Goal: Task Accomplishment & Management: Use online tool/utility

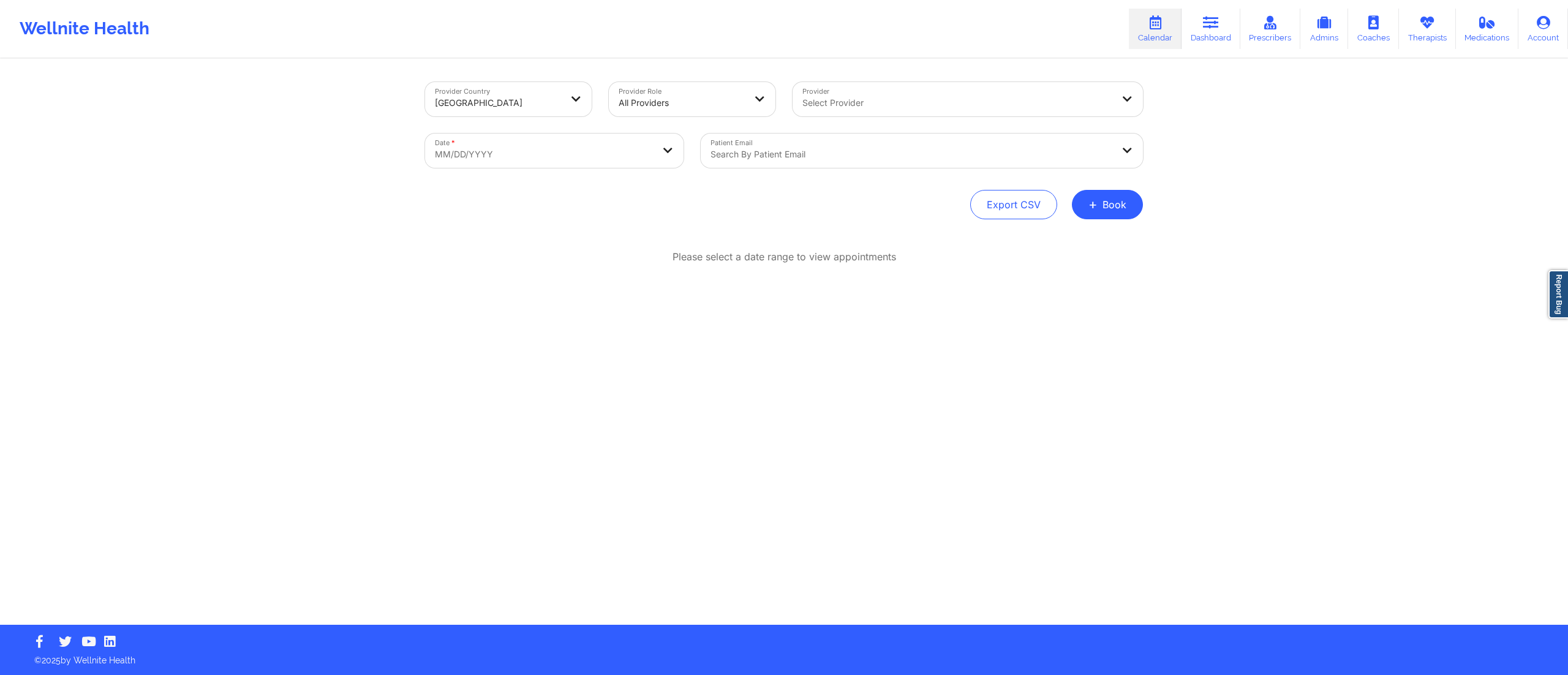
select select "2025-8"
select select "2025-9"
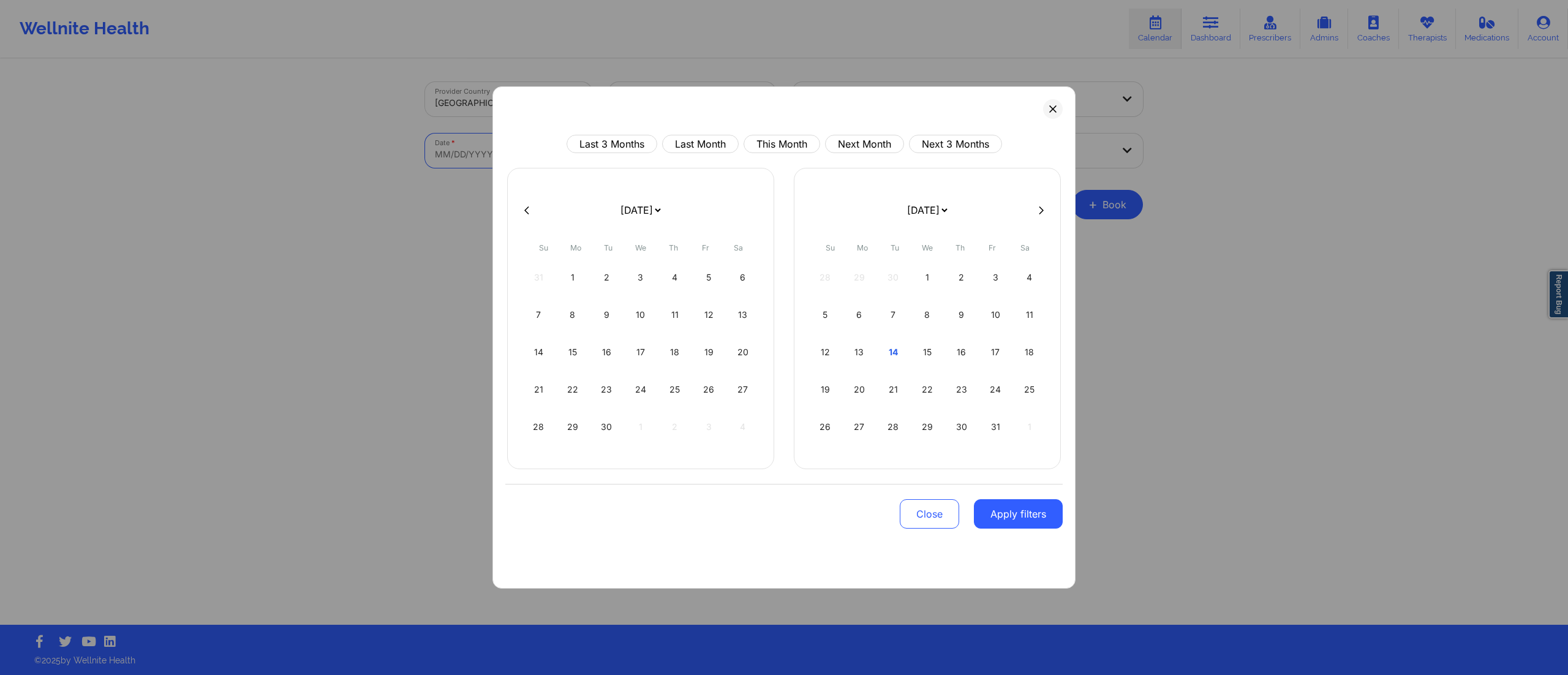
click at [579, 151] on body "Wellnite Health Calendar Dashboard Prescribers Admins Coaches Therapists Medica…" at bounding box center [784, 338] width 1568 height 675
click at [764, 144] on button "This Month" at bounding box center [782, 144] width 76 height 18
select select "2025-9"
select select "2025-10"
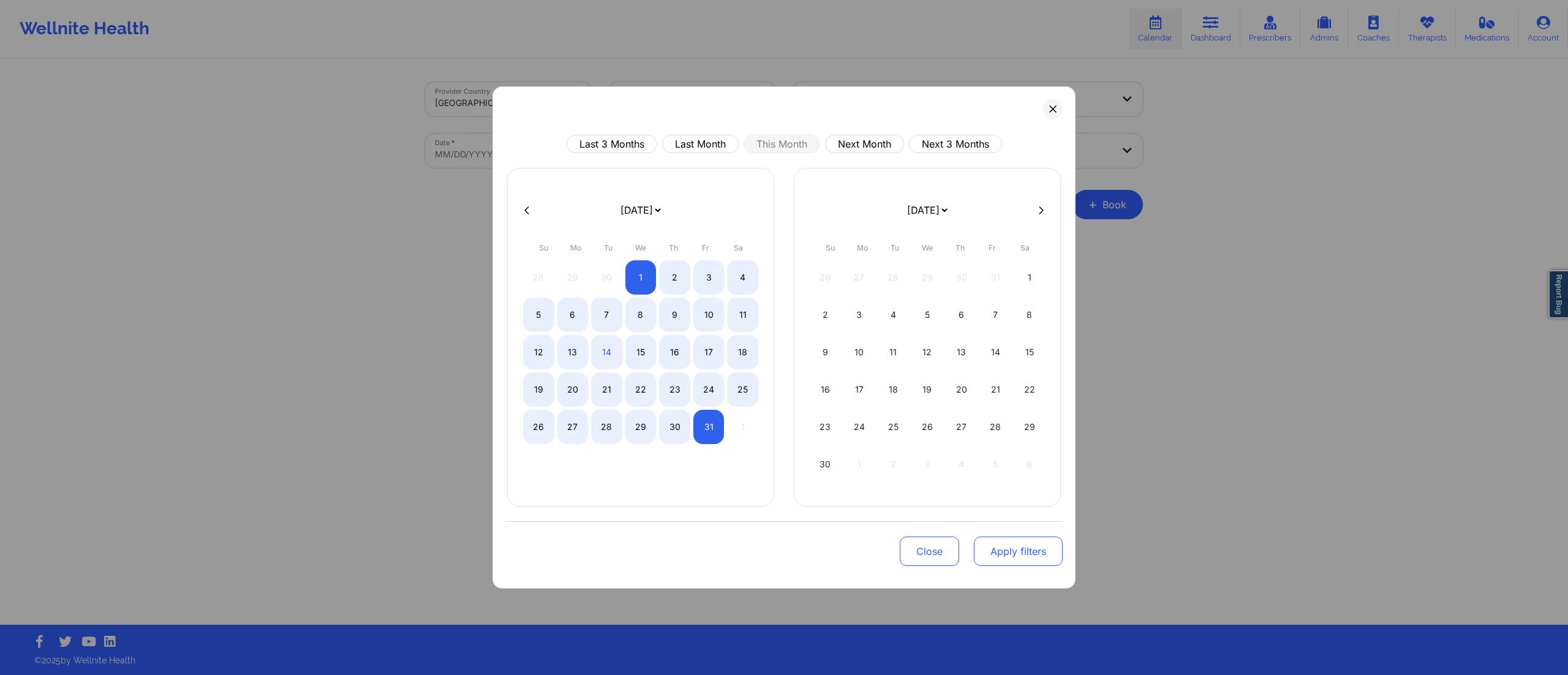
click at [1002, 555] on button "Apply filters" at bounding box center [1018, 551] width 89 height 30
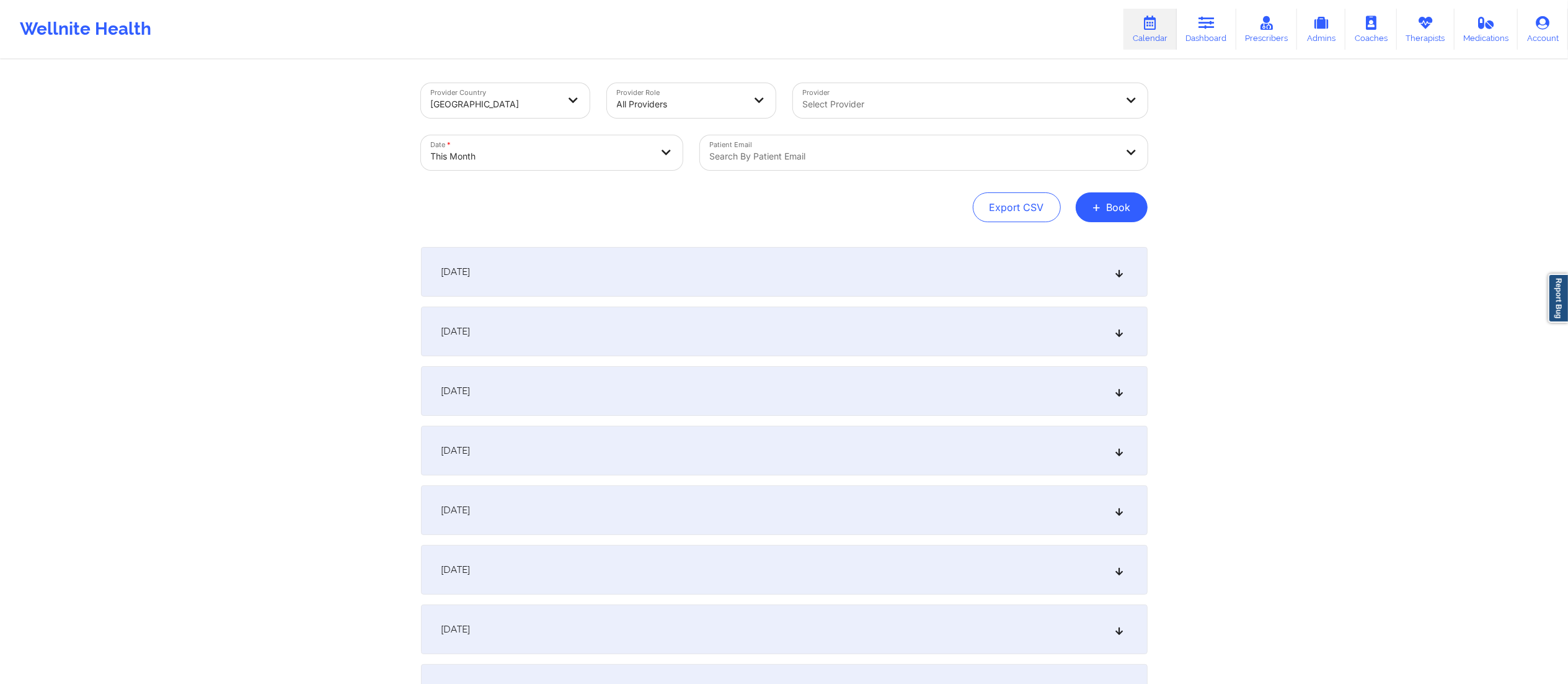
click at [806, 148] on div "Search by patient email" at bounding box center [909, 153] width 418 height 35
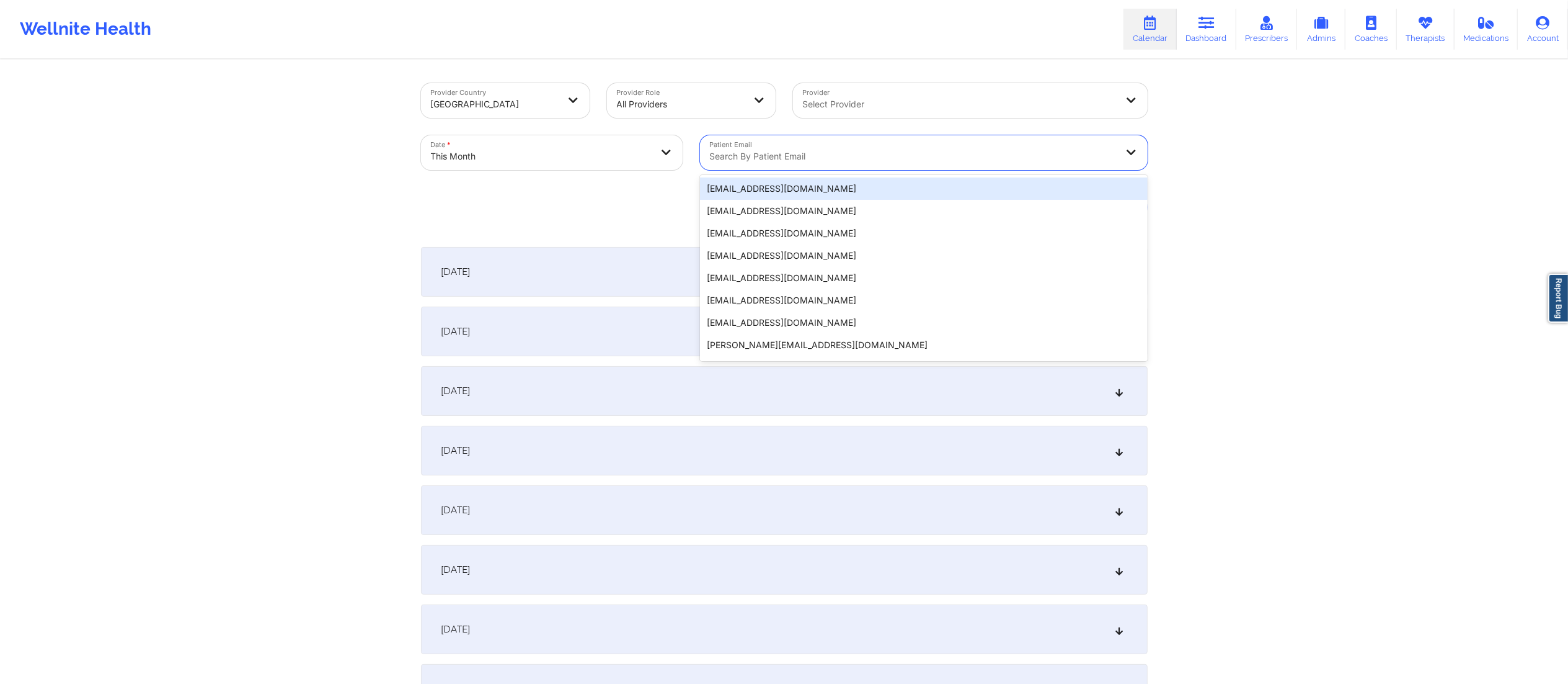
paste input "keytonwalls@gmail.com"
type input "keytonwalls@gmail.com"
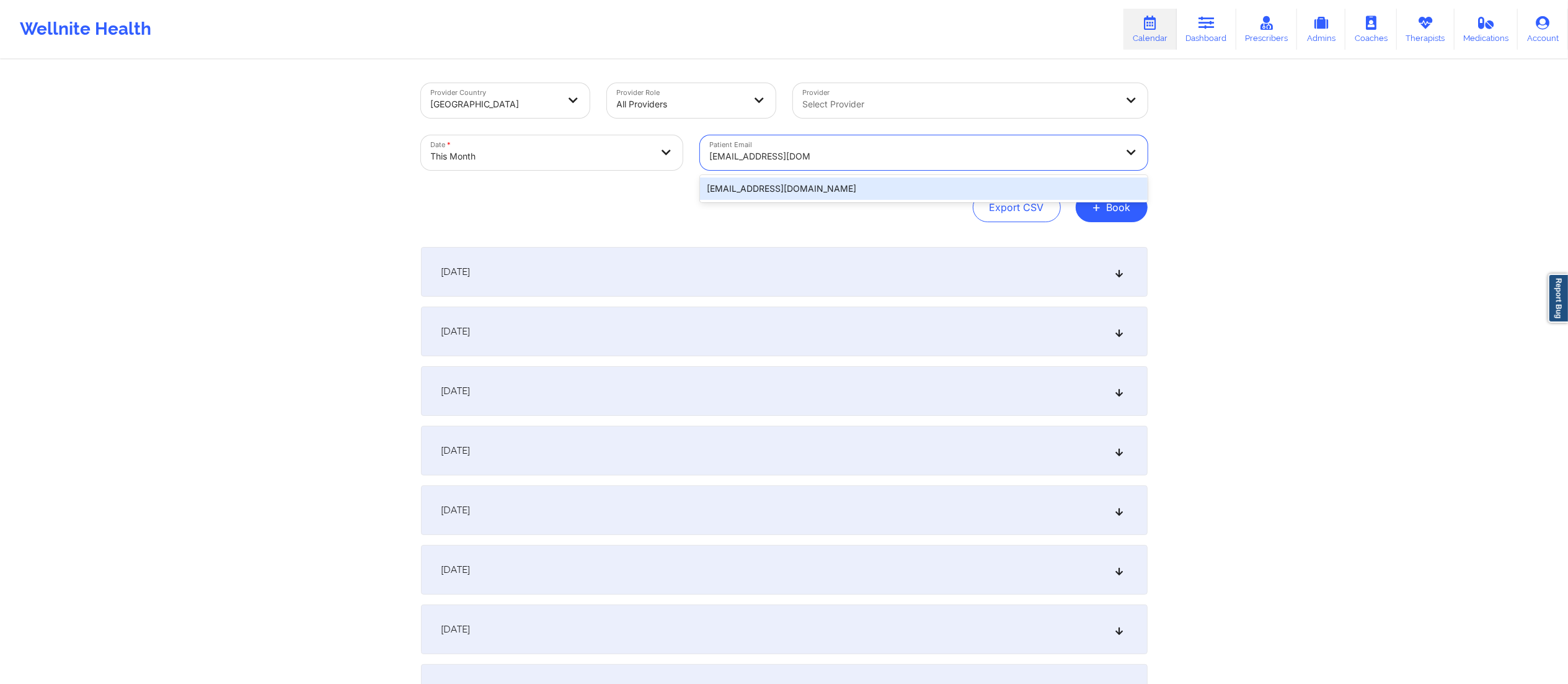
click at [776, 188] on div "[EMAIL_ADDRESS][DOMAIN_NAME]" at bounding box center [923, 189] width 448 height 23
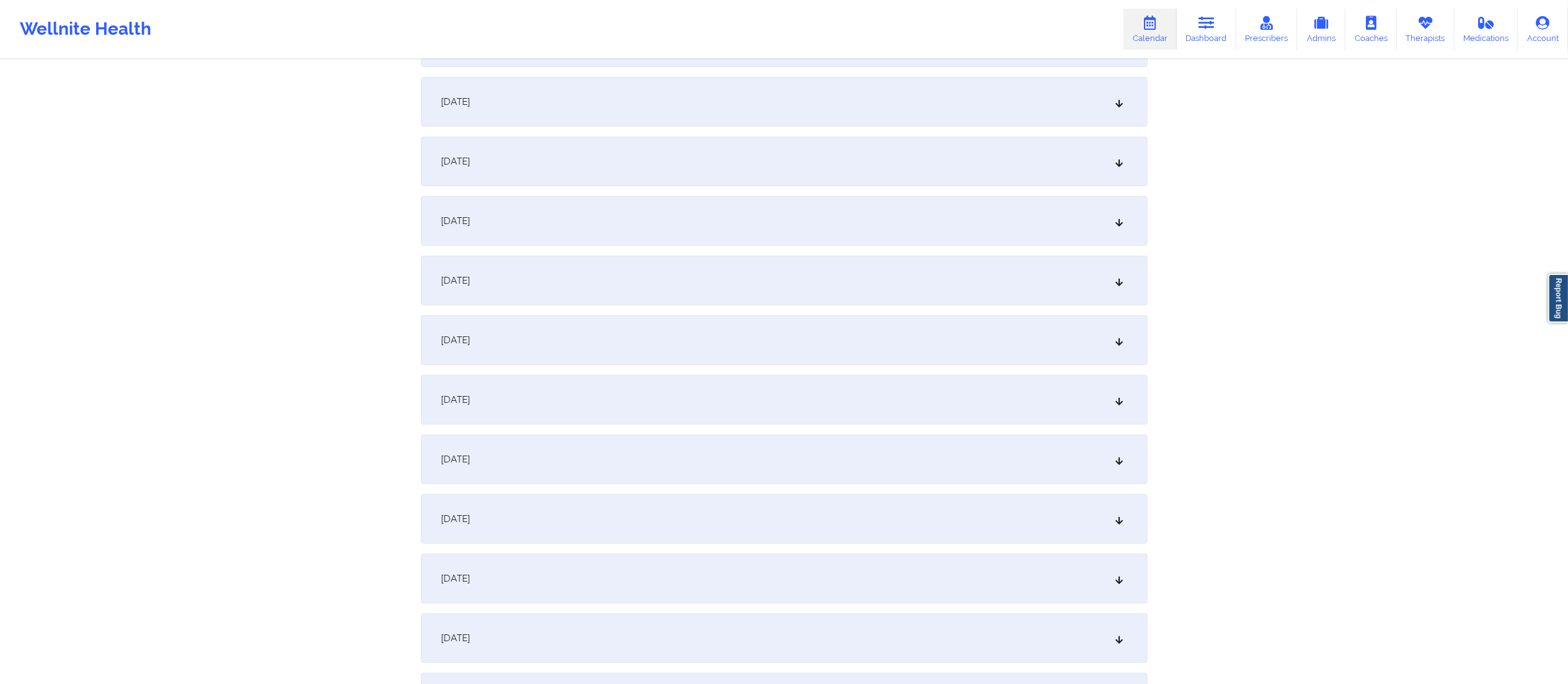
scroll to position [290, 0]
click at [529, 511] on div "October 10, 2025" at bounding box center [784, 517] width 727 height 50
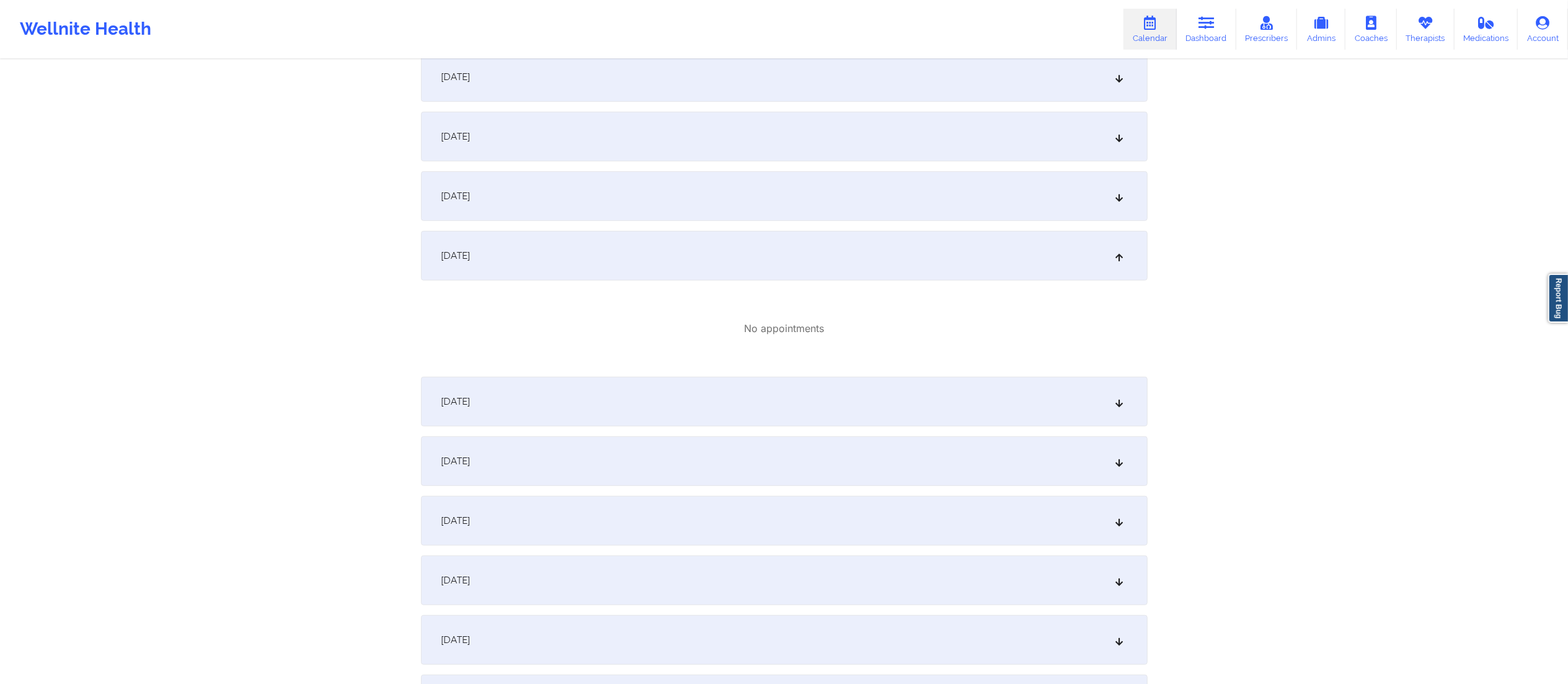
scroll to position [555, 0]
click at [597, 399] on div "October 11, 2025" at bounding box center [784, 399] width 727 height 50
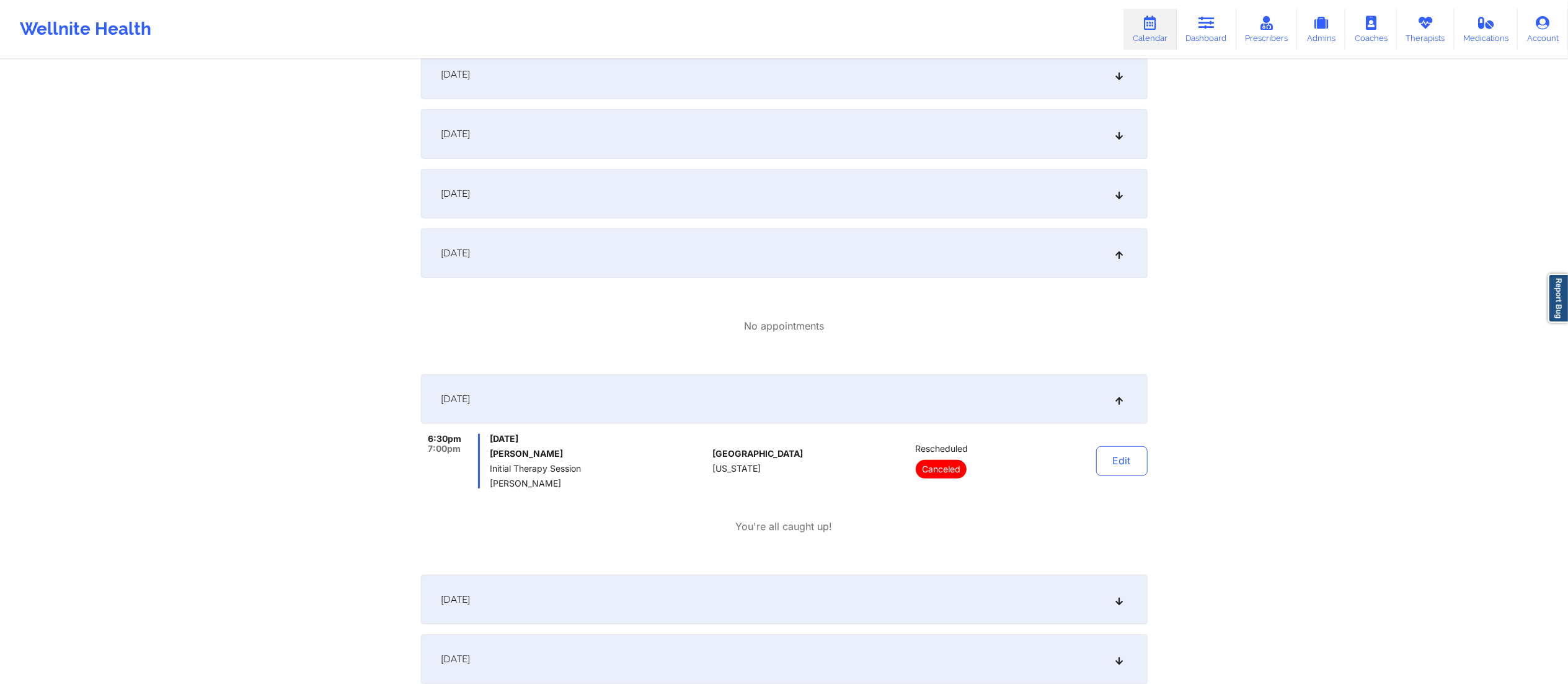
click at [563, 535] on div "October 11, 2025 6:30pm 7:00pm Saturday, October 11, 2025 Keyton Walls Initial …" at bounding box center [784, 469] width 727 height 191
click at [603, 582] on div "October 12, 2025" at bounding box center [784, 599] width 727 height 50
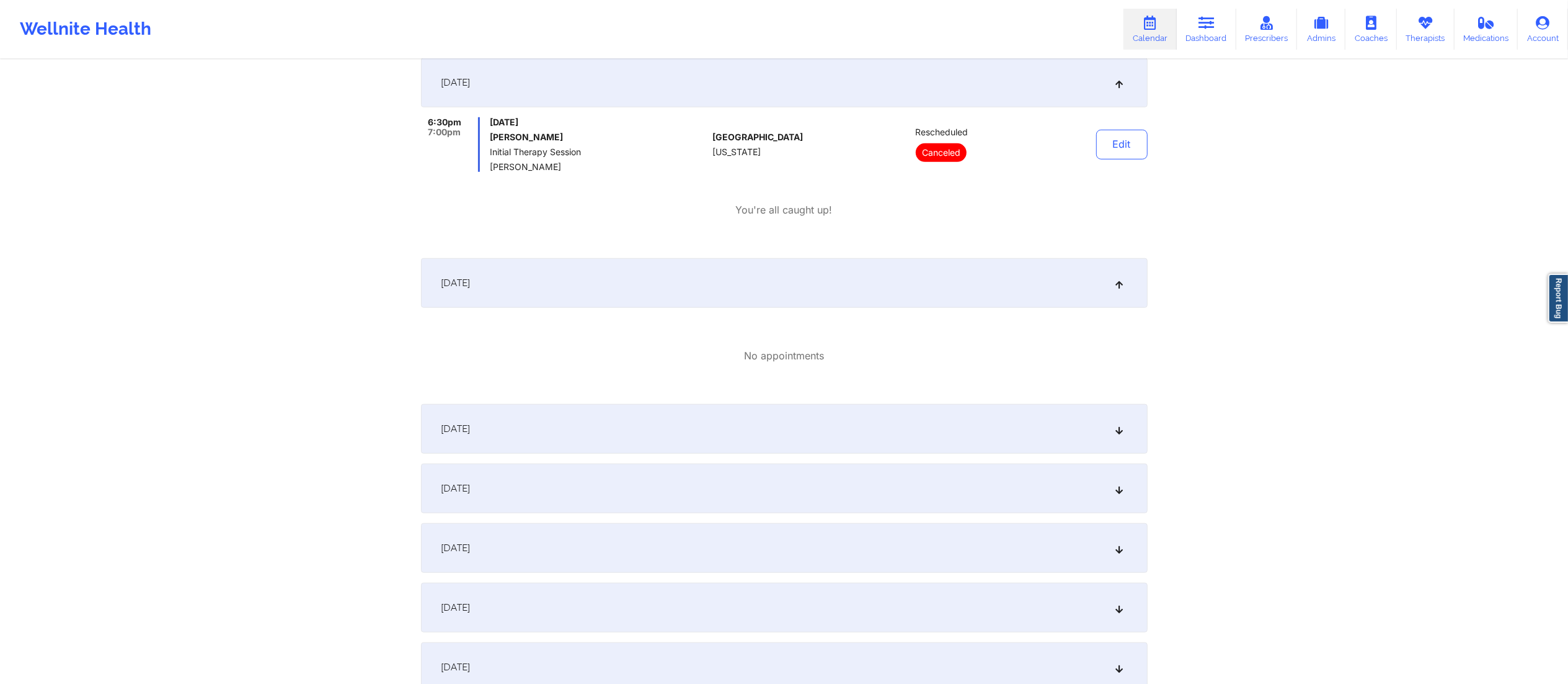
scroll to position [889, 0]
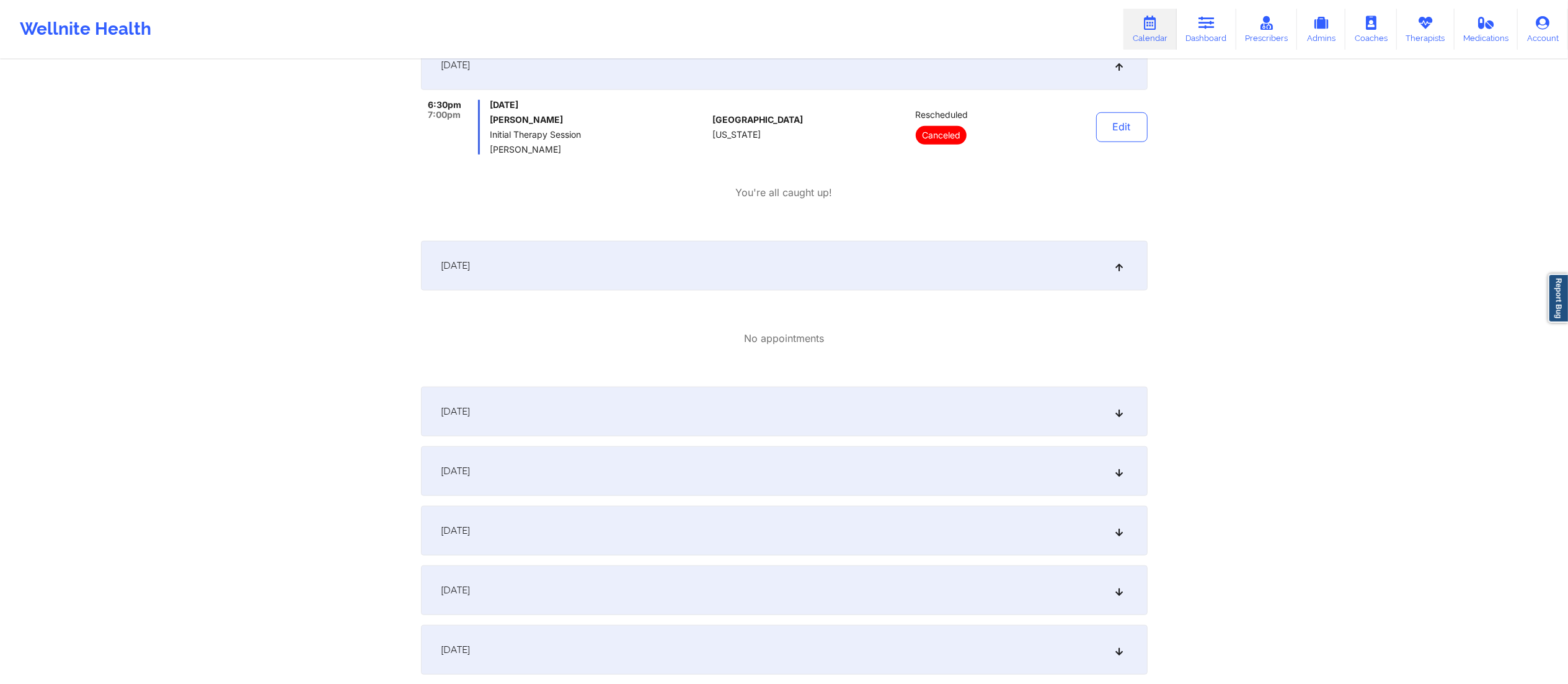
click at [588, 425] on div "October 13, 2025" at bounding box center [784, 411] width 727 height 50
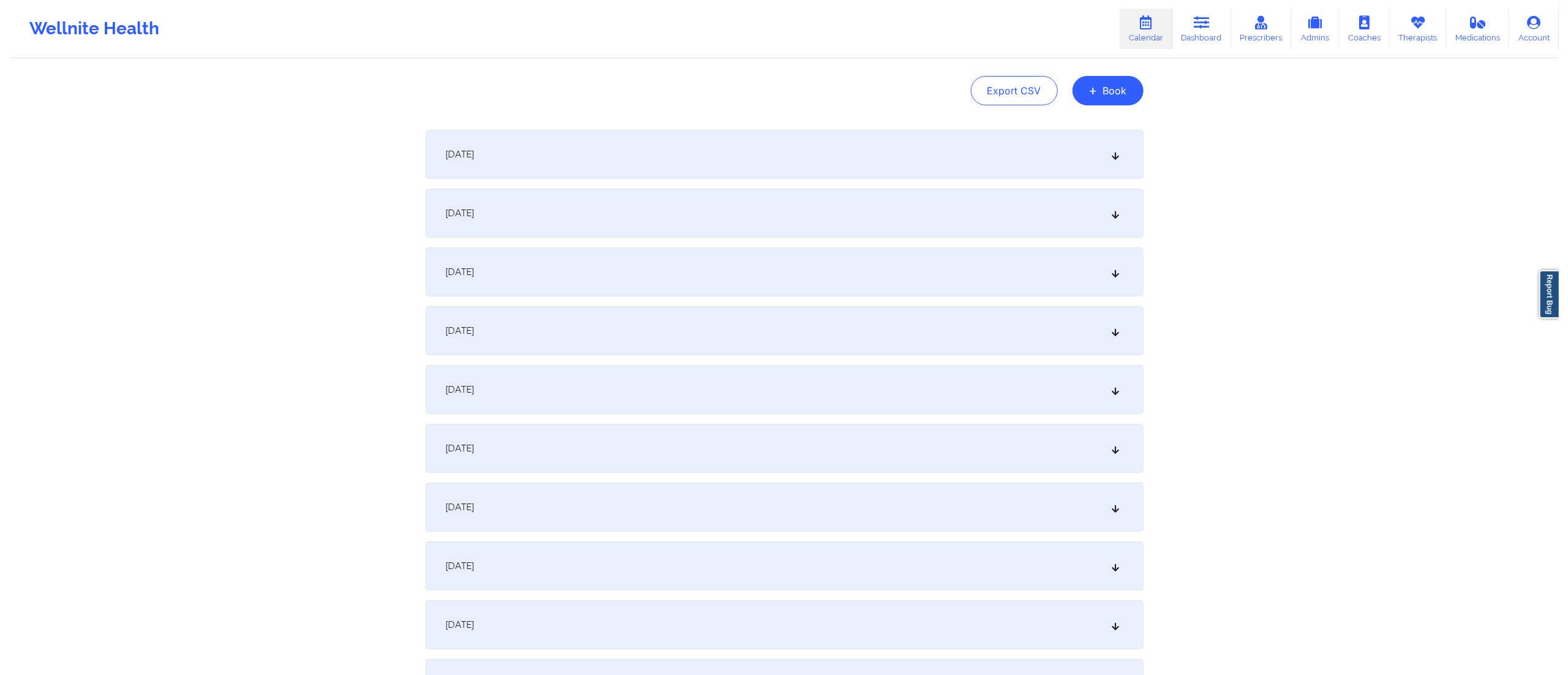
scroll to position [0, 0]
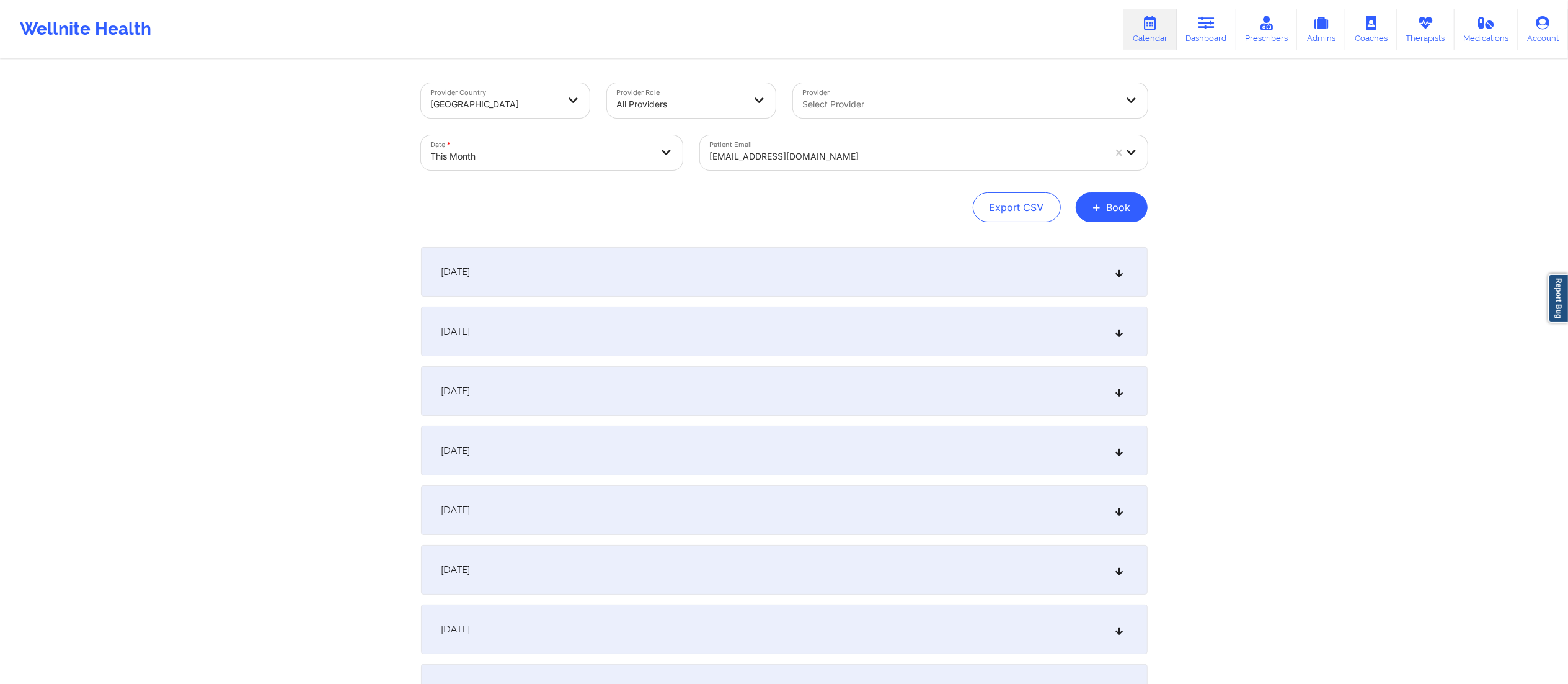
click at [553, 142] on body "Wellnite Health Calendar Dashboard Prescribers Admins Coaches Therapists Medica…" at bounding box center [784, 342] width 1568 height 684
select select "2025-9"
select select "2025-10"
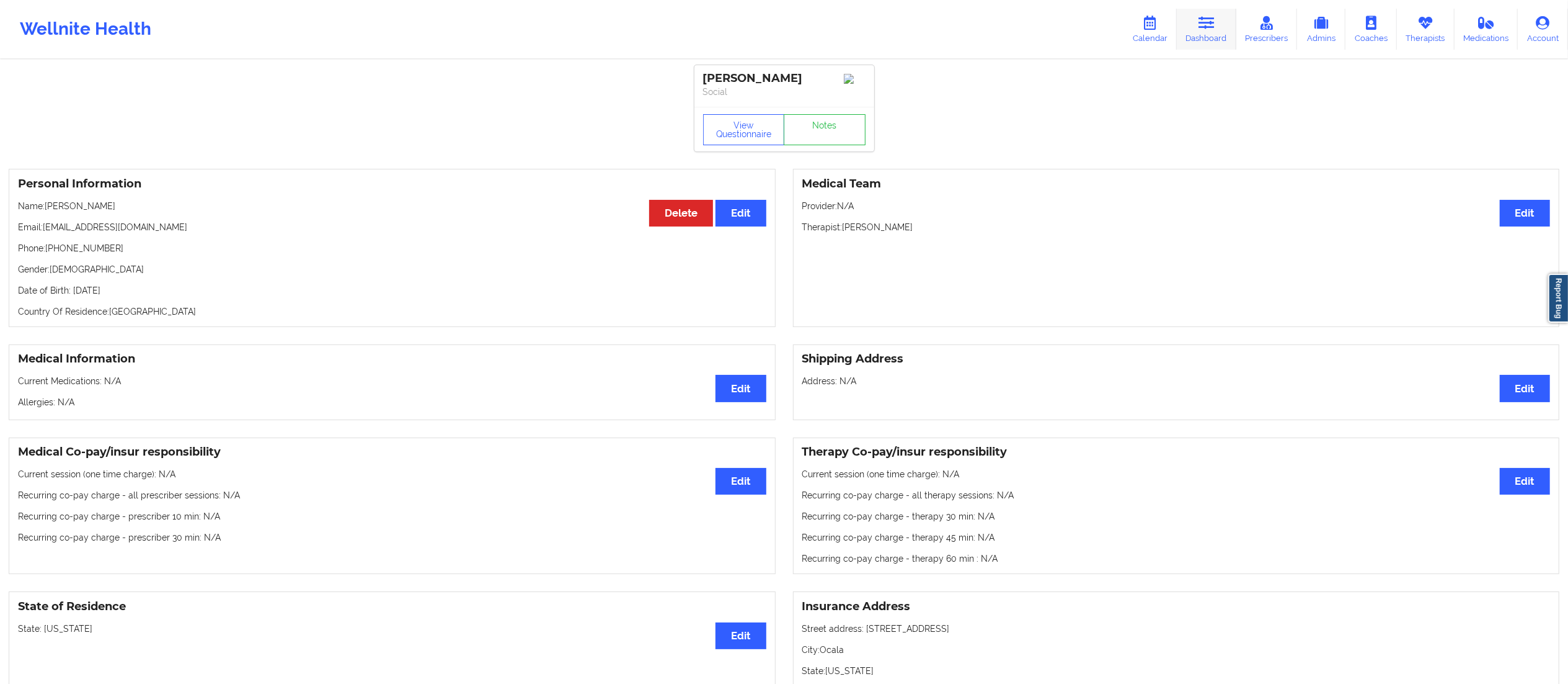
click at [1219, 39] on link "Dashboard" at bounding box center [1206, 29] width 59 height 41
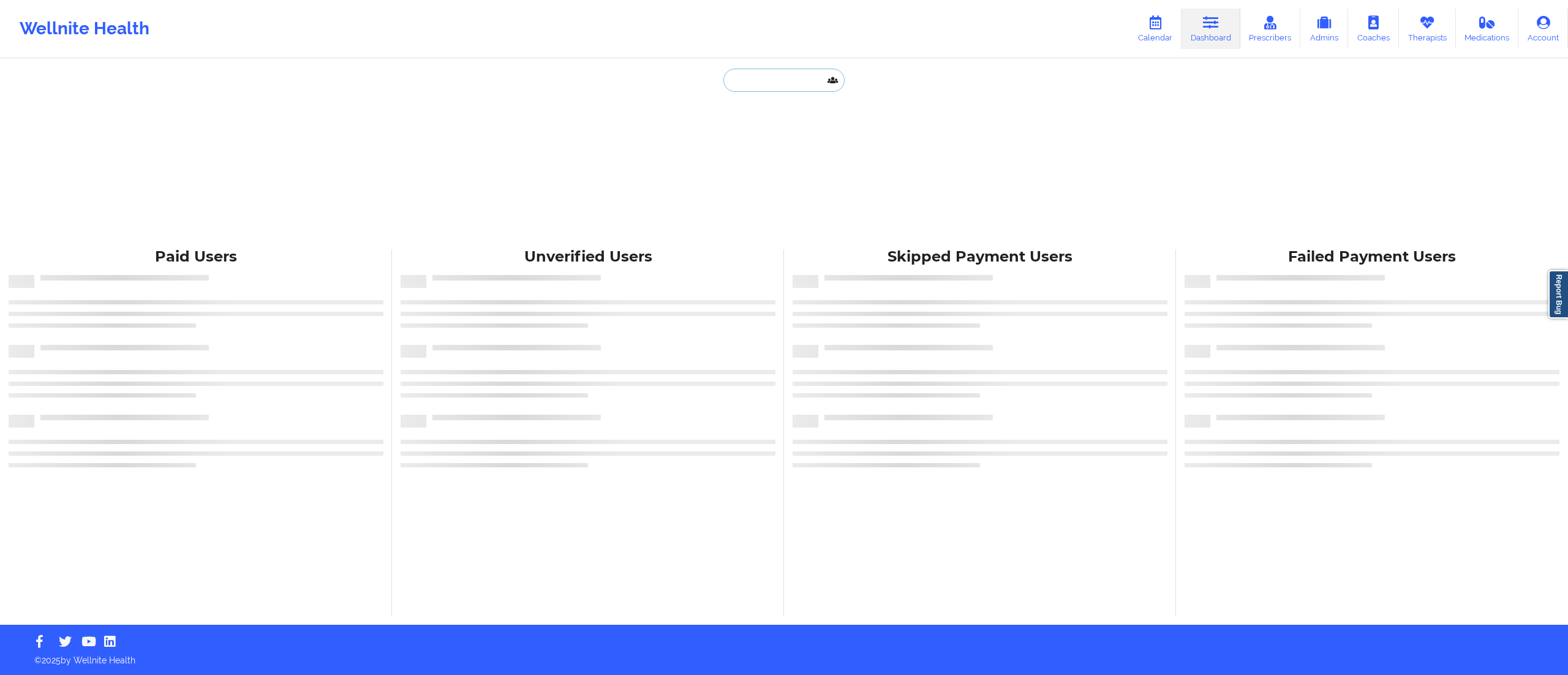
click at [732, 81] on input "text" at bounding box center [784, 80] width 121 height 23
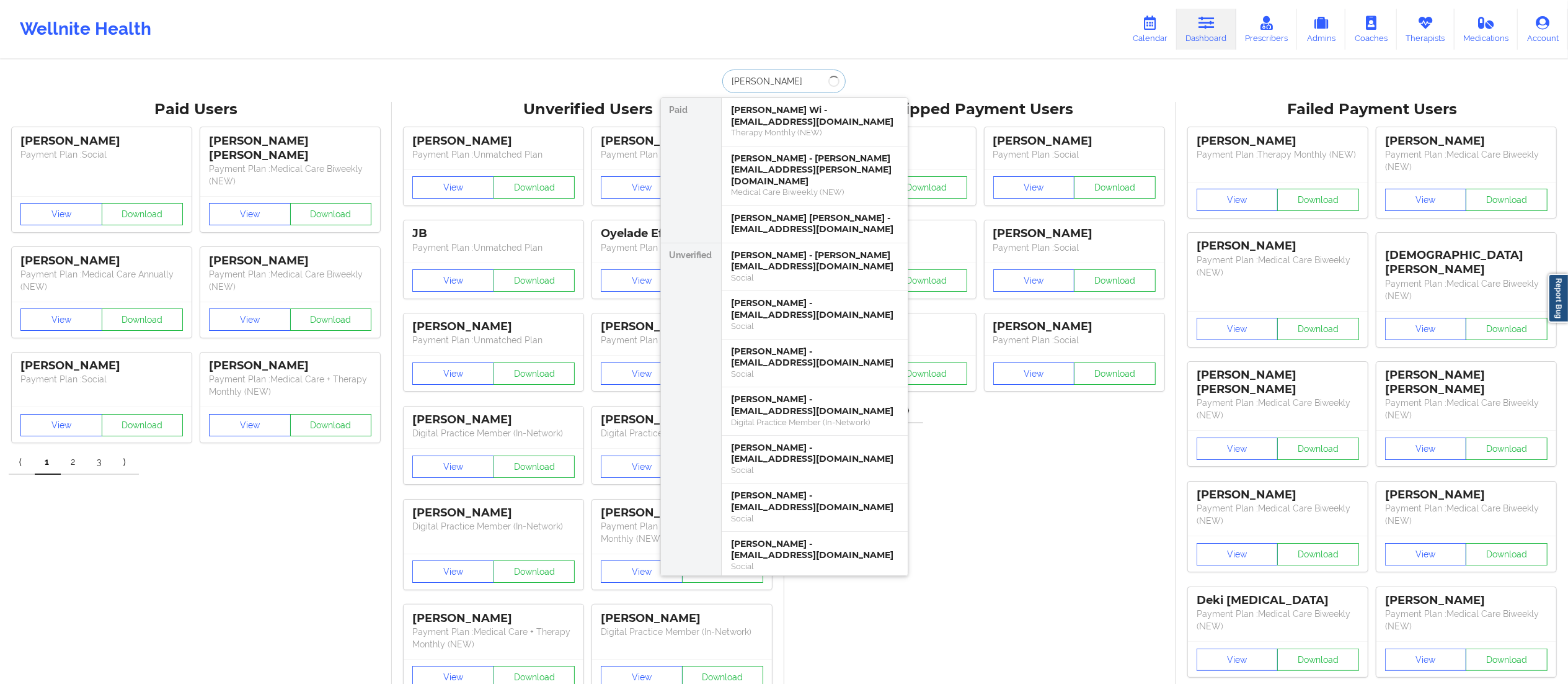
type input "[PERSON_NAME] far"
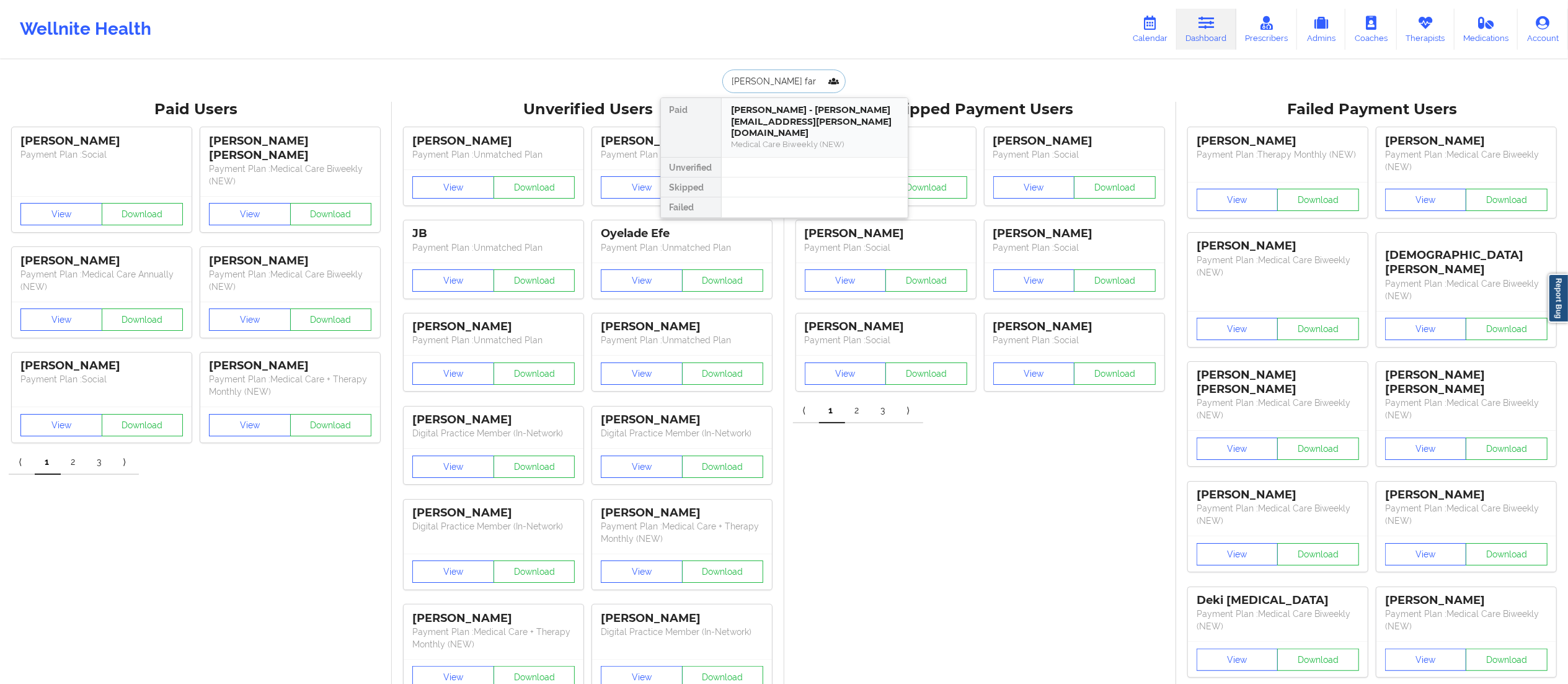
click at [773, 139] on div "Medical Care Biweekly (NEW)" at bounding box center [815, 144] width 167 height 10
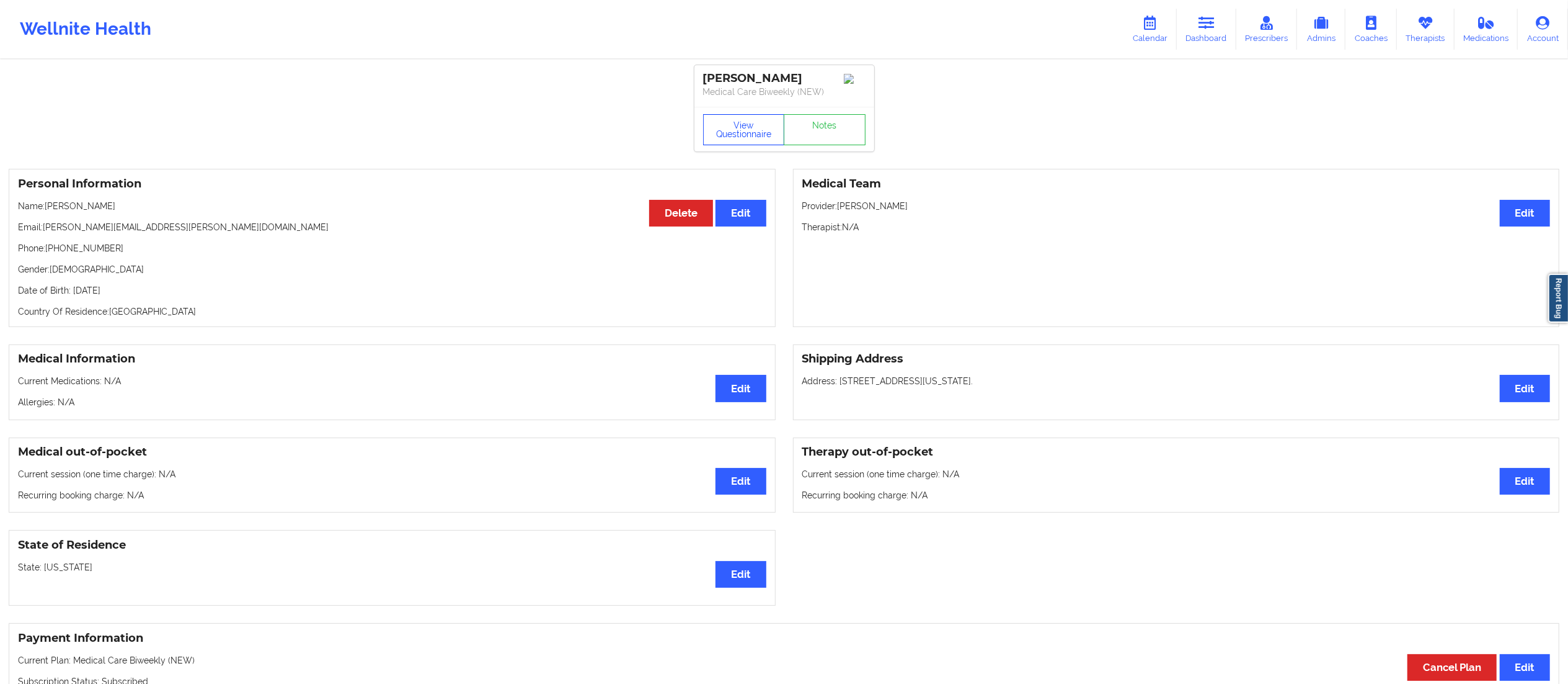
click at [735, 143] on button "View Questionnaire" at bounding box center [744, 129] width 82 height 31
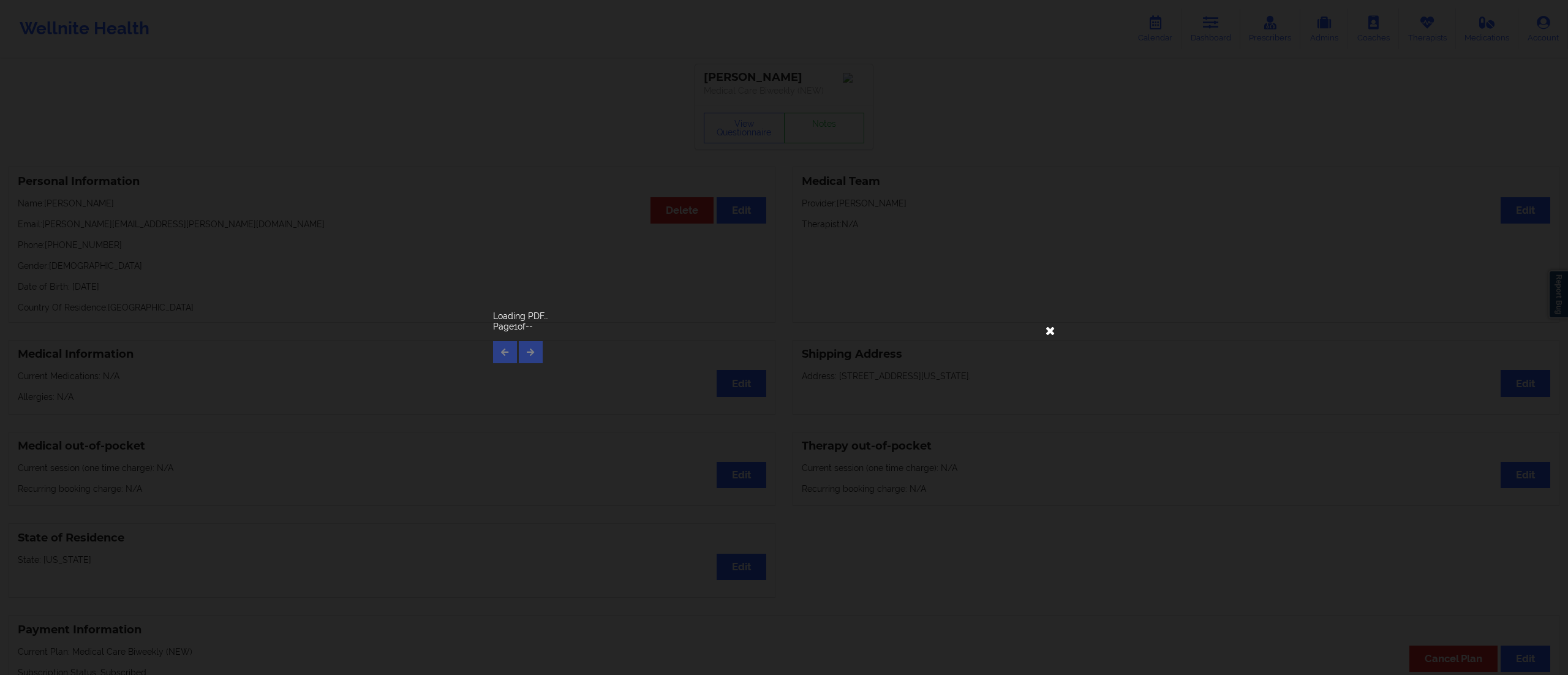
click at [1049, 335] on icon at bounding box center [1050, 330] width 19 height 19
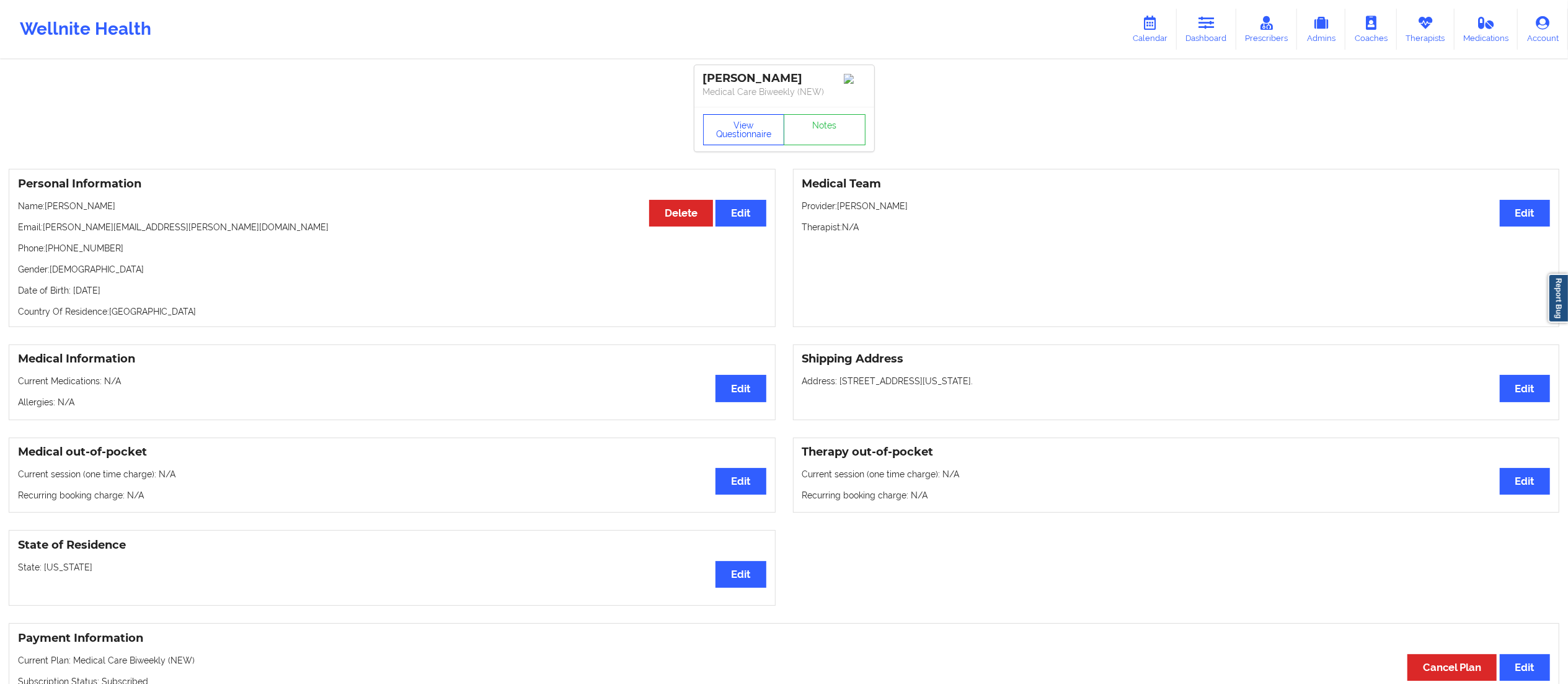
click at [717, 140] on button "View Questionnaire" at bounding box center [744, 129] width 82 height 31
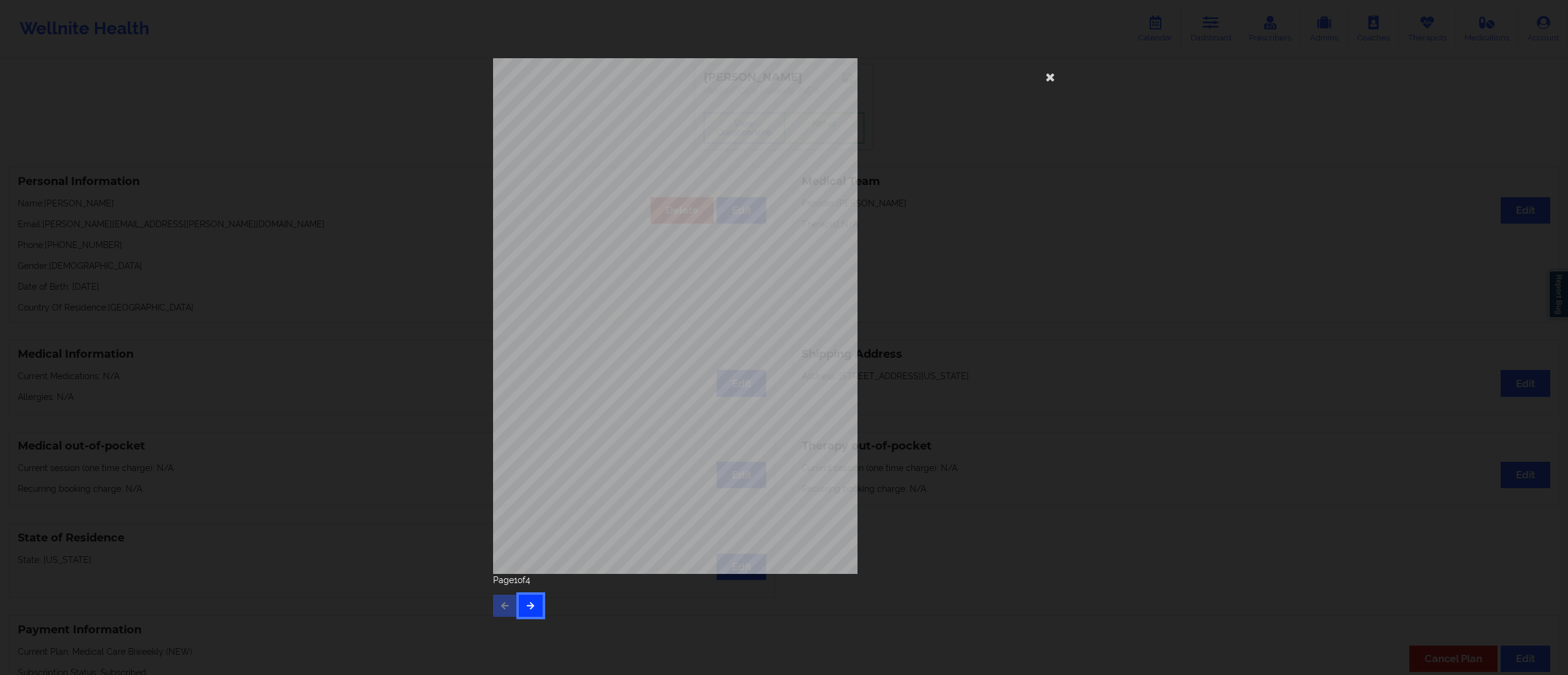
click at [529, 607] on icon "button" at bounding box center [530, 605] width 10 height 7
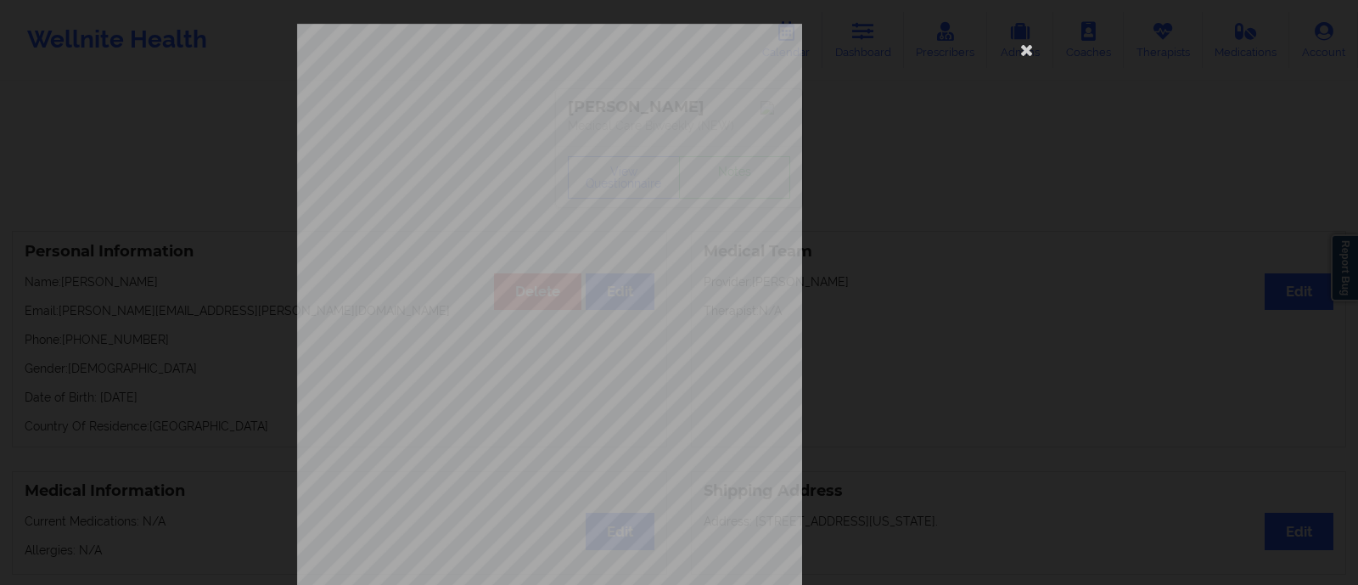
scroll to position [225, 0]
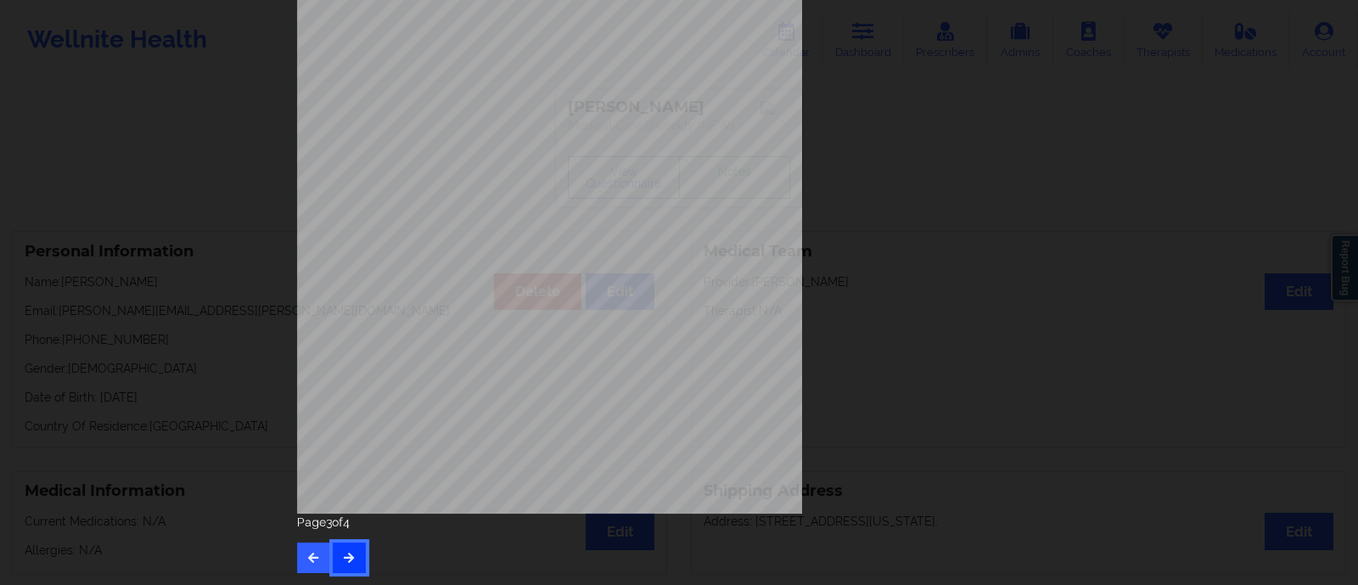
click at [347, 557] on icon "button" at bounding box center [349, 557] width 14 height 10
click at [312, 552] on icon "button" at bounding box center [313, 557] width 14 height 10
click at [344, 562] on icon "button" at bounding box center [349, 557] width 14 height 10
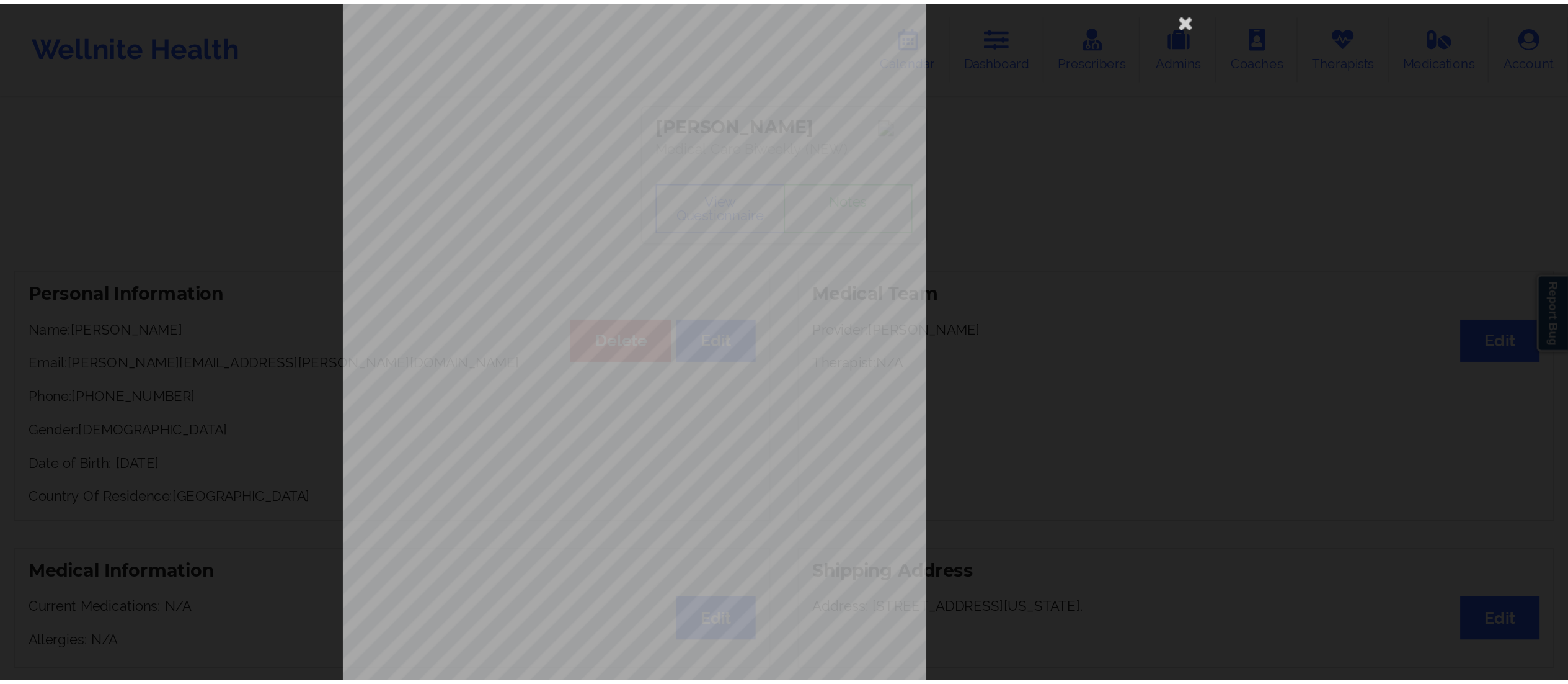
scroll to position [23, 0]
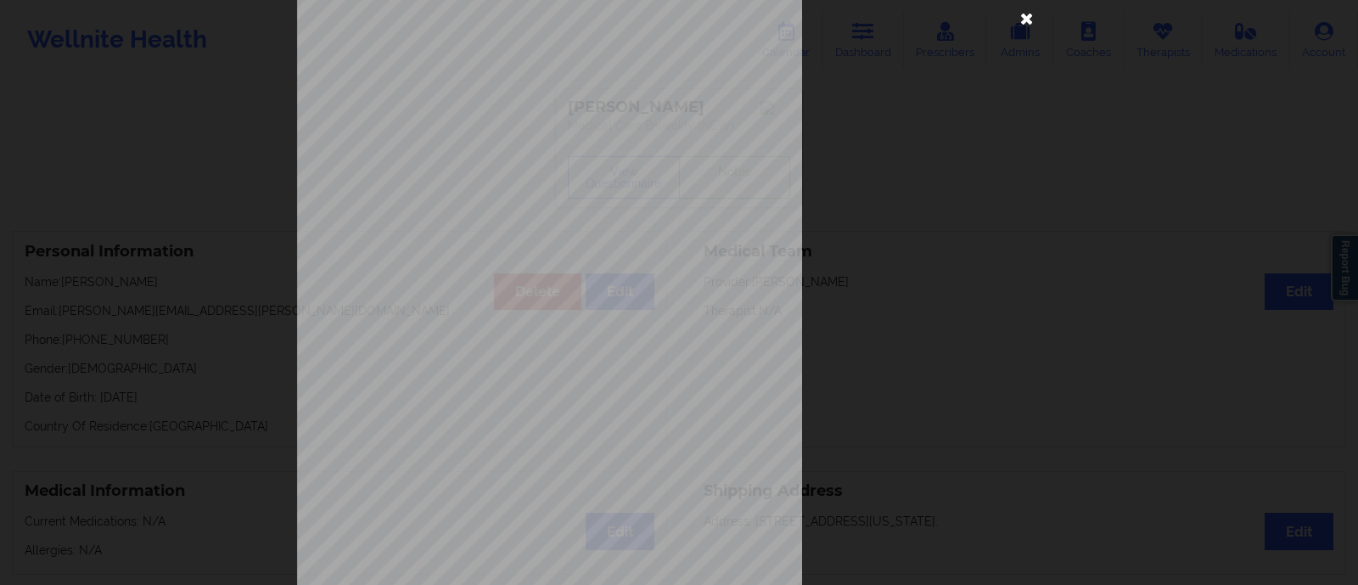
click at [1014, 23] on icon at bounding box center [1027, 17] width 27 height 27
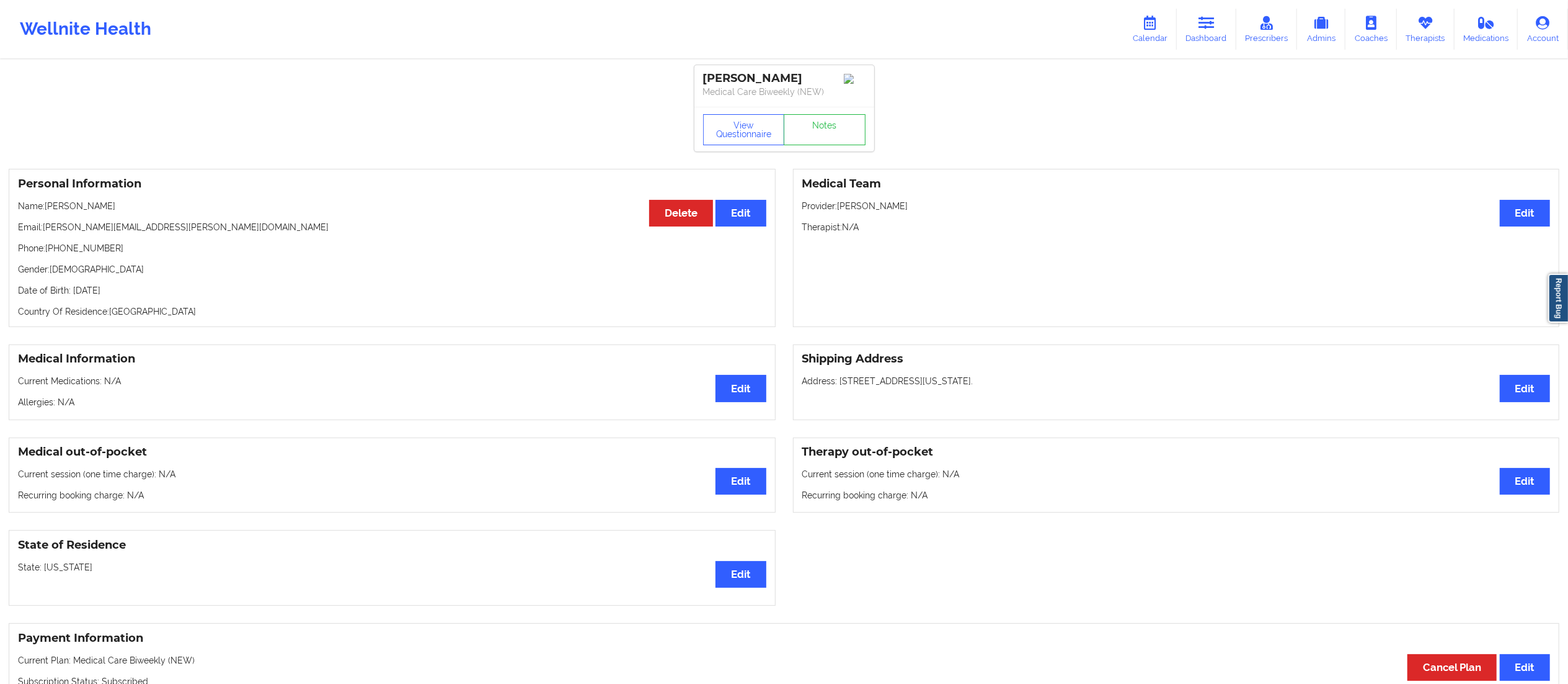
drag, startPoint x: 941, startPoint y: 381, endPoint x: 961, endPoint y: 389, distance: 21.5
click at [960, 386] on p "Address: [STREET_ADDRESS][US_STATE]." at bounding box center [1177, 381] width 749 height 12
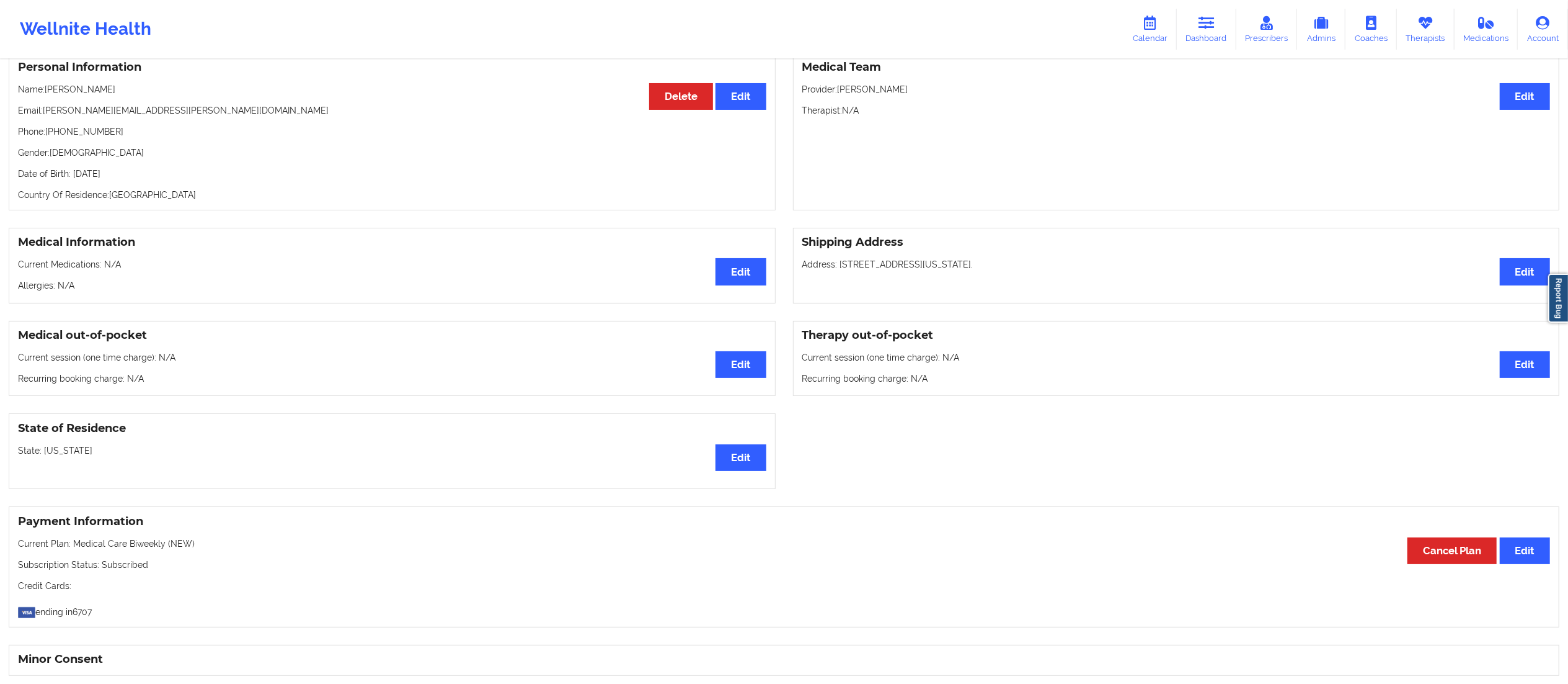
scroll to position [0, 0]
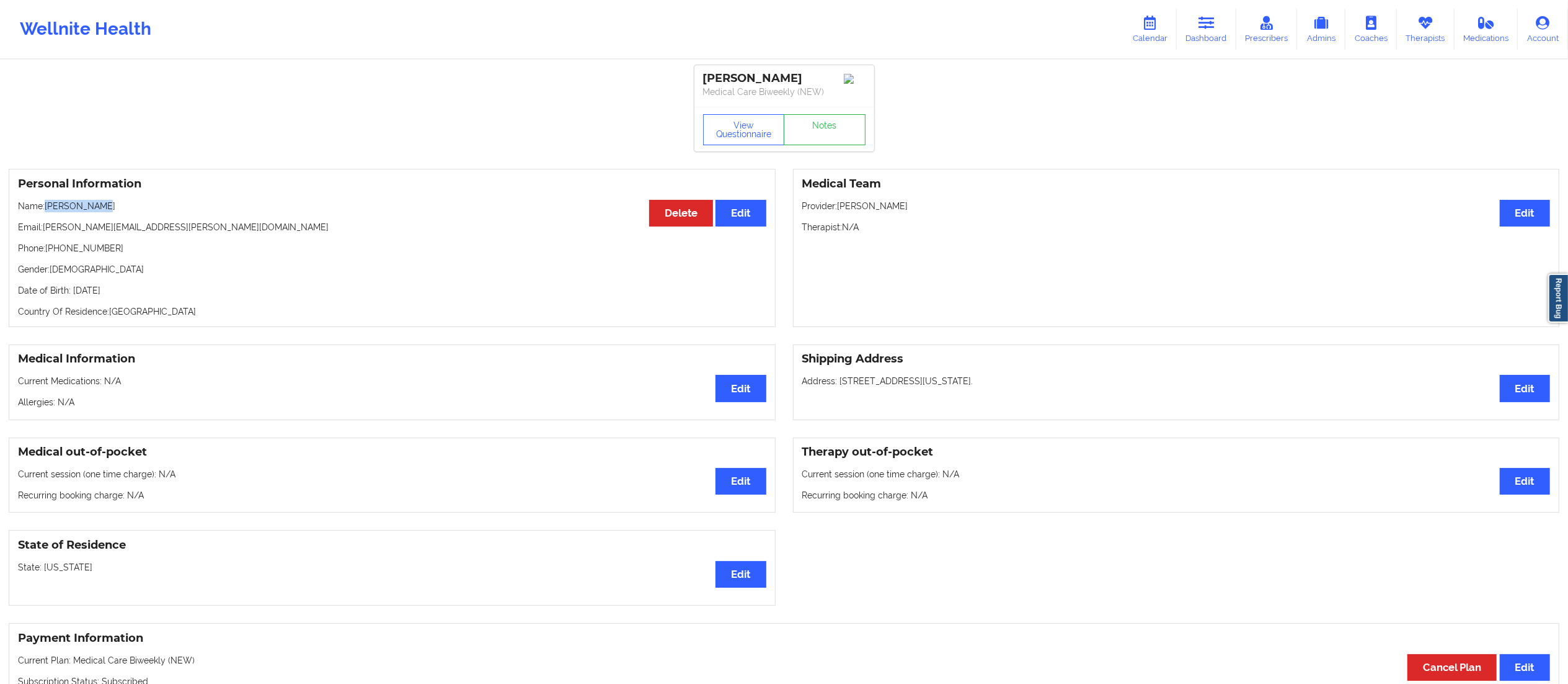
drag, startPoint x: 46, startPoint y: 208, endPoint x: 180, endPoint y: 200, distance: 134.2
click at [180, 200] on div "Personal Information Edit Delete Name: [PERSON_NAME] Email: [PERSON_NAME][EMAIL…" at bounding box center [392, 248] width 767 height 158
copy p "[PERSON_NAME]"
click at [1217, 36] on link "Dashboard" at bounding box center [1206, 29] width 59 height 41
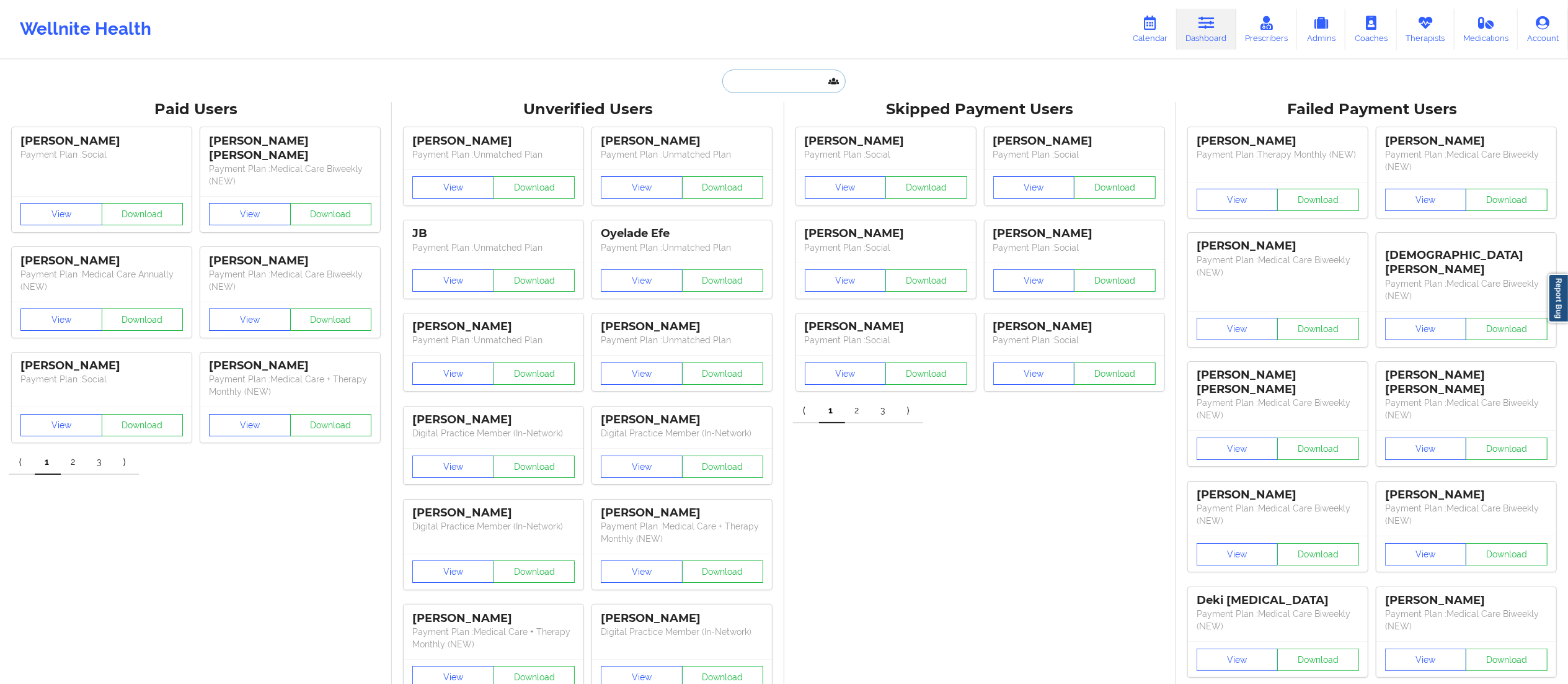
drag, startPoint x: 773, startPoint y: 76, endPoint x: 768, endPoint y: 86, distance: 11.2
click at [768, 86] on input "text" at bounding box center [784, 81] width 123 height 23
drag, startPoint x: 799, startPoint y: 84, endPoint x: 662, endPoint y: 101, distance: 138.1
click at [663, 93] on div "[PERSON_NAME] Paid Unverified Skipped Failed" at bounding box center [784, 81] width 248 height 23
paste input "[PERSON_NAME]"
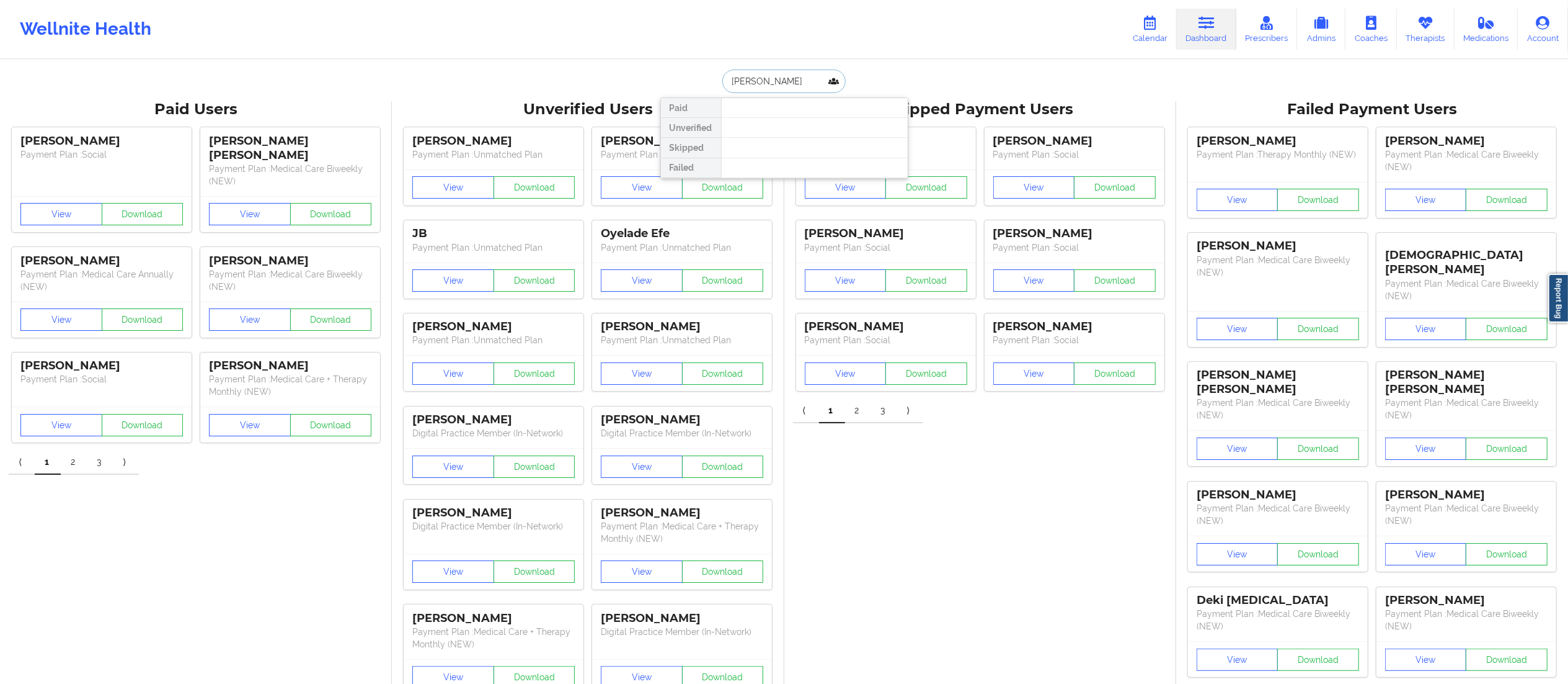
type input "[PERSON_NAME]"
click at [790, 126] on div "[PERSON_NAME] - [PERSON_NAME][EMAIL_ADDRESS][DOMAIN_NAME]" at bounding box center [815, 135] width 167 height 23
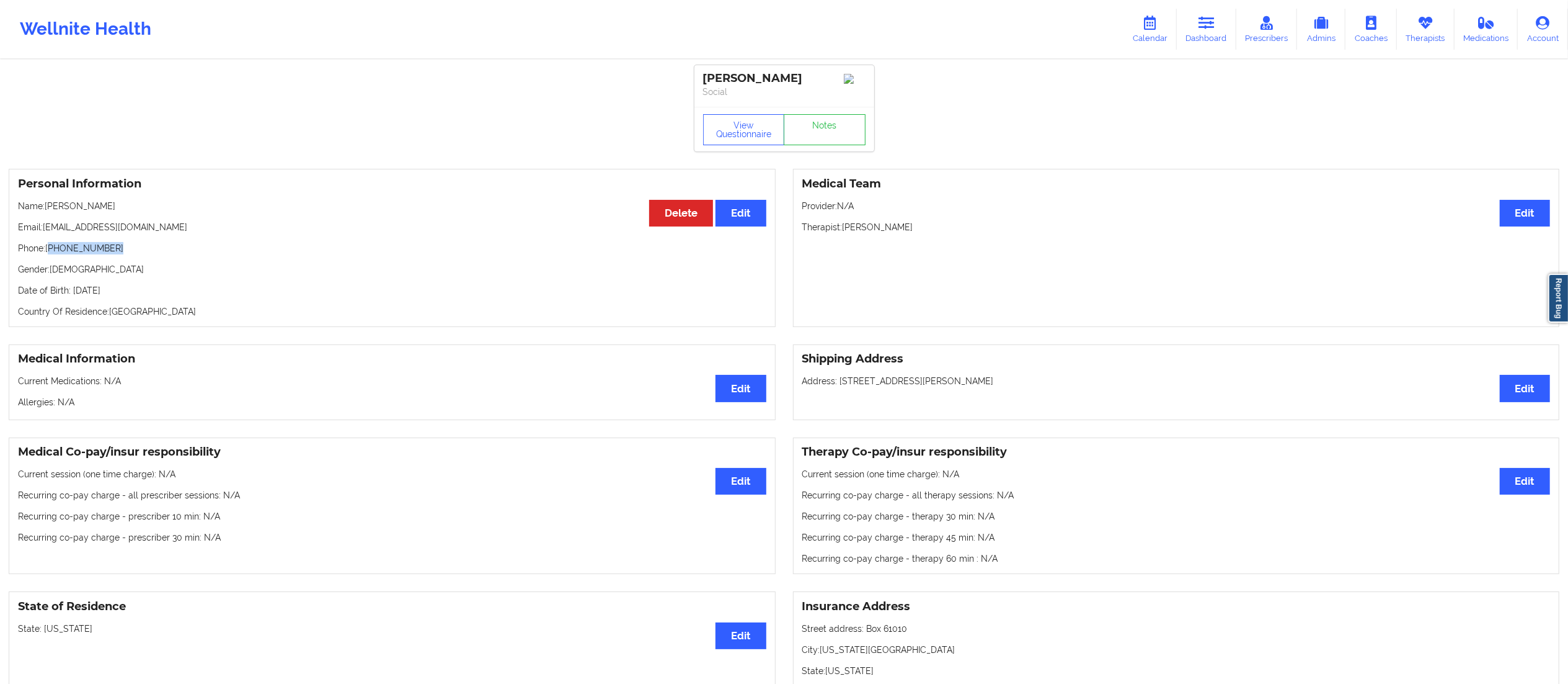
drag, startPoint x: 72, startPoint y: 254, endPoint x: 164, endPoint y: 240, distance: 93.1
click at [162, 244] on div "Personal Information Edit Delete Name: [PERSON_NAME] Email: [PERSON_NAME][EMAIL…" at bounding box center [392, 248] width 767 height 158
copy p "[PHONE_NUMBER]"
drag, startPoint x: 42, startPoint y: 230, endPoint x: 123, endPoint y: 248, distance: 83.0
click at [229, 216] on div "Personal Information Edit Delete Name: [PERSON_NAME] Email: [PERSON_NAME][EMAIL…" at bounding box center [392, 248] width 767 height 158
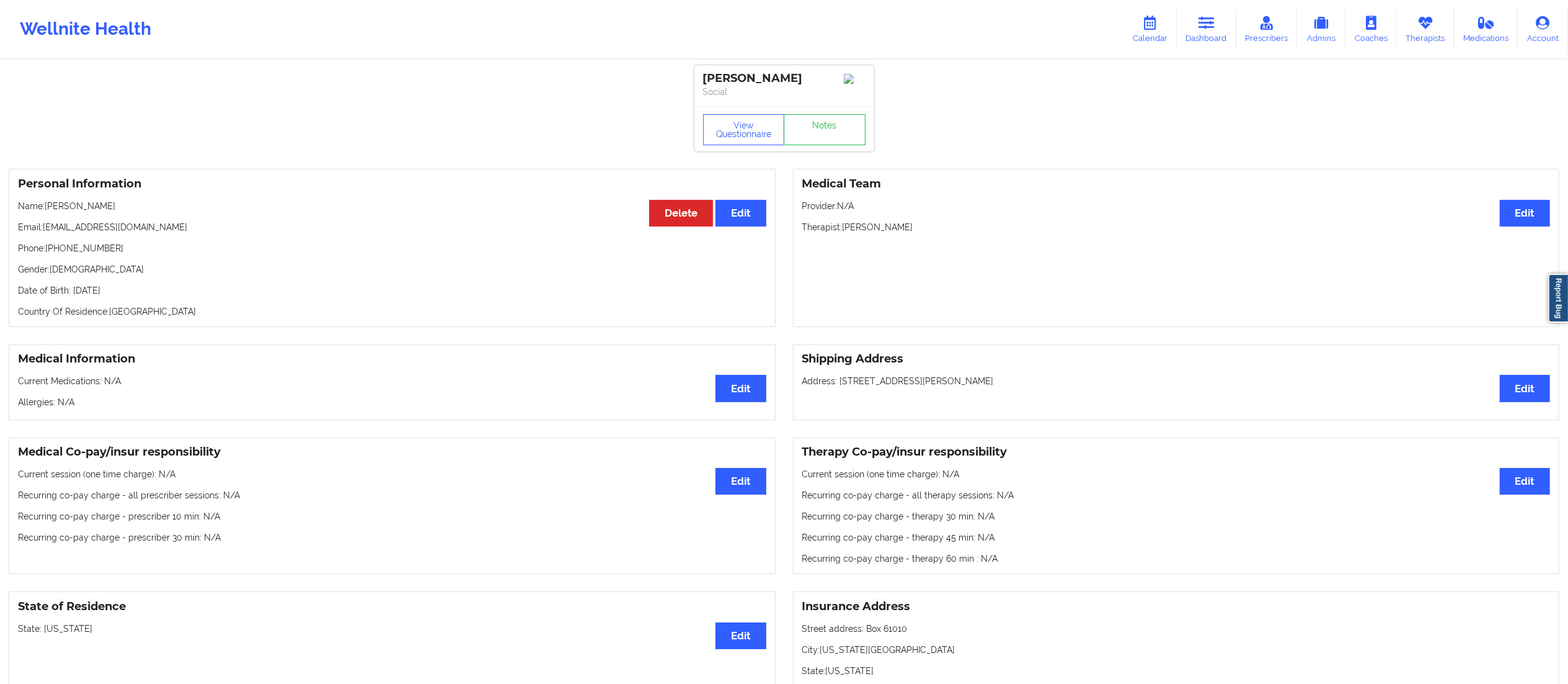
click at [123, 248] on p "Phone: [PHONE_NUMBER]" at bounding box center [392, 248] width 749 height 12
drag, startPoint x: 43, startPoint y: 231, endPoint x: 199, endPoint y: 230, distance: 156.0
click at [199, 230] on p "Email: [EMAIL_ADDRESS][DOMAIN_NAME]" at bounding box center [392, 227] width 749 height 12
copy p "[EMAIL_ADDRESS][DOMAIN_NAME]"
click at [58, 232] on p "Email: [EMAIL_ADDRESS][DOMAIN_NAME]" at bounding box center [392, 227] width 749 height 12
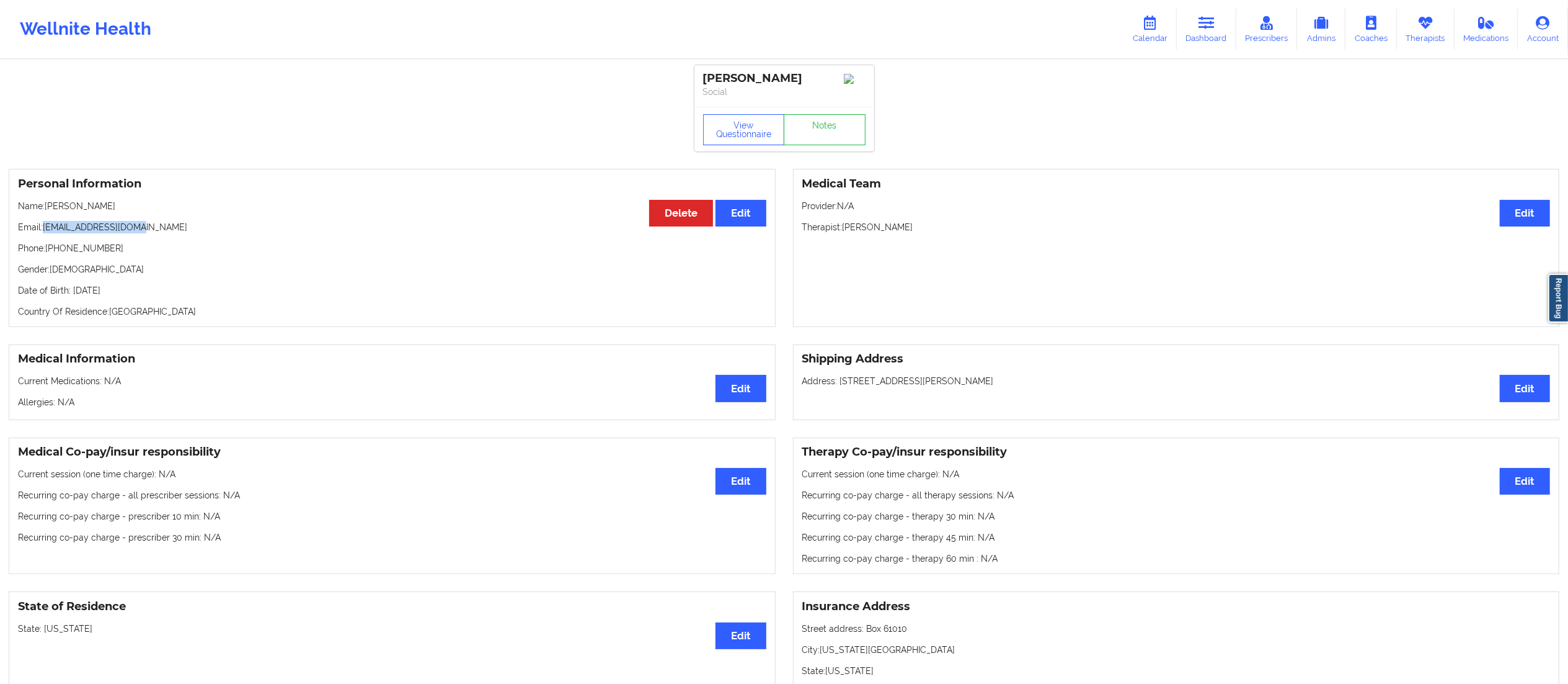
drag, startPoint x: 45, startPoint y: 228, endPoint x: 191, endPoint y: 230, distance: 146.0
click at [191, 230] on p "Email: [EMAIL_ADDRESS][DOMAIN_NAME]" at bounding box center [392, 227] width 749 height 12
copy p "[EMAIL_ADDRESS][DOMAIN_NAME]"
click at [816, 143] on link "Notes" at bounding box center [825, 129] width 82 height 31
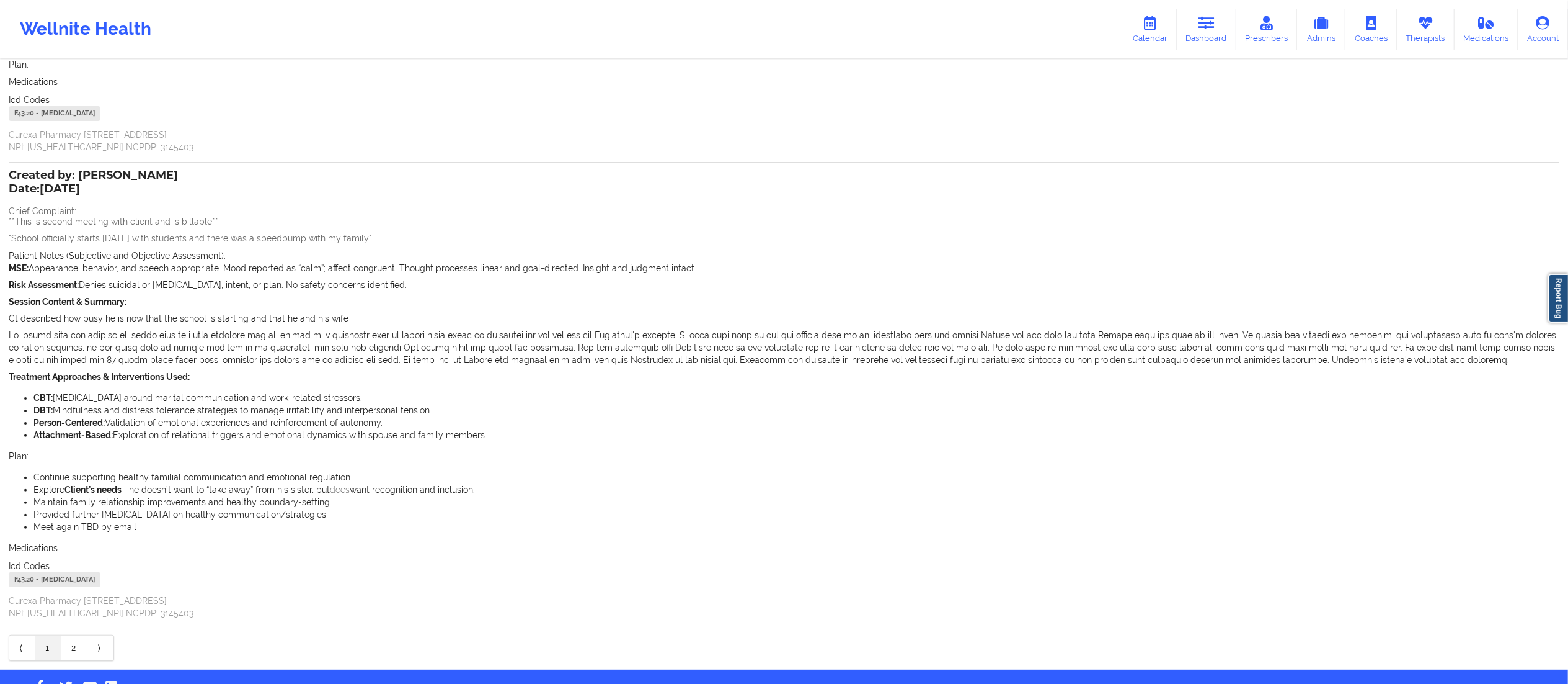
scroll to position [191, 0]
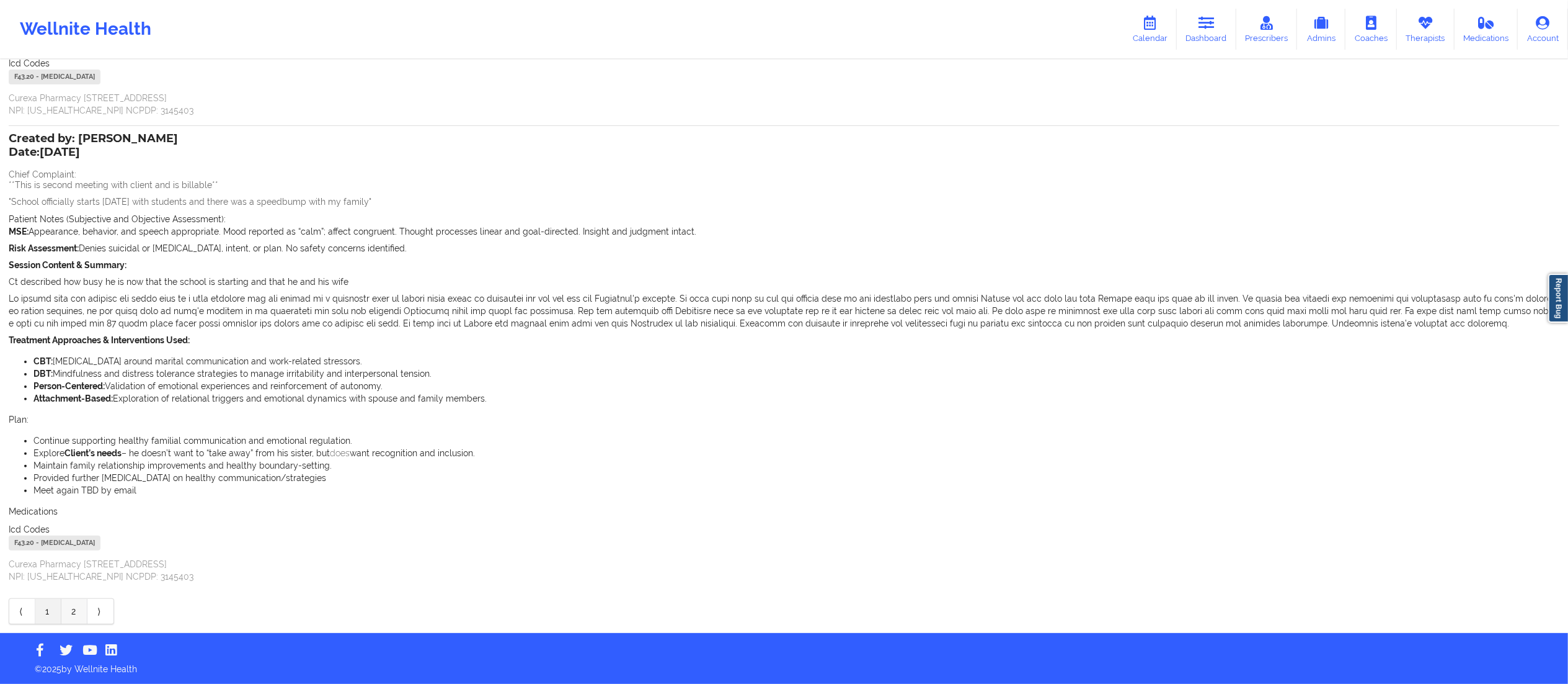
click at [70, 617] on link "2" at bounding box center [74, 611] width 26 height 25
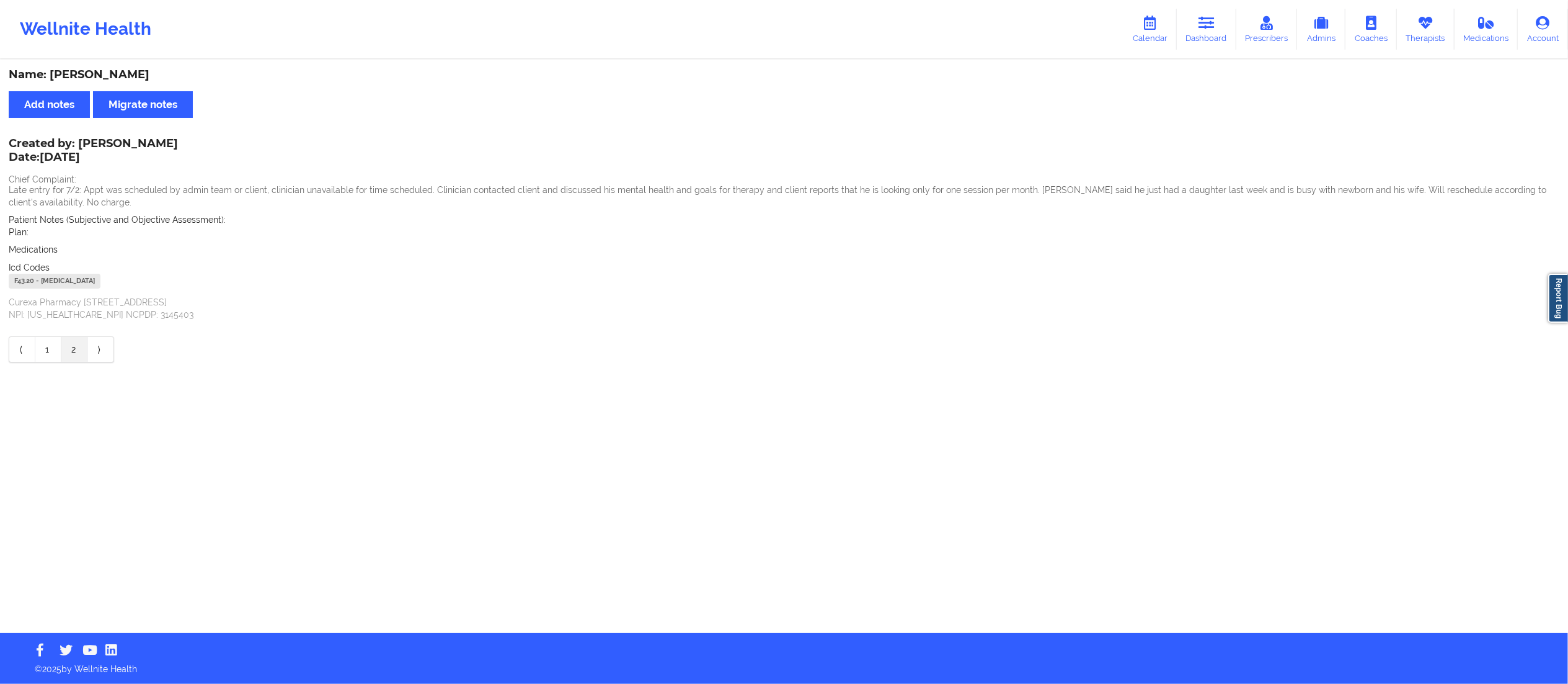
scroll to position [0, 0]
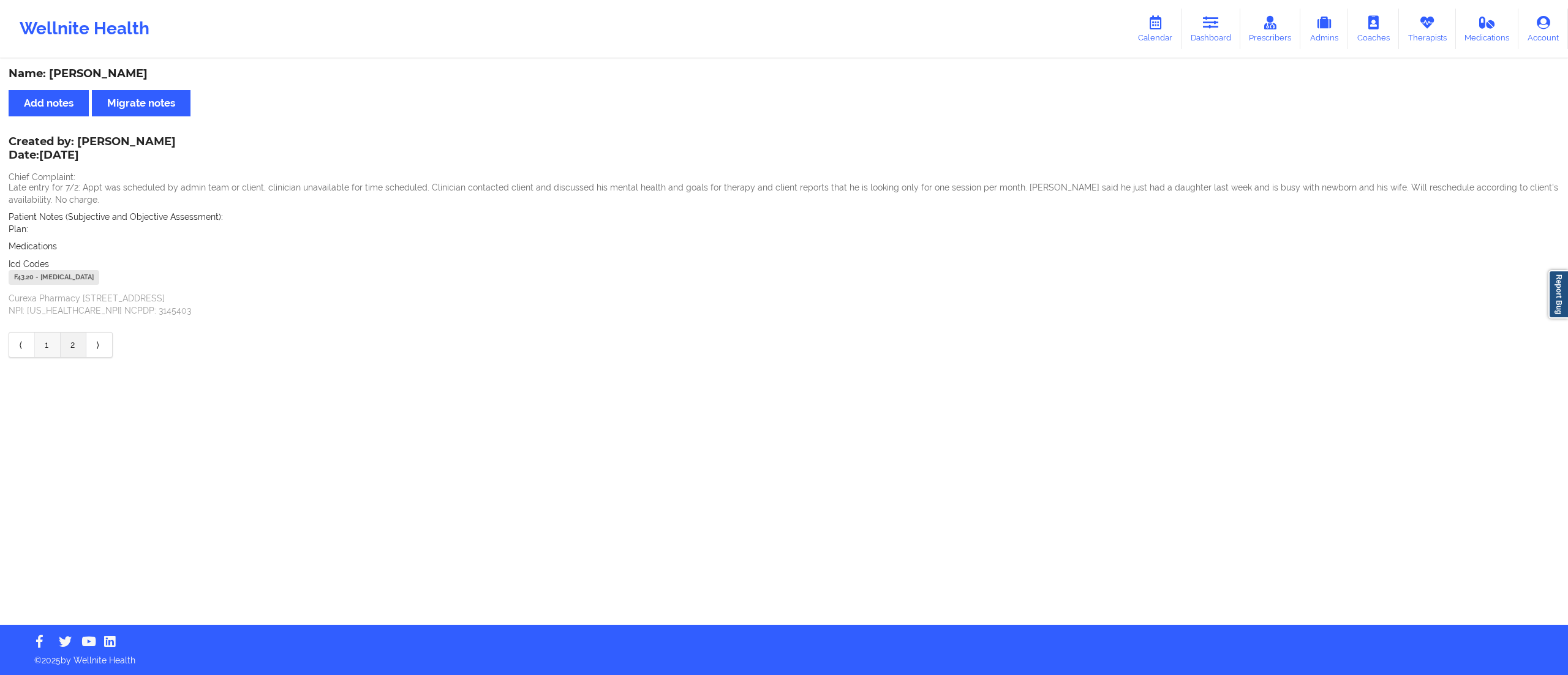
click at [47, 338] on link "1" at bounding box center [48, 345] width 26 height 25
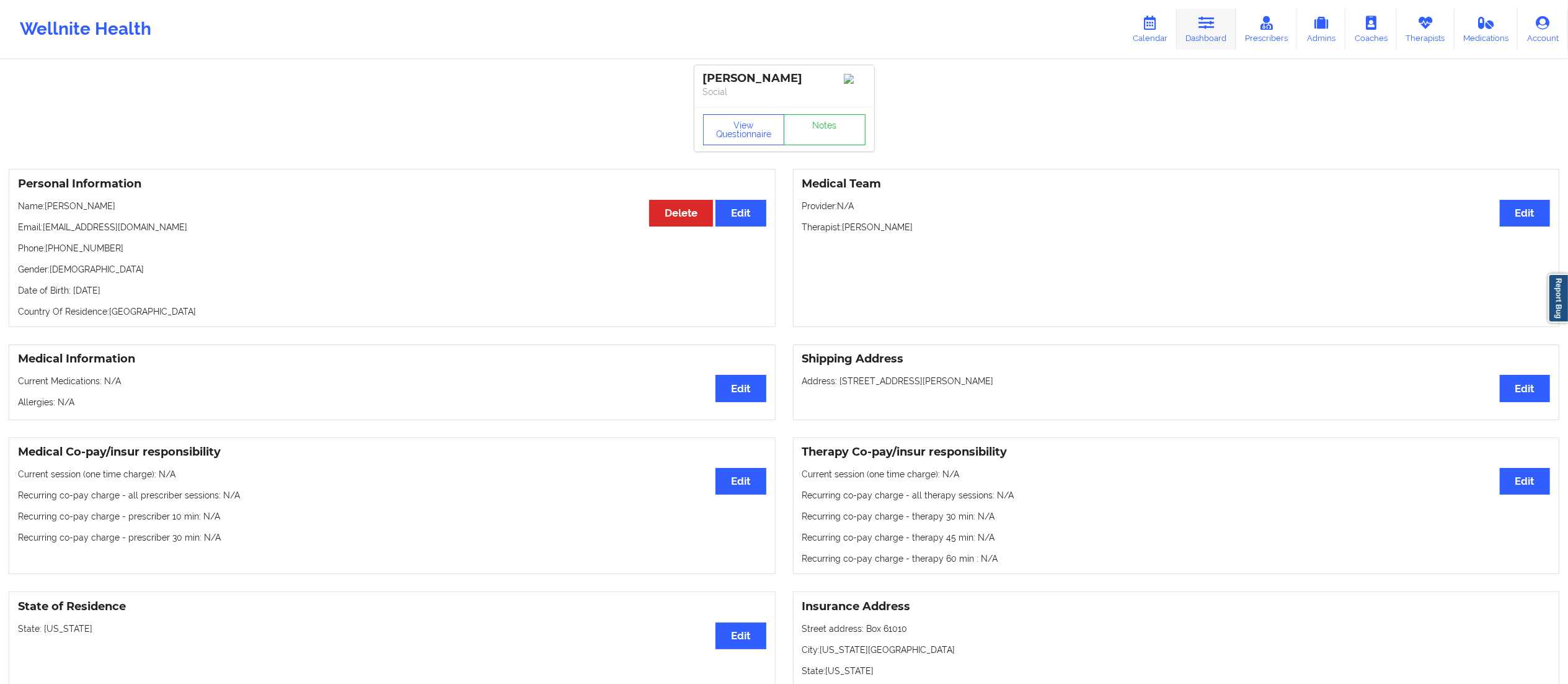
click at [1196, 25] on link "Dashboard" at bounding box center [1206, 29] width 59 height 41
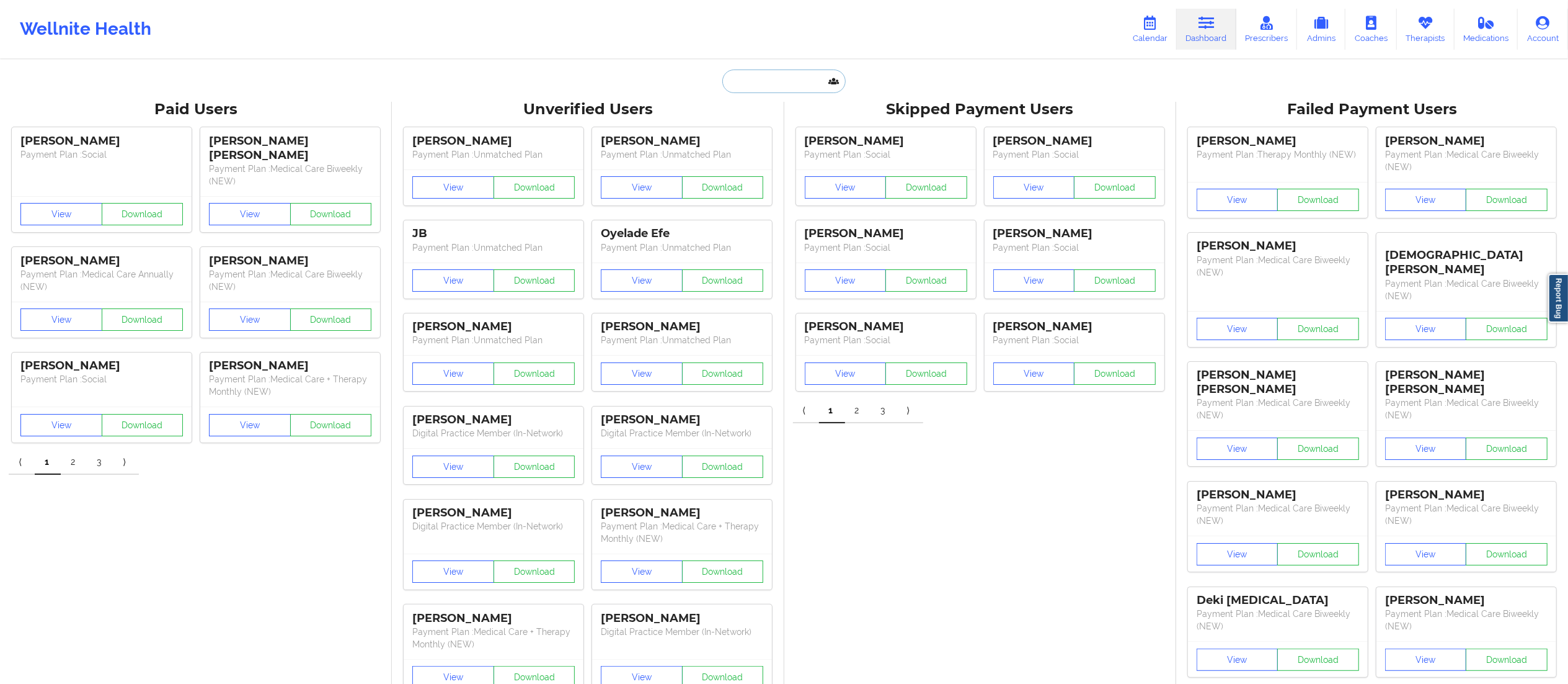
click at [802, 87] on input "text" at bounding box center [784, 81] width 123 height 23
paste input "[PERSON_NAME]"
type input "[PERSON_NAME]"
click at [844, 112] on div at bounding box center [814, 107] width 187 height 20
click at [780, 80] on input "[PERSON_NAME]" at bounding box center [784, 81] width 123 height 23
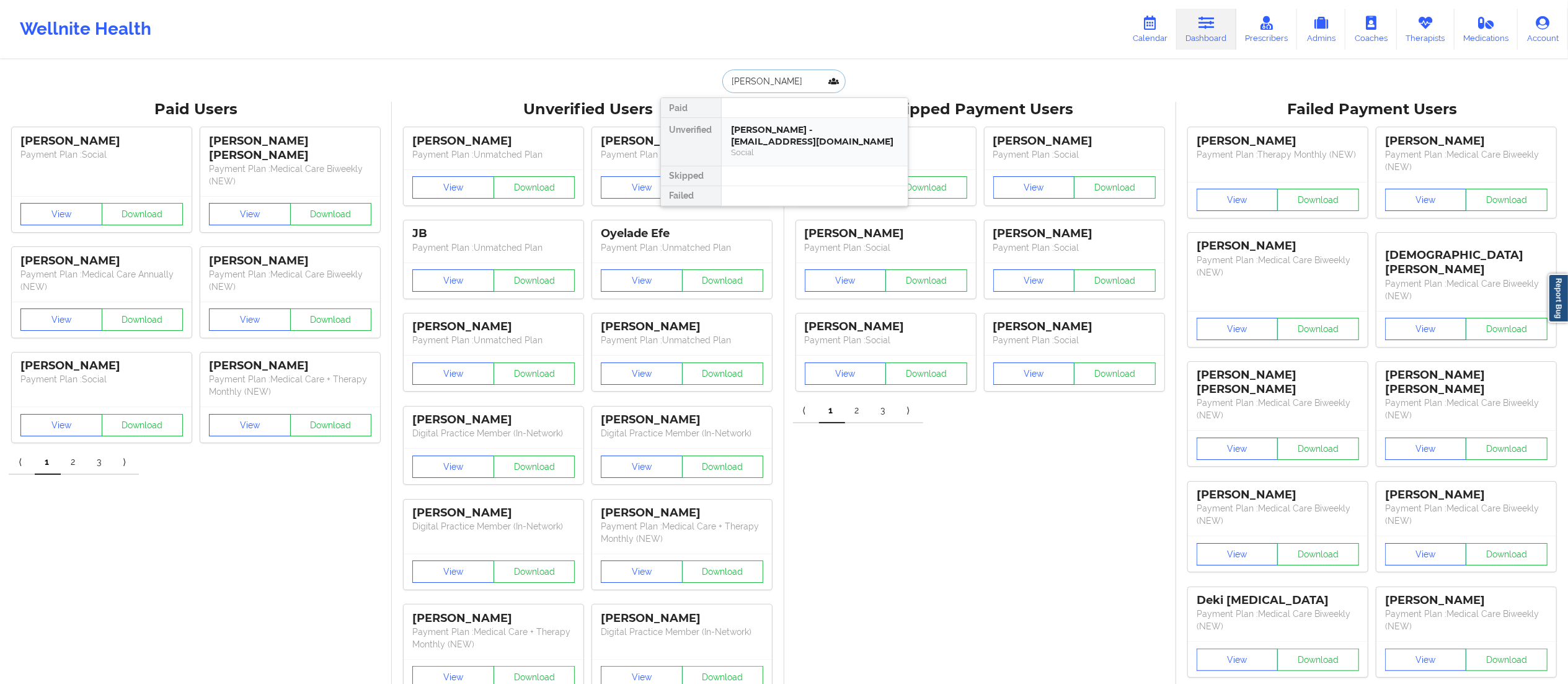
click at [787, 146] on div "[PERSON_NAME] - [EMAIL_ADDRESS][DOMAIN_NAME]" at bounding box center [815, 135] width 167 height 23
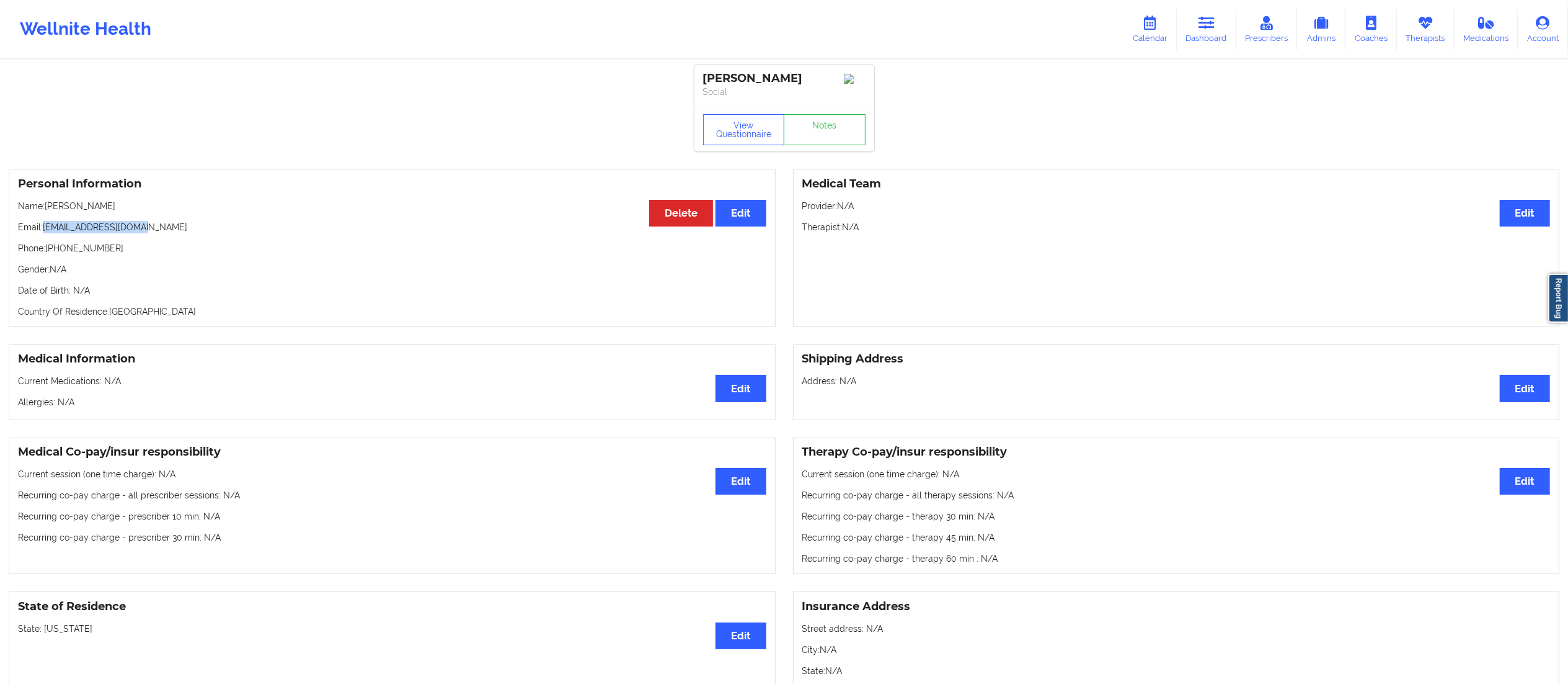
drag, startPoint x: 45, startPoint y: 233, endPoint x: 185, endPoint y: 226, distance: 140.2
click at [185, 226] on p "Email: [EMAIL_ADDRESS][DOMAIN_NAME]" at bounding box center [392, 227] width 749 height 12
copy p "[EMAIL_ADDRESS][DOMAIN_NAME]"
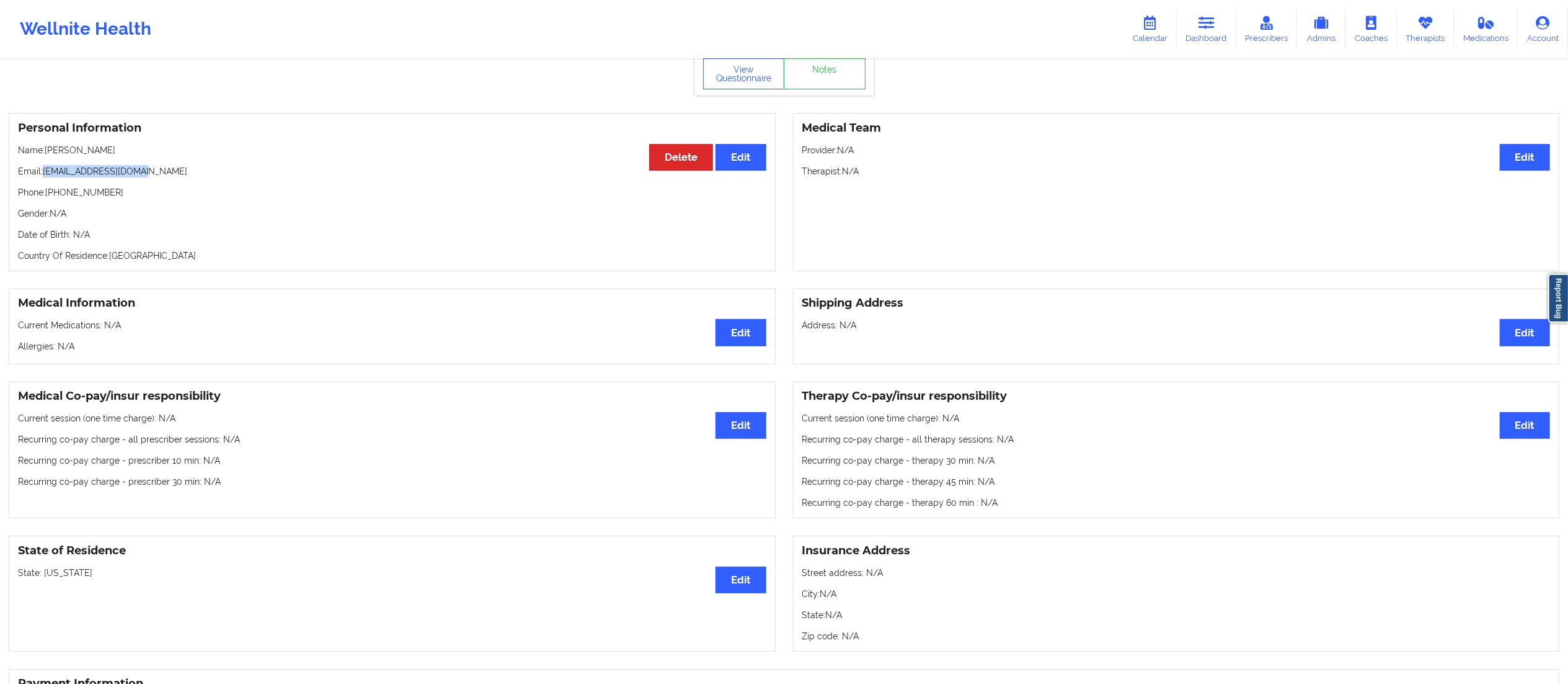
scroll to position [15, 0]
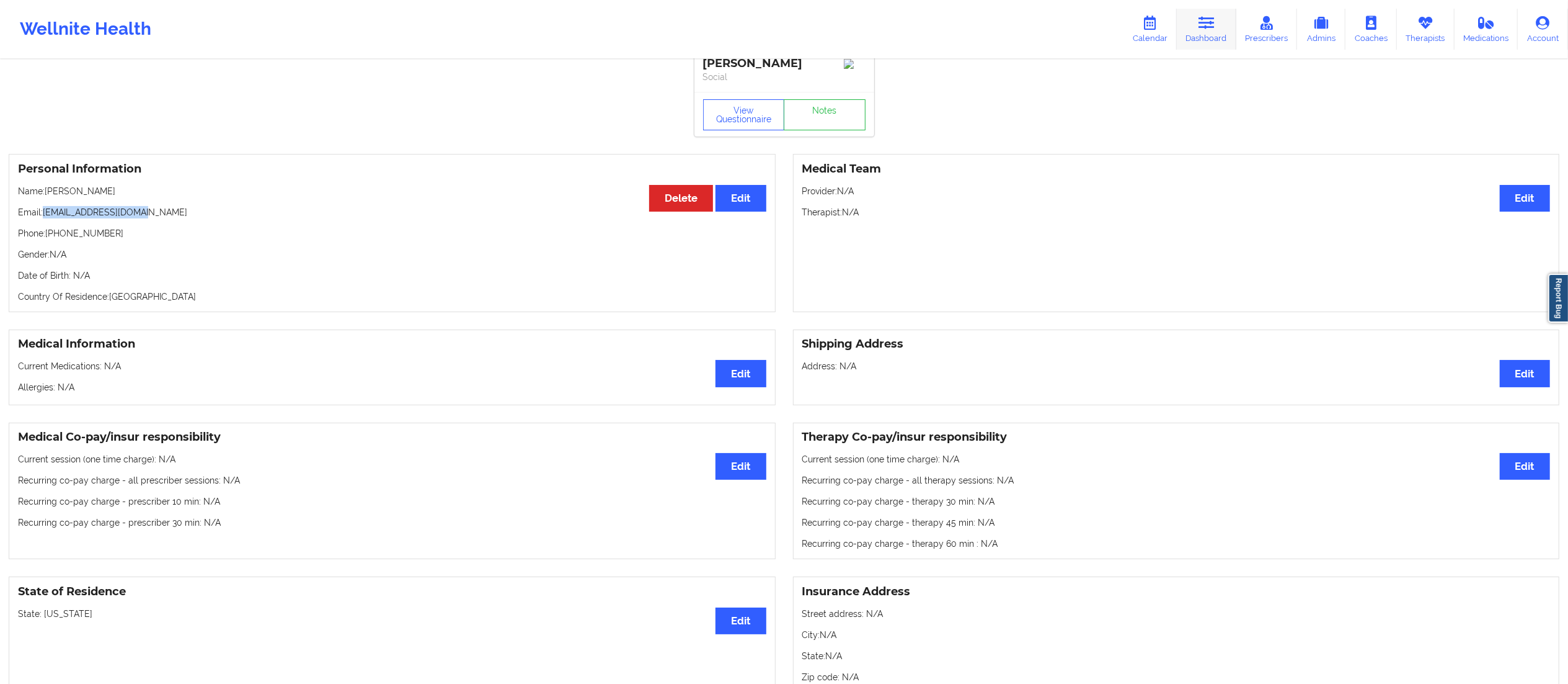
drag, startPoint x: 1205, startPoint y: 20, endPoint x: 1184, endPoint y: 51, distance: 37.4
click at [1206, 20] on icon at bounding box center [1206, 23] width 16 height 14
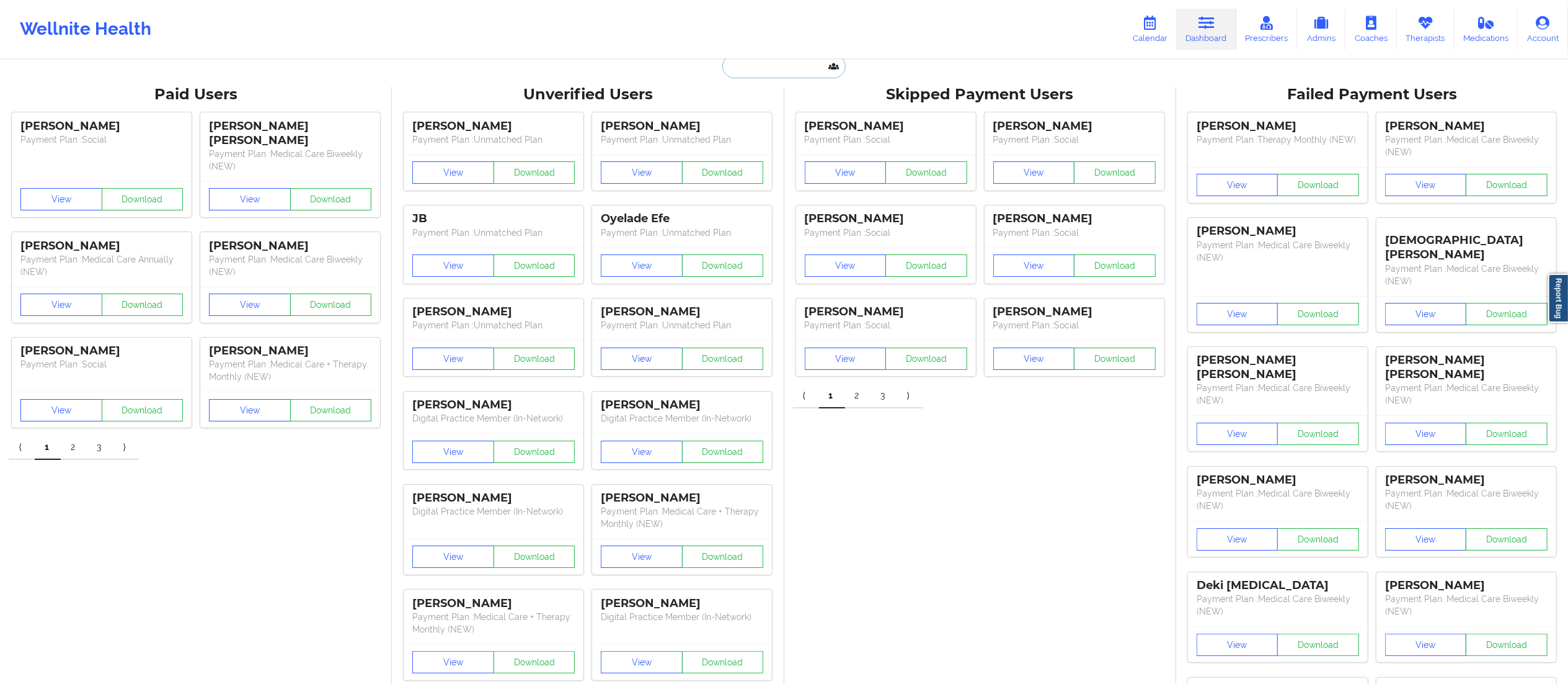
click at [766, 74] on input "text" at bounding box center [784, 66] width 123 height 23
paste input "[PERSON_NAME]"
type input "[PERSON_NAME]"
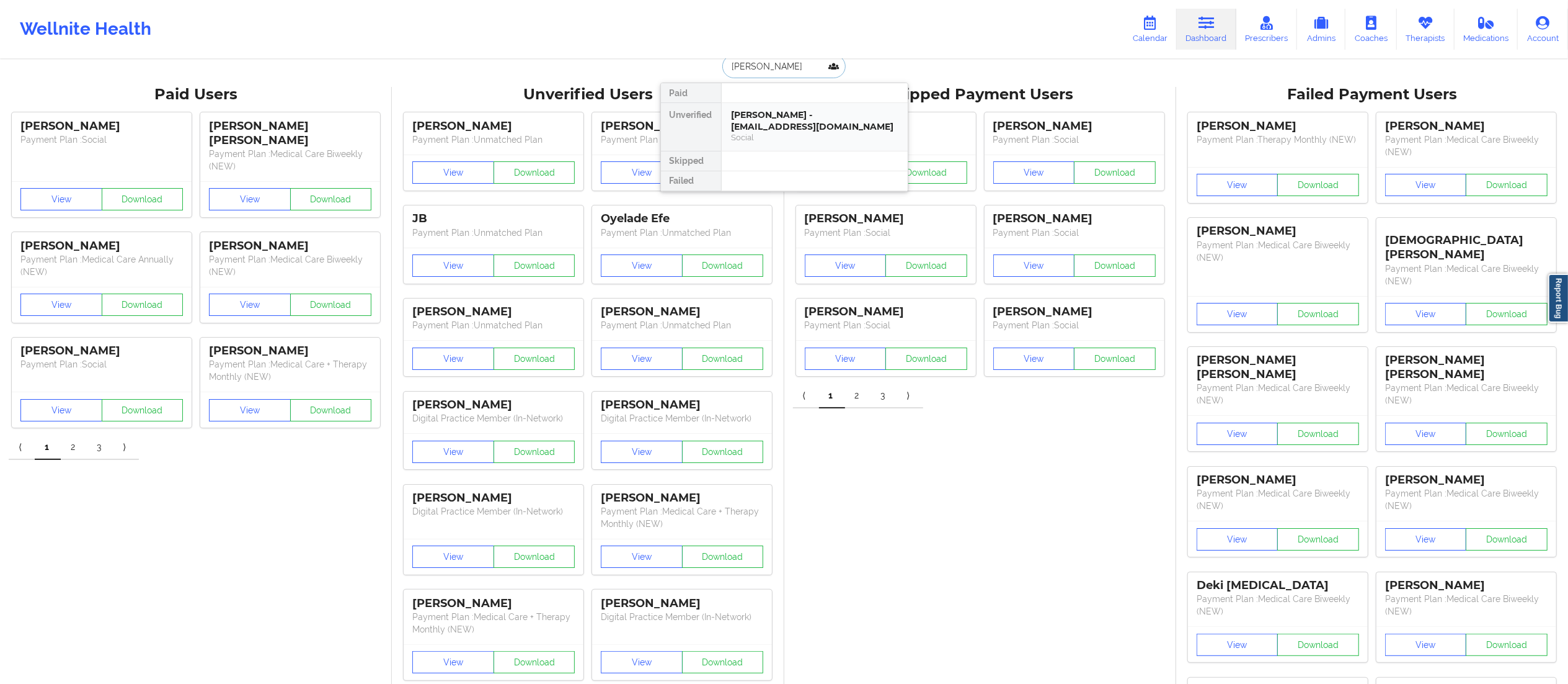
click at [754, 119] on div "[PERSON_NAME] - [EMAIL_ADDRESS][DOMAIN_NAME]" at bounding box center [815, 120] width 167 height 23
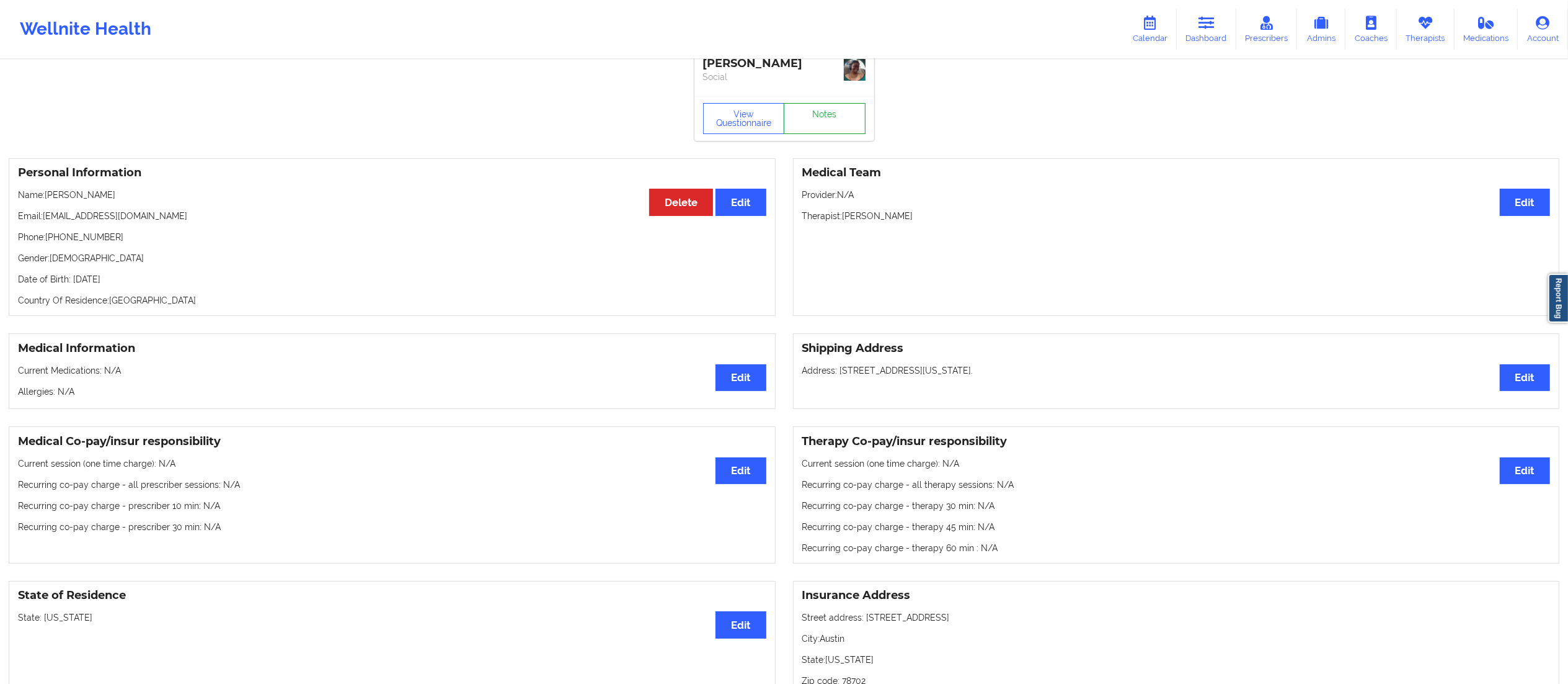
click at [809, 118] on link "Notes" at bounding box center [825, 118] width 82 height 31
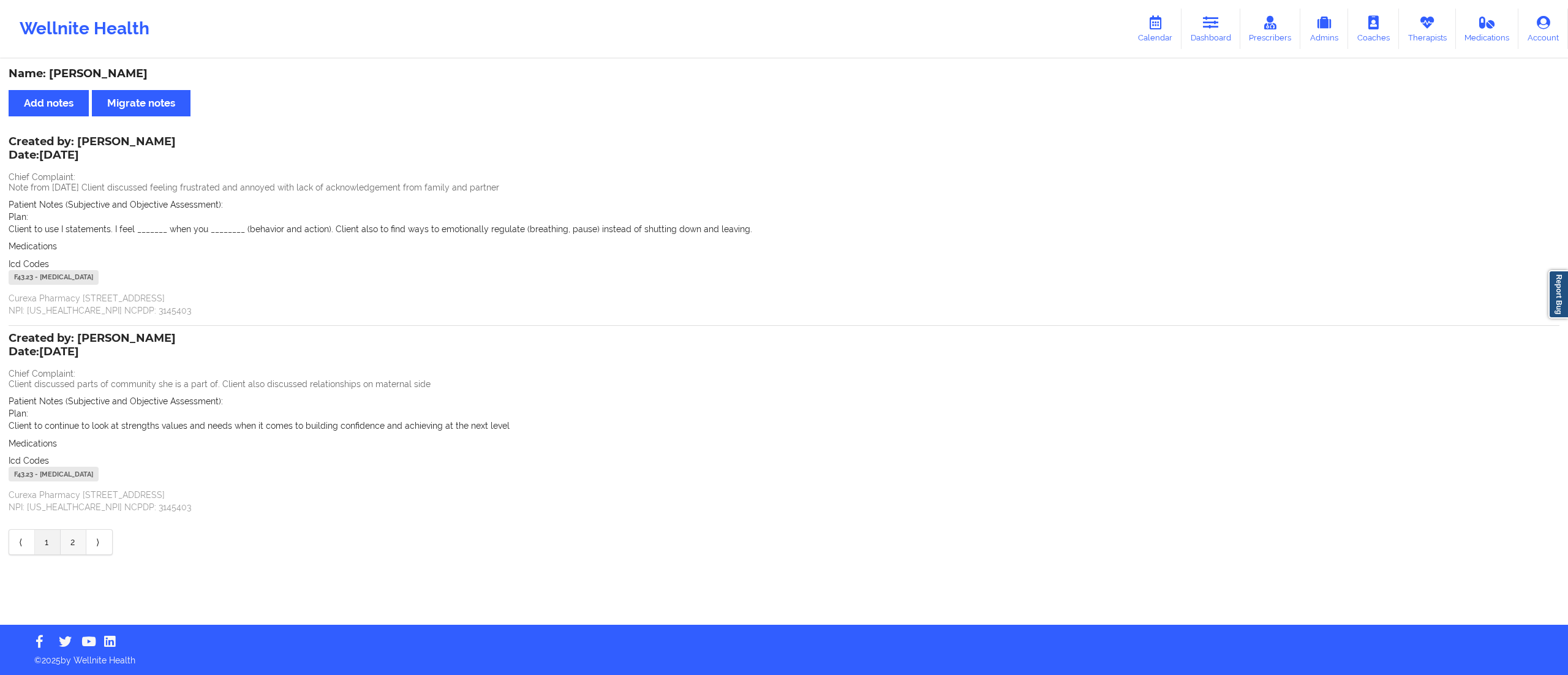
click at [72, 539] on link "2" at bounding box center [74, 542] width 26 height 25
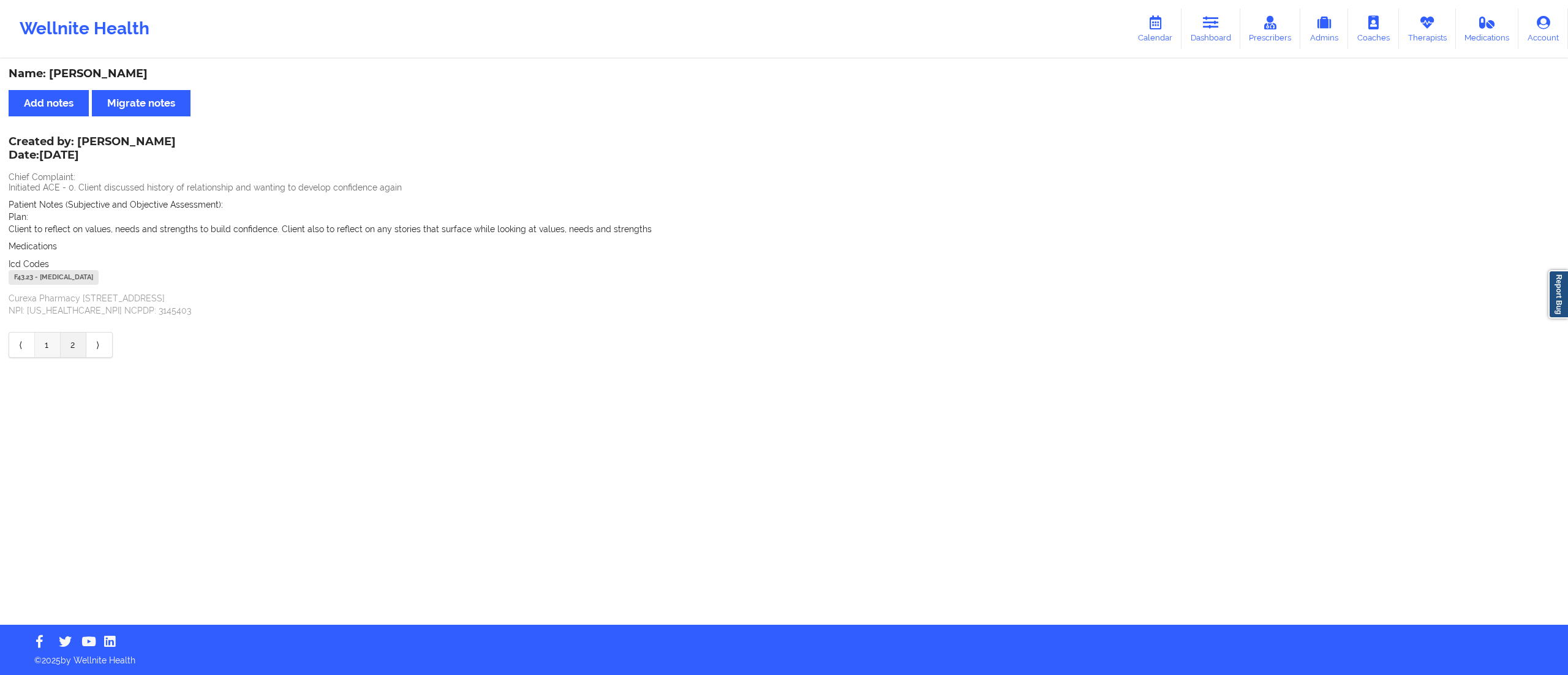
click at [37, 340] on link "1" at bounding box center [48, 345] width 26 height 25
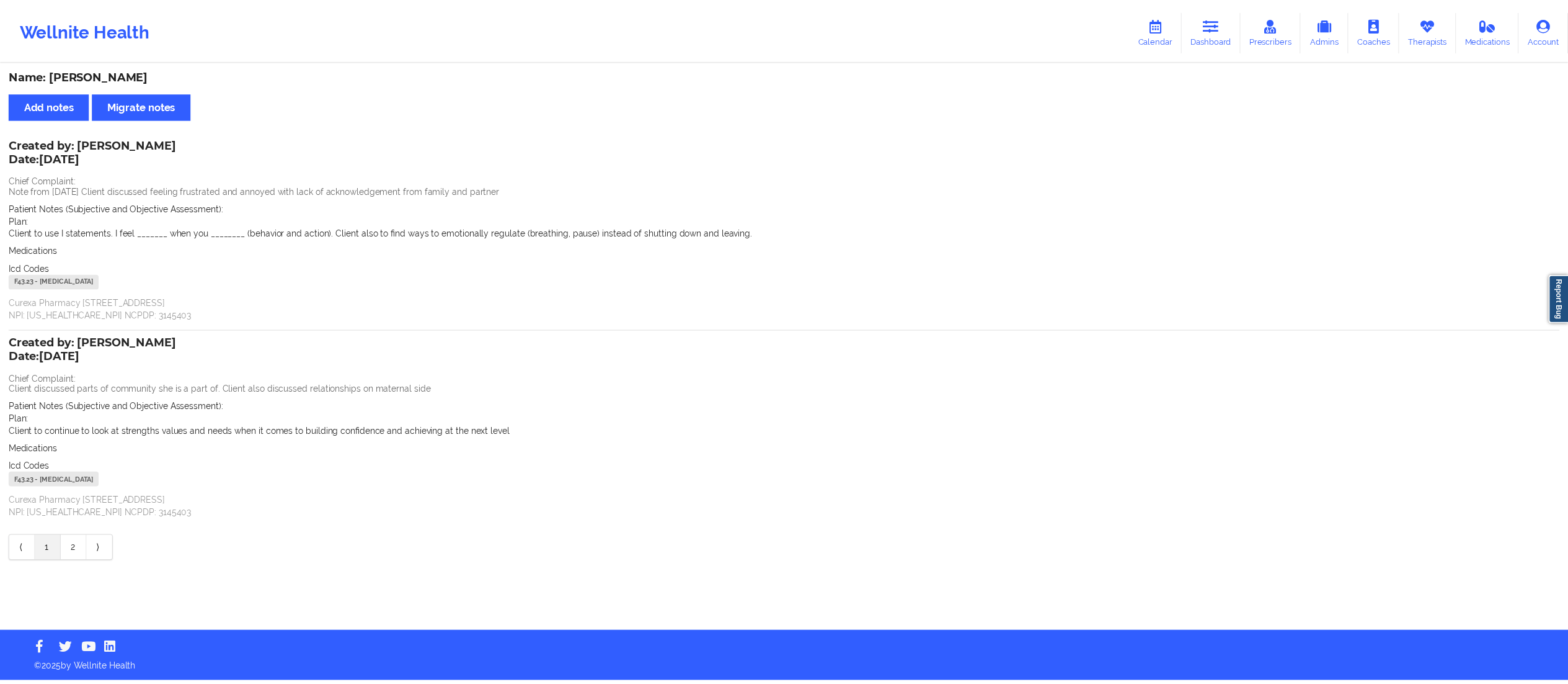
scroll to position [15, 0]
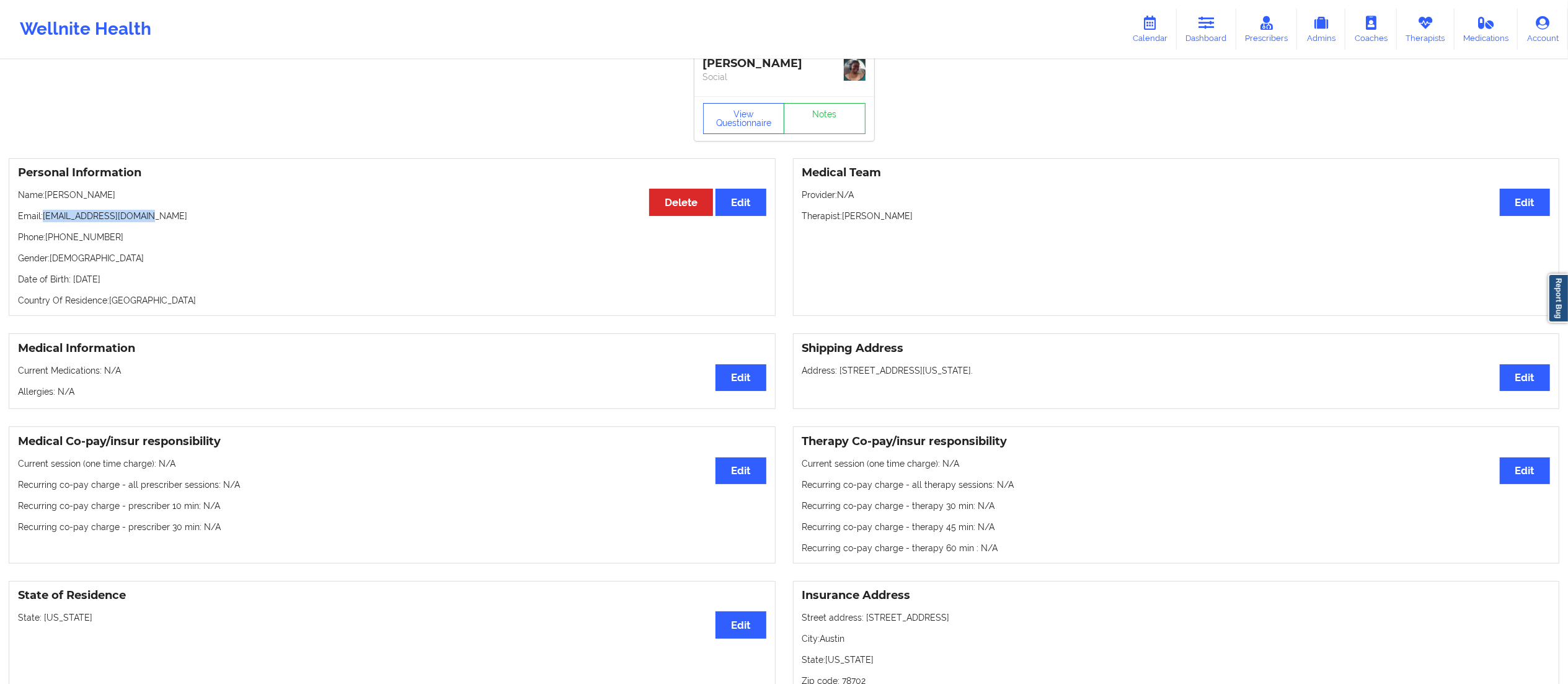
drag, startPoint x: 45, startPoint y: 217, endPoint x: 186, endPoint y: 215, distance: 141.0
click at [186, 215] on p "Email: [EMAIL_ADDRESS][DOMAIN_NAME]" at bounding box center [392, 216] width 749 height 12
copy p "[EMAIL_ADDRESS][DOMAIN_NAME]"
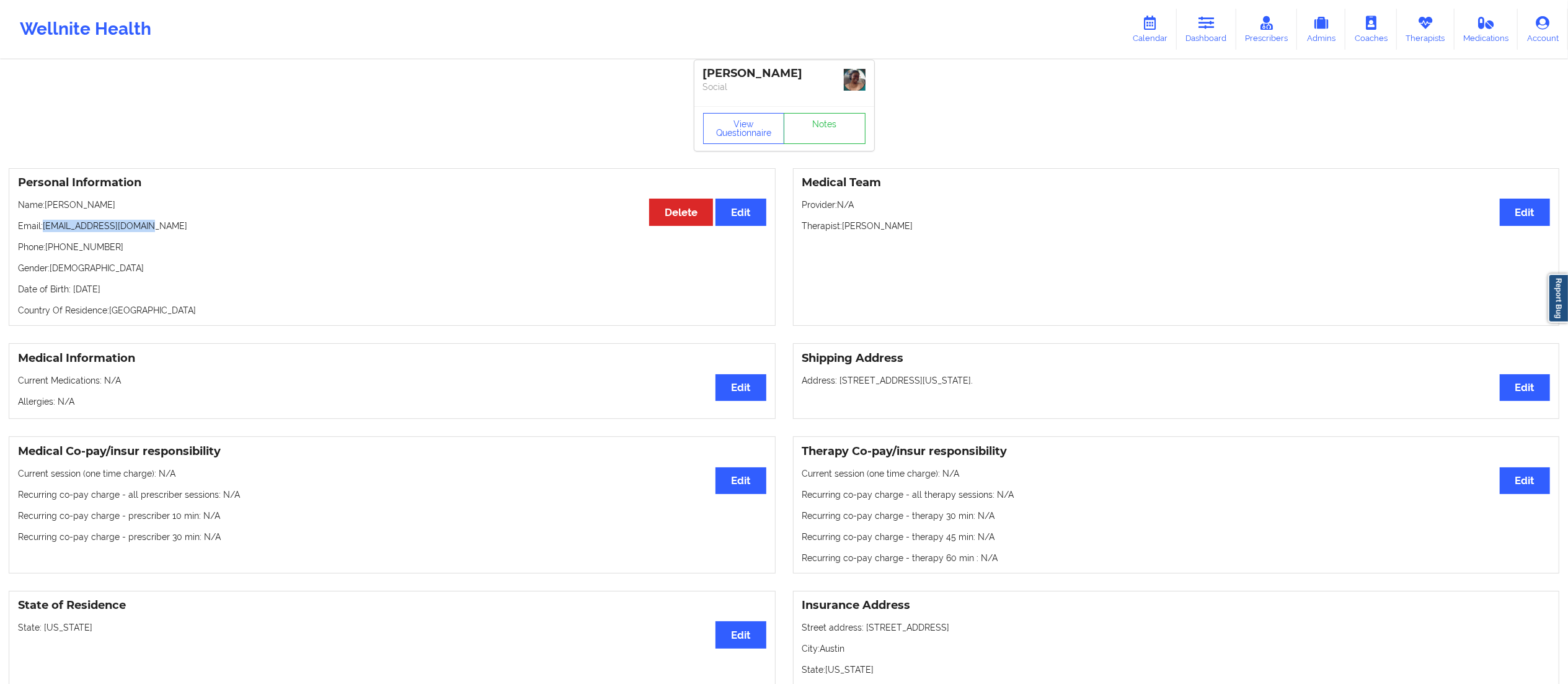
scroll to position [0, 0]
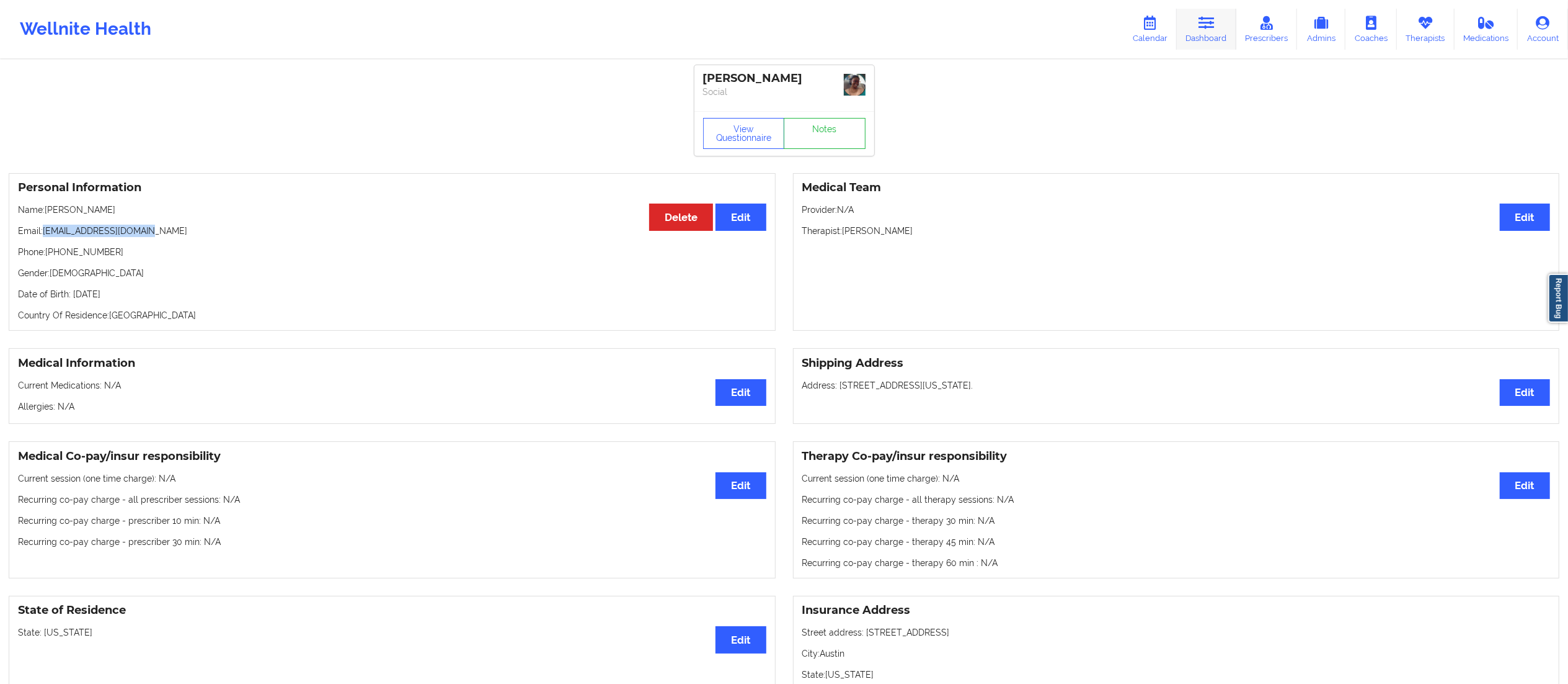
click at [1193, 31] on link "Dashboard" at bounding box center [1206, 29] width 59 height 41
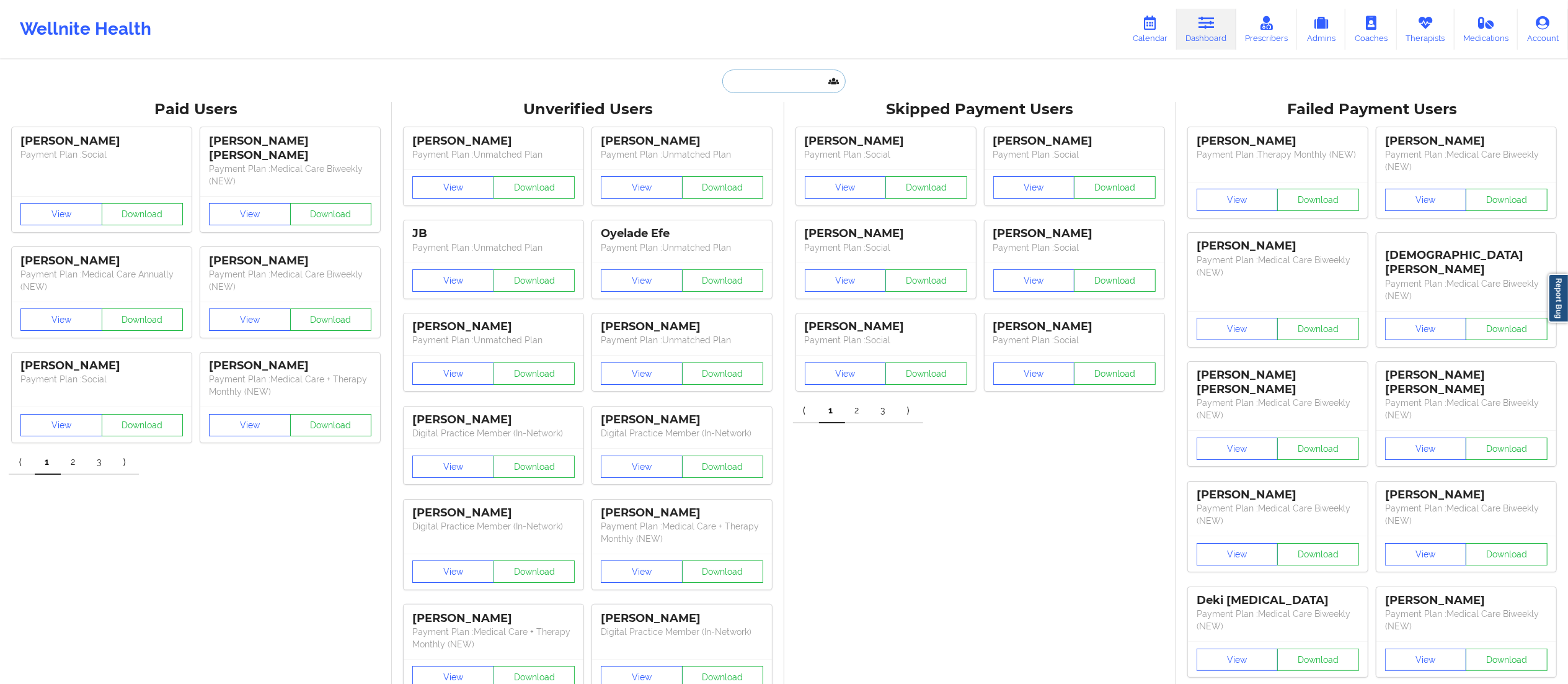
click at [791, 86] on input "text" at bounding box center [784, 81] width 123 height 23
paste input "[PERSON_NAME]"
type input "[PERSON_NAME]"
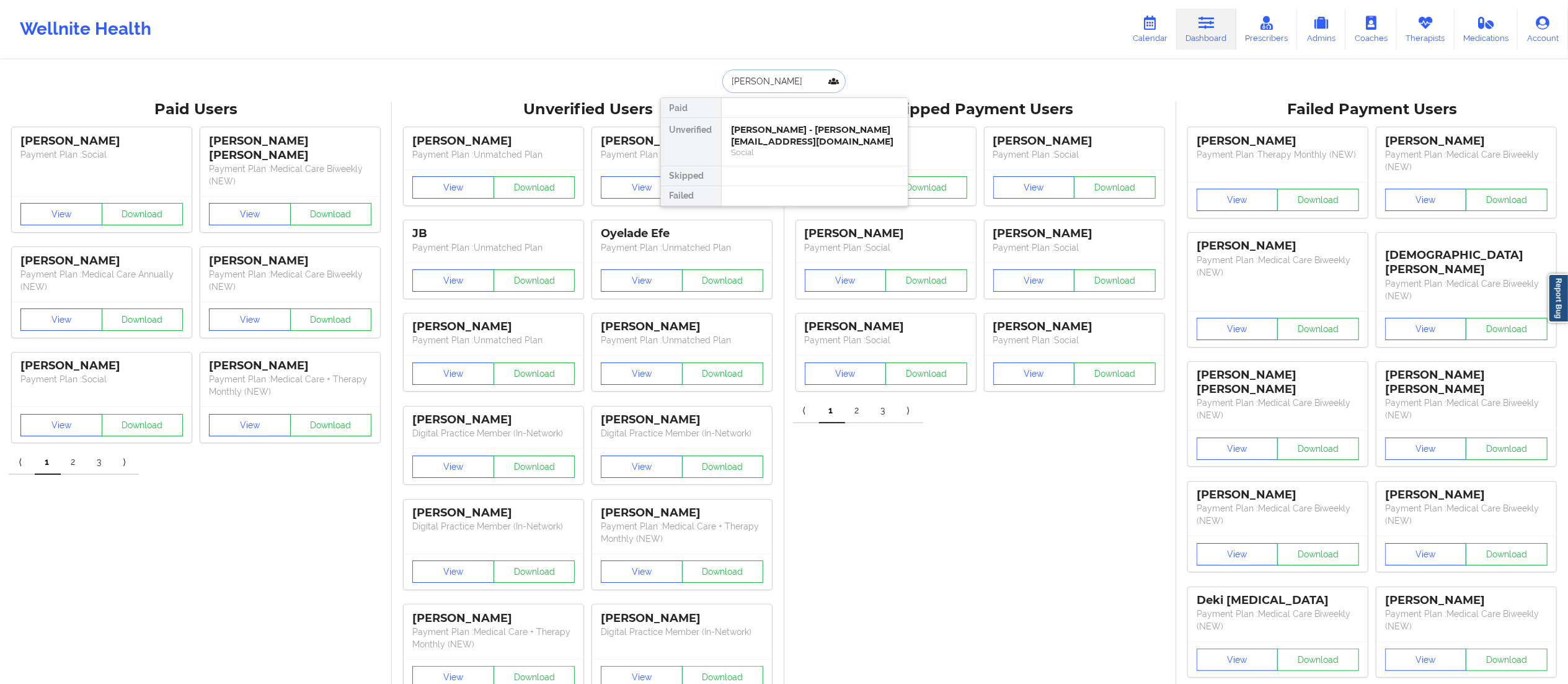
click at [775, 141] on div "[PERSON_NAME] - [PERSON_NAME][EMAIL_ADDRESS][DOMAIN_NAME]" at bounding box center [815, 135] width 167 height 23
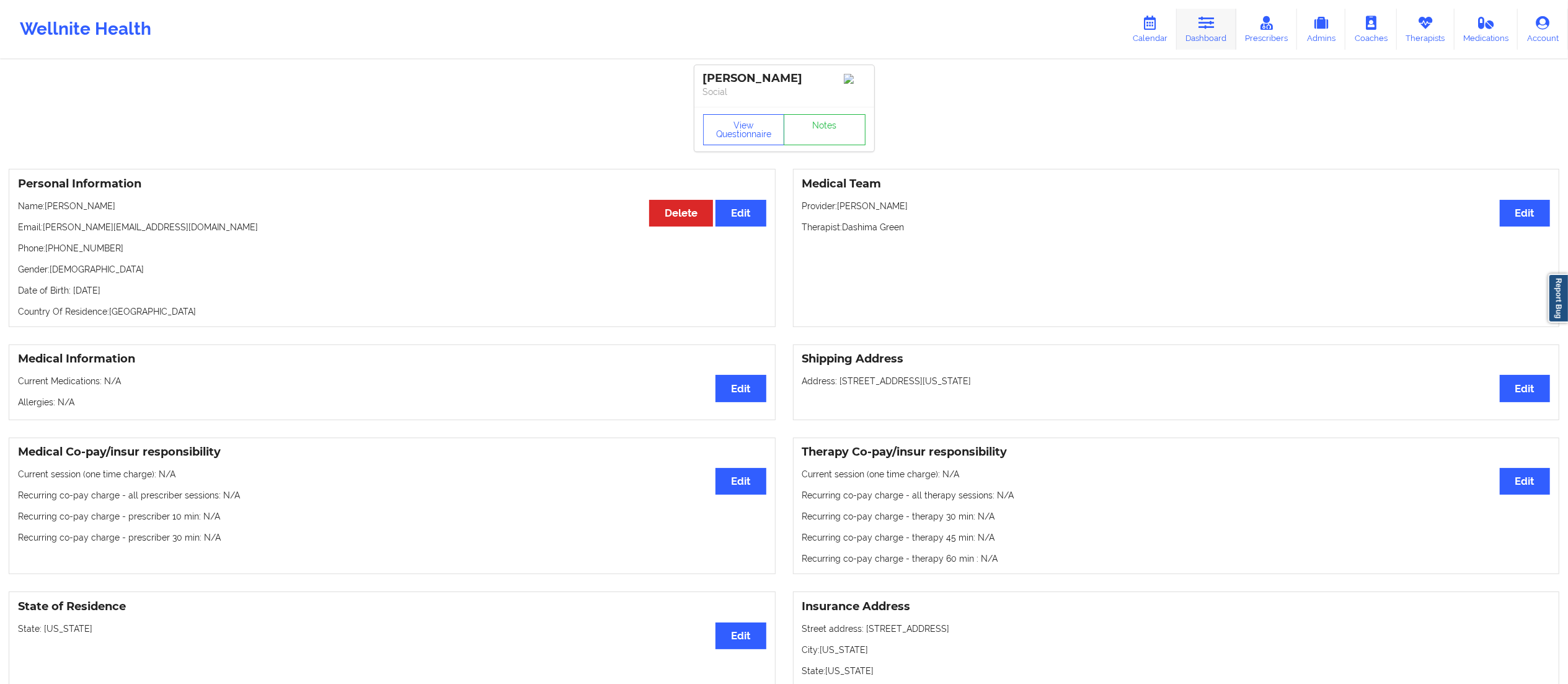
click at [1204, 12] on link "Dashboard" at bounding box center [1206, 29] width 59 height 41
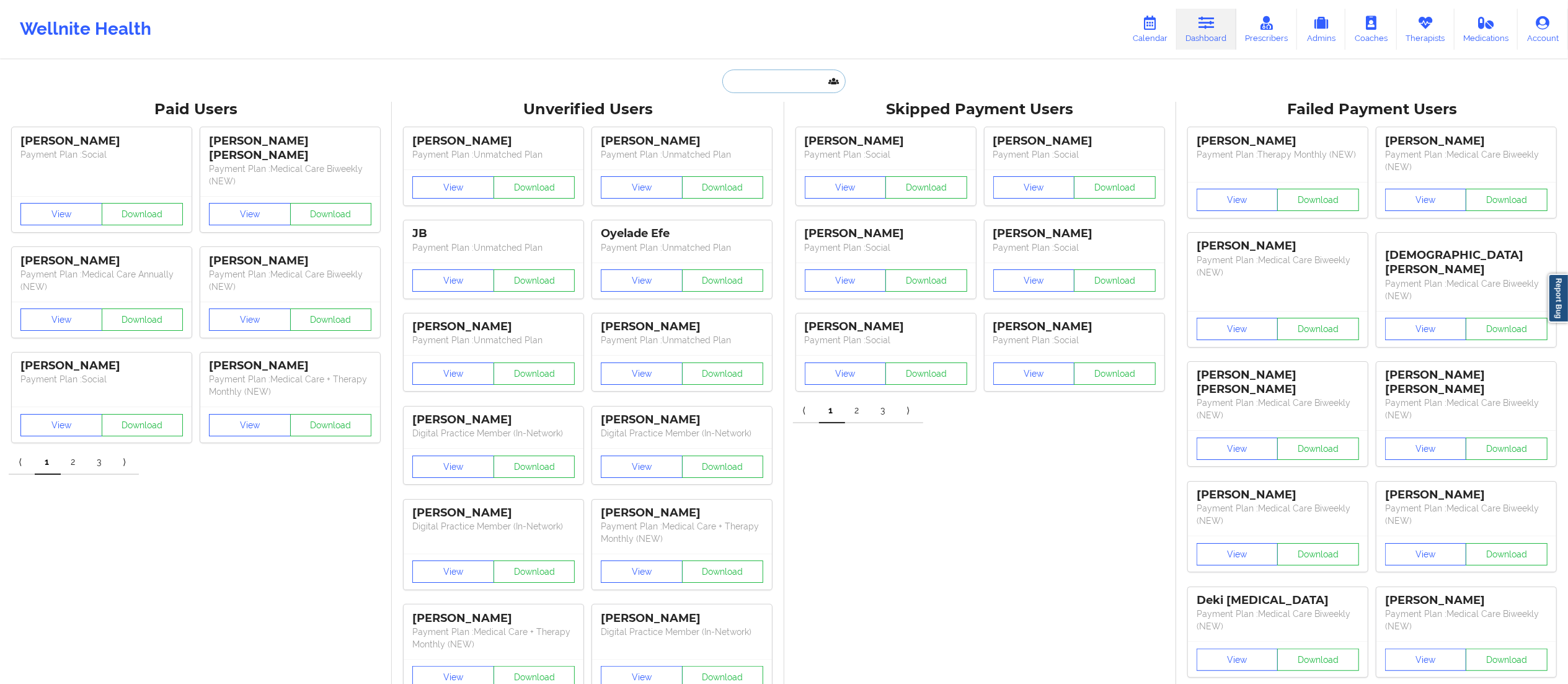
click at [814, 74] on input "text" at bounding box center [784, 81] width 123 height 23
paste input "[PERSON_NAME]"
type input "[PERSON_NAME]"
click at [750, 139] on div "[PERSON_NAME] - [EMAIL_ADDRESS][DOMAIN_NAME]" at bounding box center [815, 135] width 167 height 23
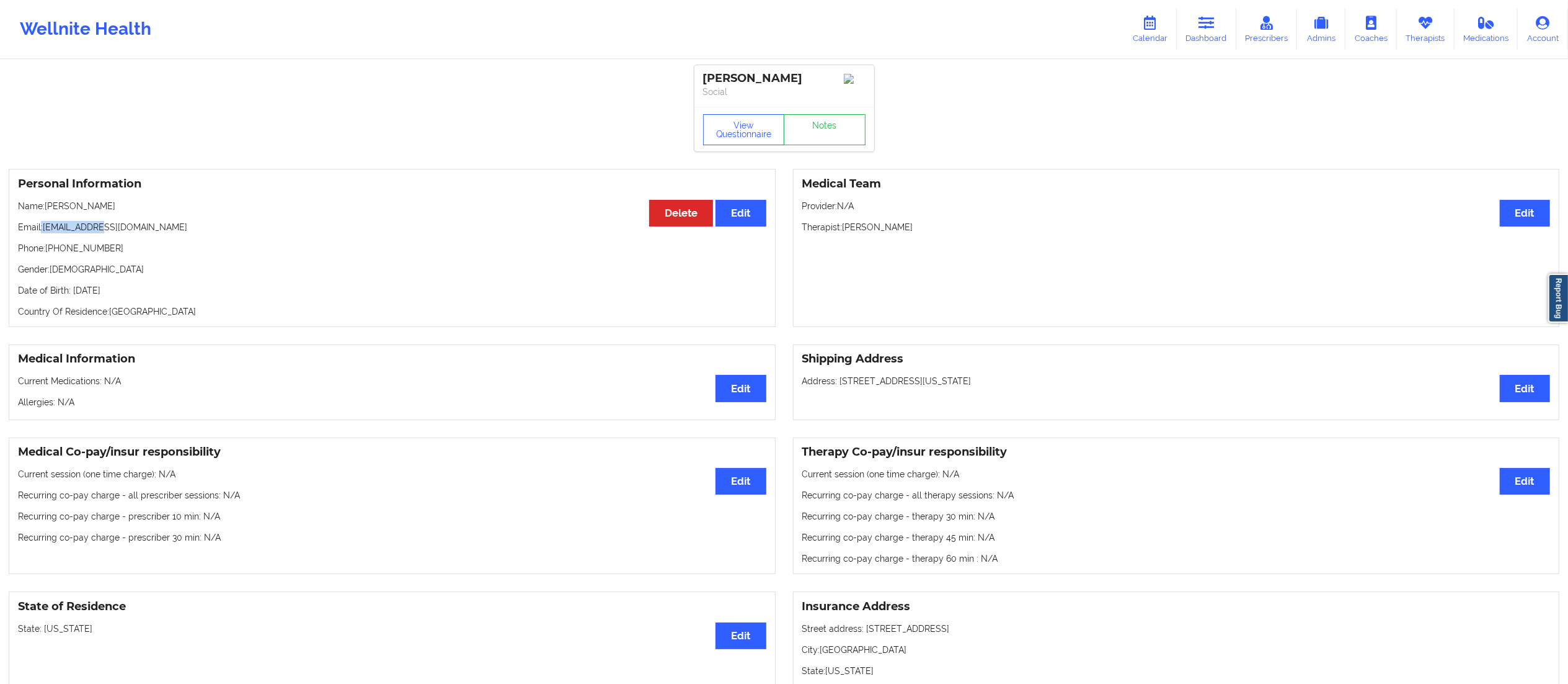
drag, startPoint x: 40, startPoint y: 230, endPoint x: 96, endPoint y: 230, distance: 56.0
click at [96, 230] on p "Email: [EMAIL_ADDRESS][DOMAIN_NAME]" at bounding box center [392, 227] width 749 height 12
click at [56, 238] on div "Personal Information Edit Delete Name: [PERSON_NAME] Email: [EMAIL_ADDRESS][DOM…" at bounding box center [392, 248] width 767 height 158
drag, startPoint x: 43, startPoint y: 225, endPoint x: 149, endPoint y: 226, distance: 106.0
click at [149, 226] on p "Email: [EMAIL_ADDRESS][DOMAIN_NAME]" at bounding box center [392, 227] width 749 height 12
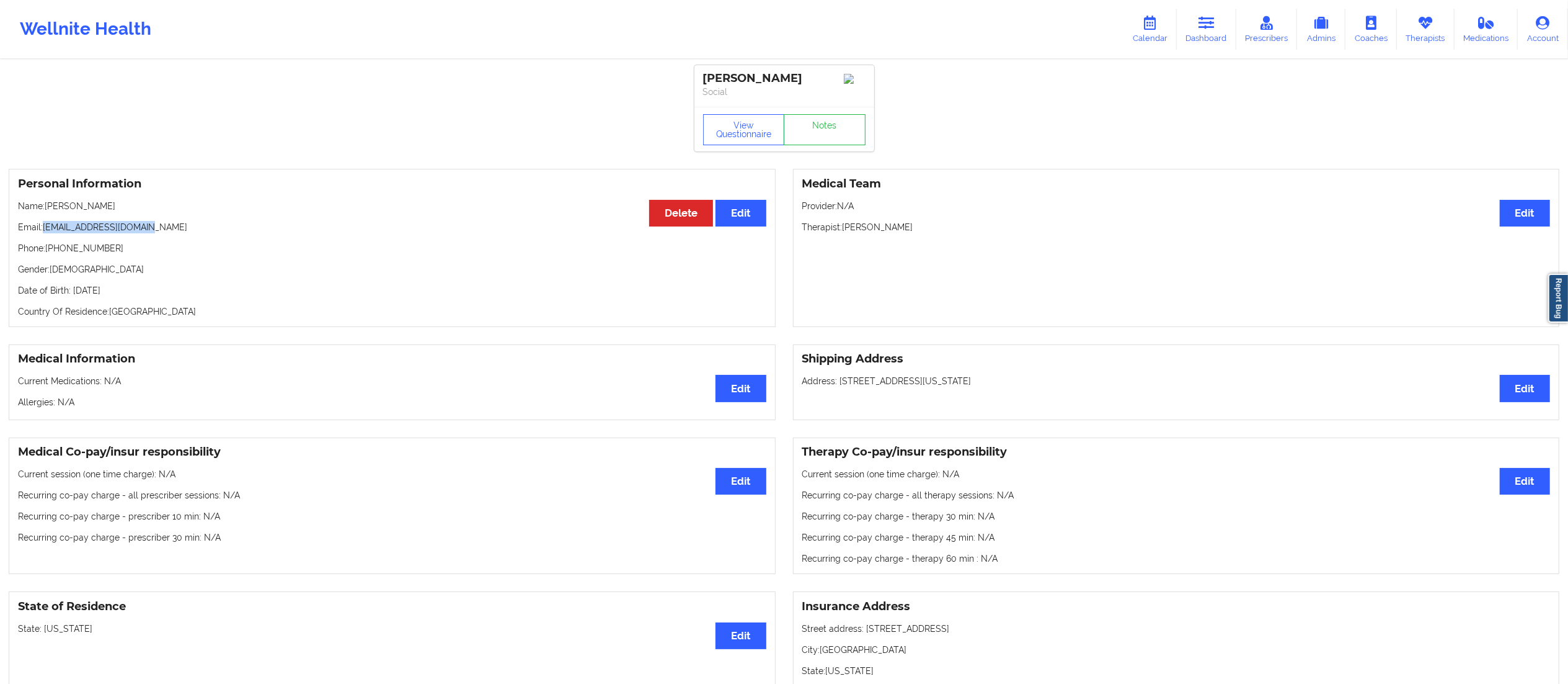
click at [64, 218] on div "Personal Information Edit Delete Name: [PERSON_NAME] Email: [EMAIL_ADDRESS][DOM…" at bounding box center [392, 248] width 767 height 158
drag, startPoint x: 42, startPoint y: 231, endPoint x: 159, endPoint y: 235, distance: 117.1
click at [159, 233] on p "Email: [EMAIL_ADDRESS][DOMAIN_NAME]" at bounding box center [392, 227] width 749 height 12
click at [124, 230] on p "Email: [EMAIL_ADDRESS][DOMAIN_NAME]" at bounding box center [392, 227] width 749 height 12
click at [56, 231] on p "Email: [EMAIL_ADDRESS][DOMAIN_NAME]" at bounding box center [392, 227] width 749 height 12
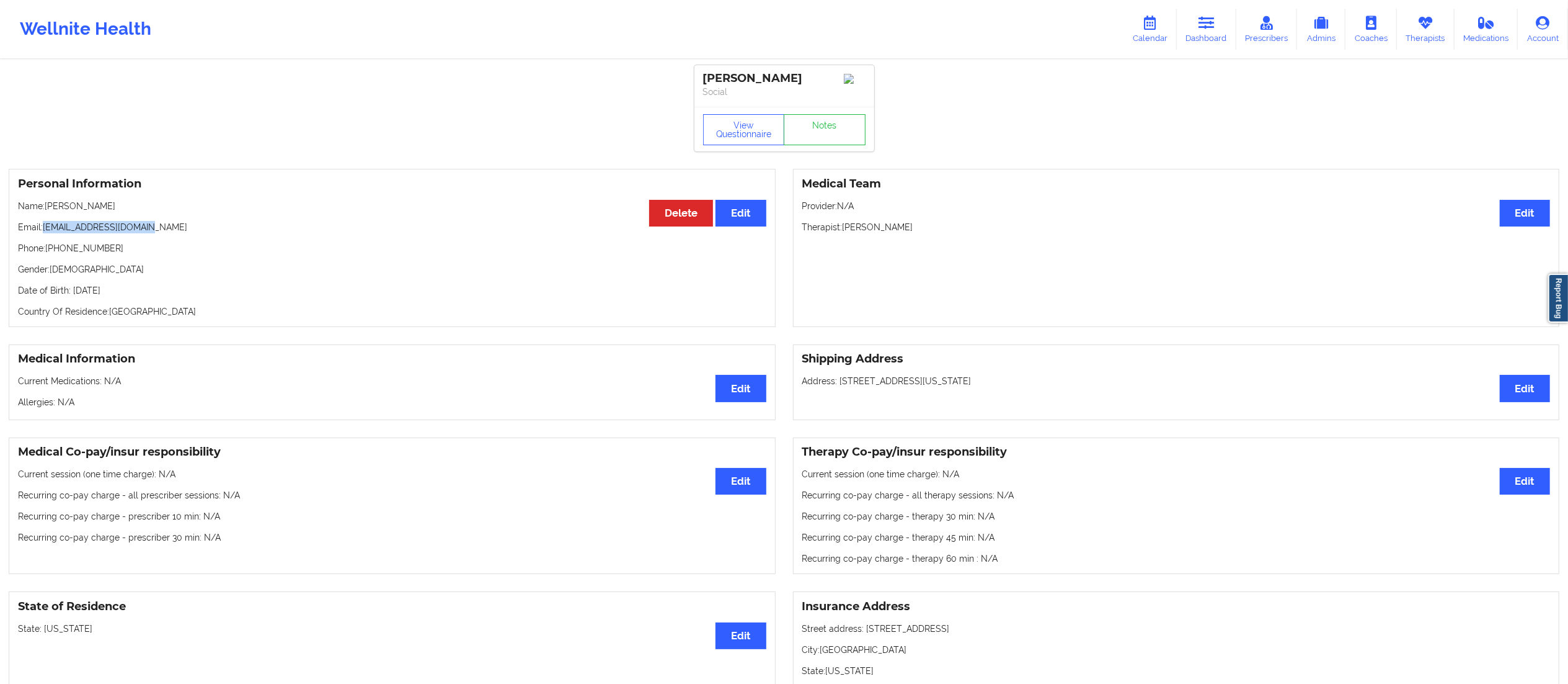
drag, startPoint x: 43, startPoint y: 229, endPoint x: 194, endPoint y: 233, distance: 151.1
click at [194, 233] on p "Email: [EMAIL_ADDRESS][DOMAIN_NAME]" at bounding box center [392, 227] width 749 height 12
copy p "[EMAIL_ADDRESS][DOMAIN_NAME]"
drag, startPoint x: 1198, startPoint y: 30, endPoint x: 1164, endPoint y: 56, distance: 42.8
click at [1198, 30] on link "Dashboard" at bounding box center [1206, 29] width 59 height 41
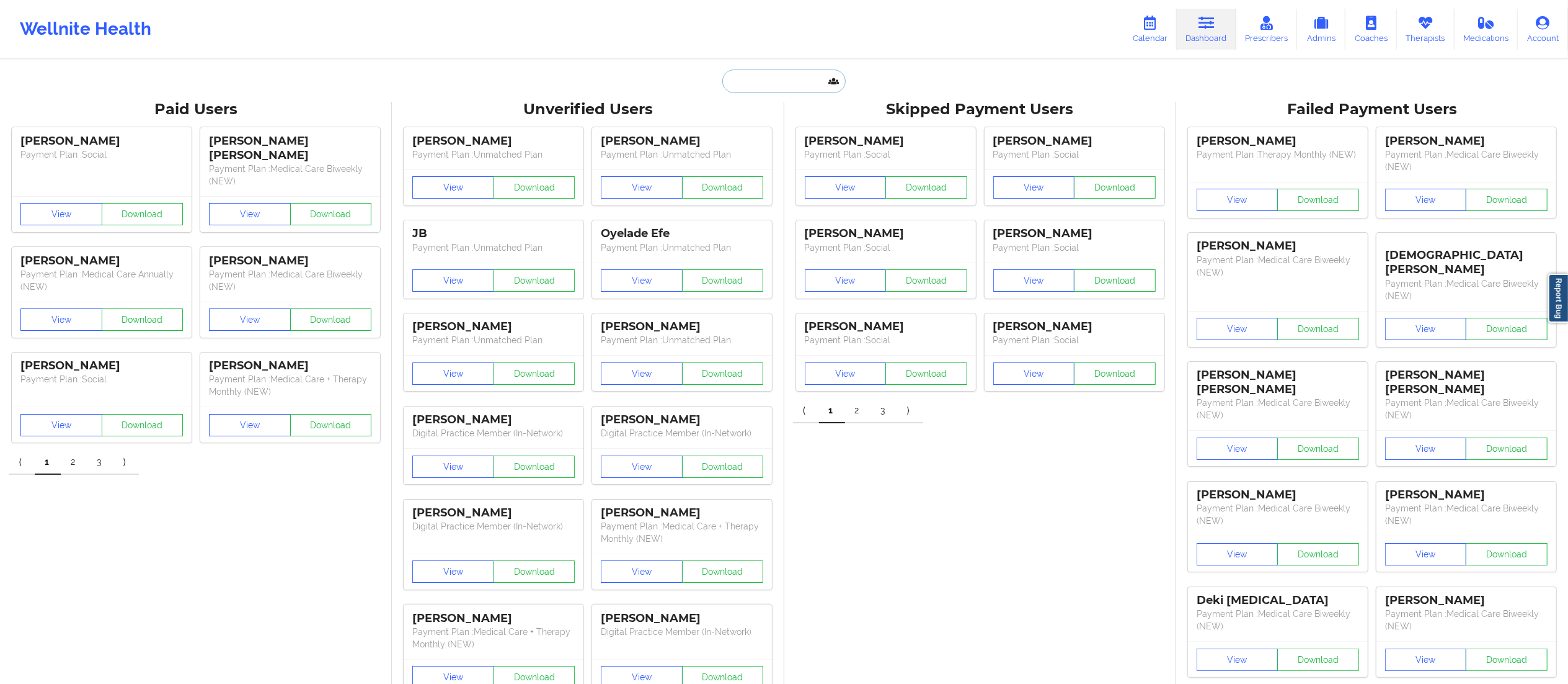
click at [742, 79] on input "text" at bounding box center [784, 81] width 123 height 23
paste input "[PERSON_NAME]"
type input "[PERSON_NAME]"
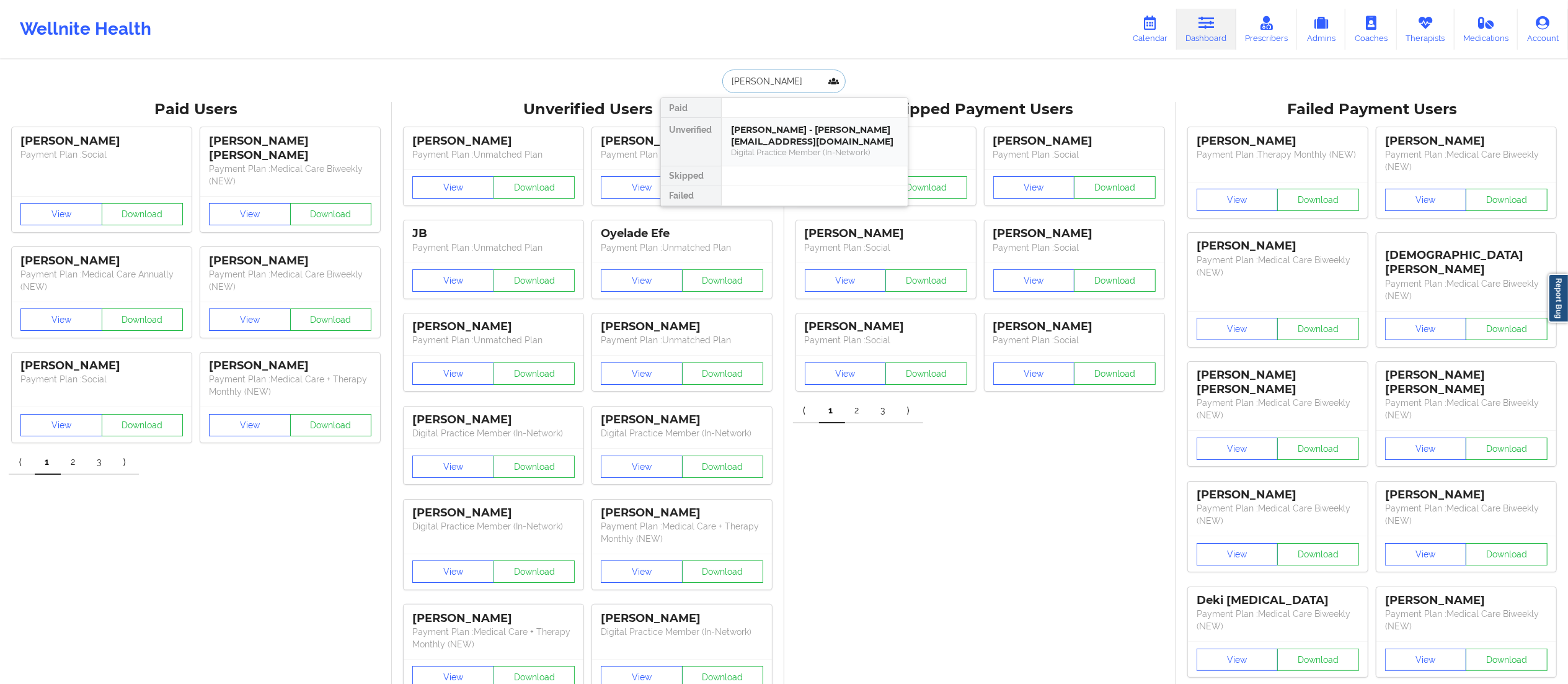
click at [771, 141] on div "[PERSON_NAME] - [PERSON_NAME][EMAIL_ADDRESS][DOMAIN_NAME]" at bounding box center [815, 135] width 167 height 23
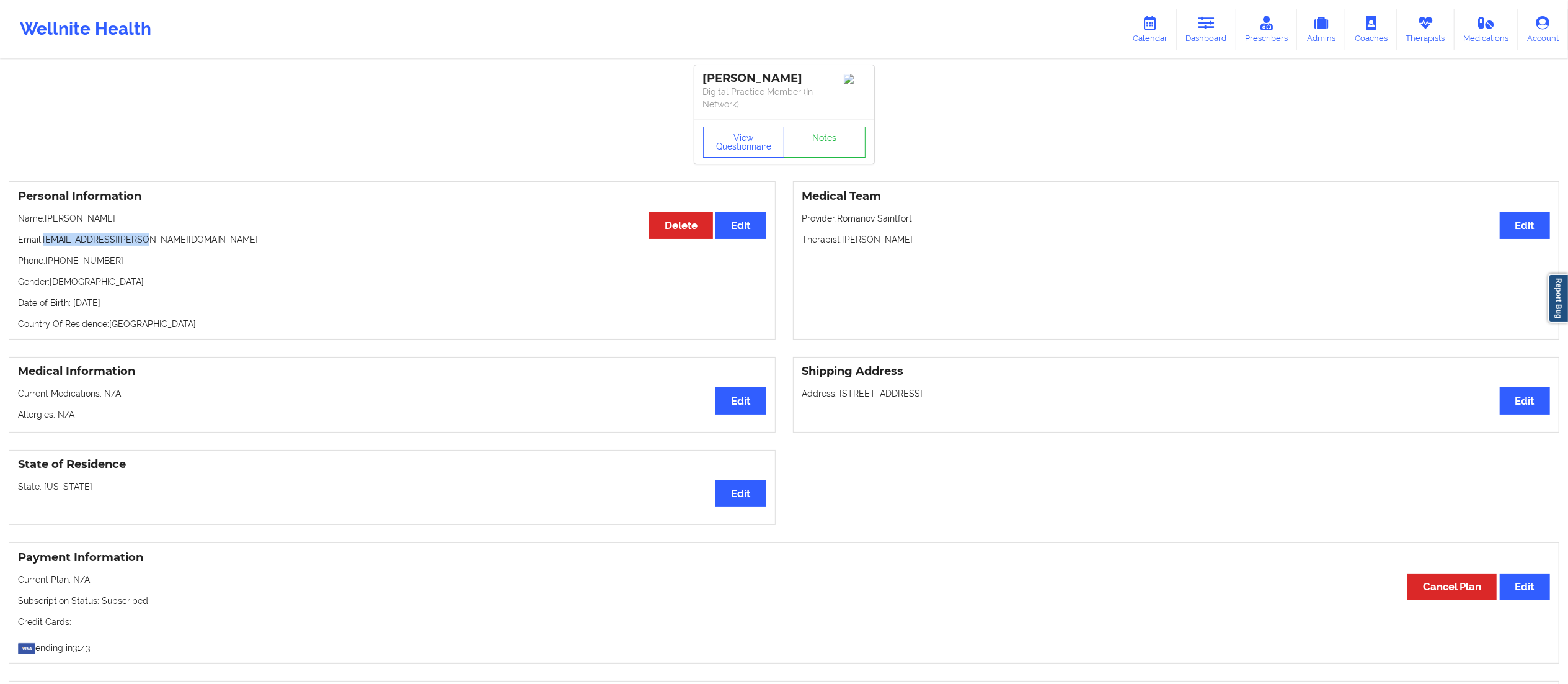
drag, startPoint x: 45, startPoint y: 238, endPoint x: 155, endPoint y: 244, distance: 110.2
click at [155, 243] on p "Email: [EMAIL_ADDRESS][PERSON_NAME][DOMAIN_NAME]" at bounding box center [392, 239] width 749 height 12
copy p "[EMAIL_ADDRESS][PERSON_NAME][DOMAIN_NAME]"
click at [1323, 30] on link "Admins" at bounding box center [1321, 29] width 48 height 41
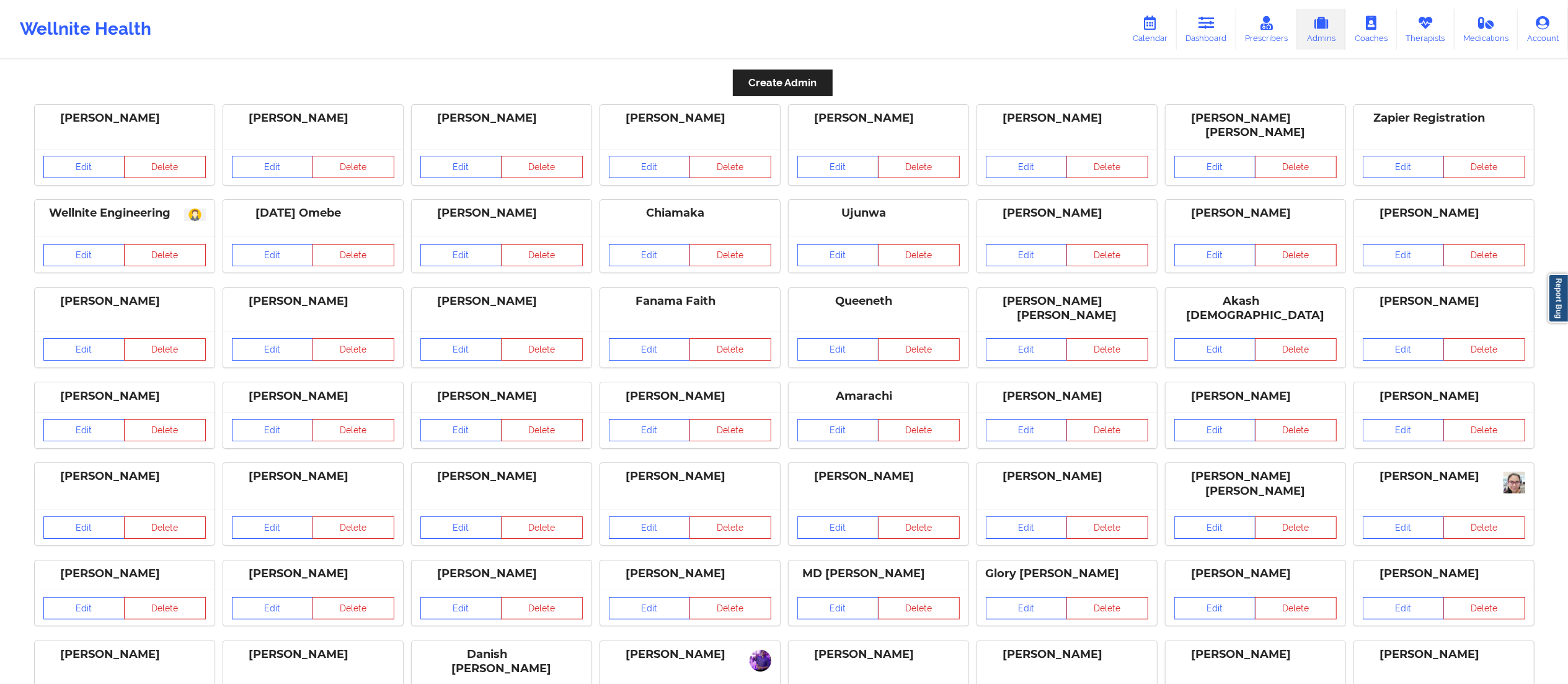
scroll to position [165, 0]
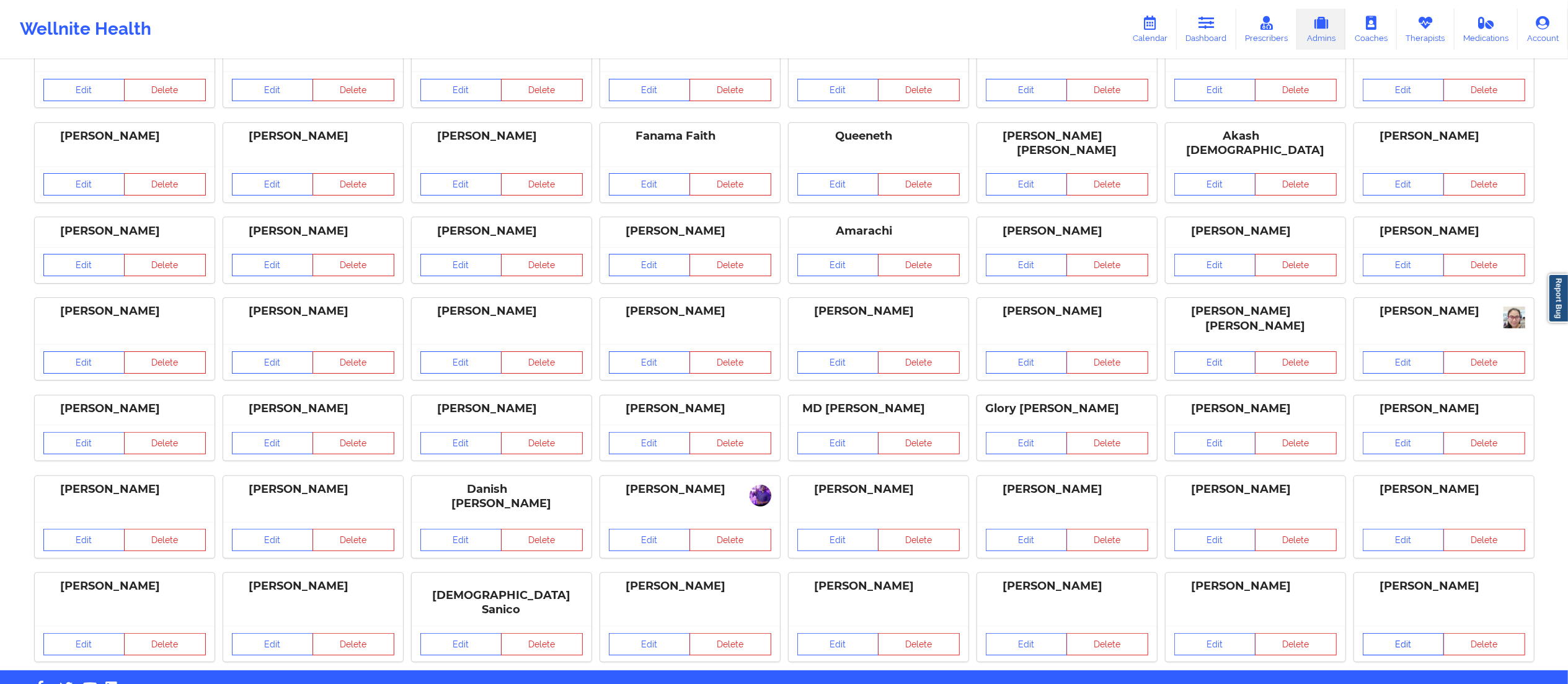
click at [1394, 633] on link "Edit" at bounding box center [1404, 644] width 82 height 23
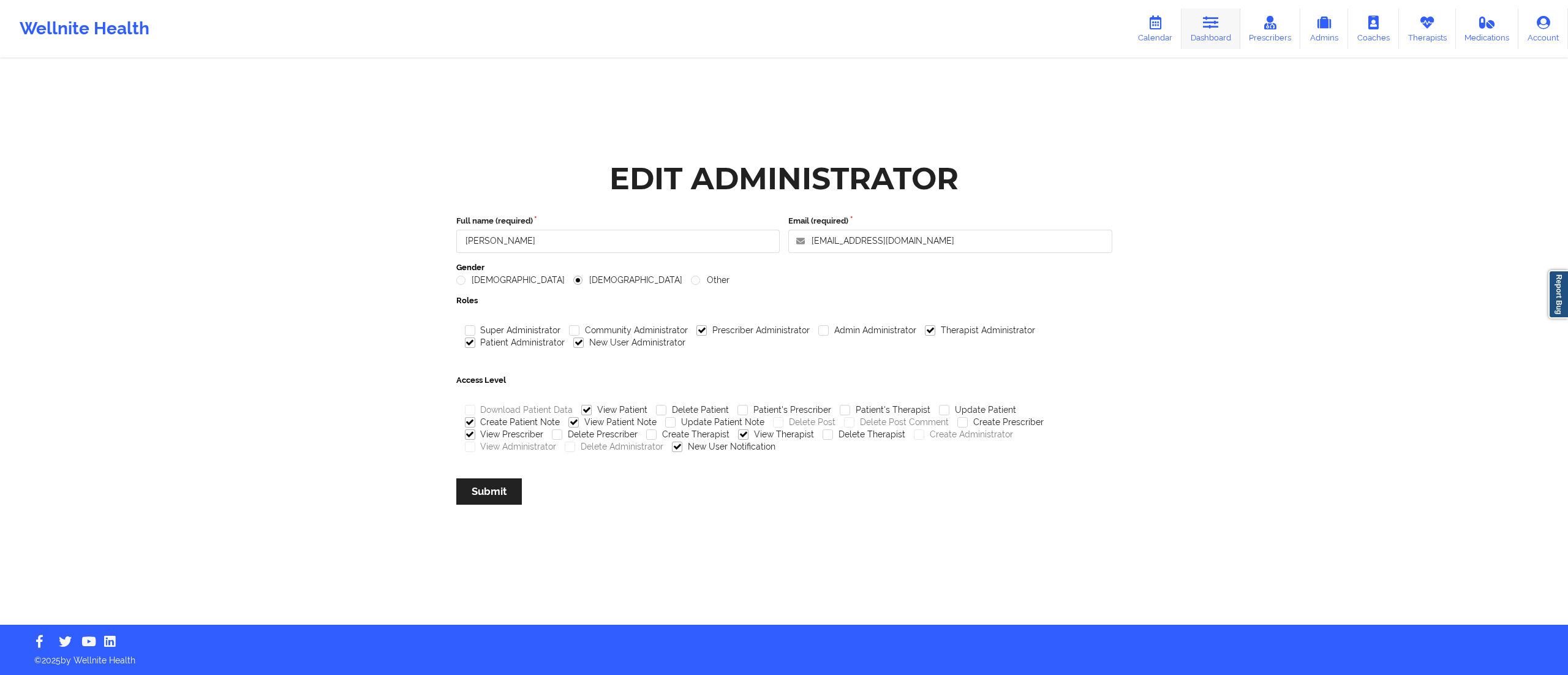
drag, startPoint x: 1209, startPoint y: 19, endPoint x: 1204, endPoint y: 30, distance: 12.1
click at [1209, 19] on icon at bounding box center [1211, 22] width 16 height 14
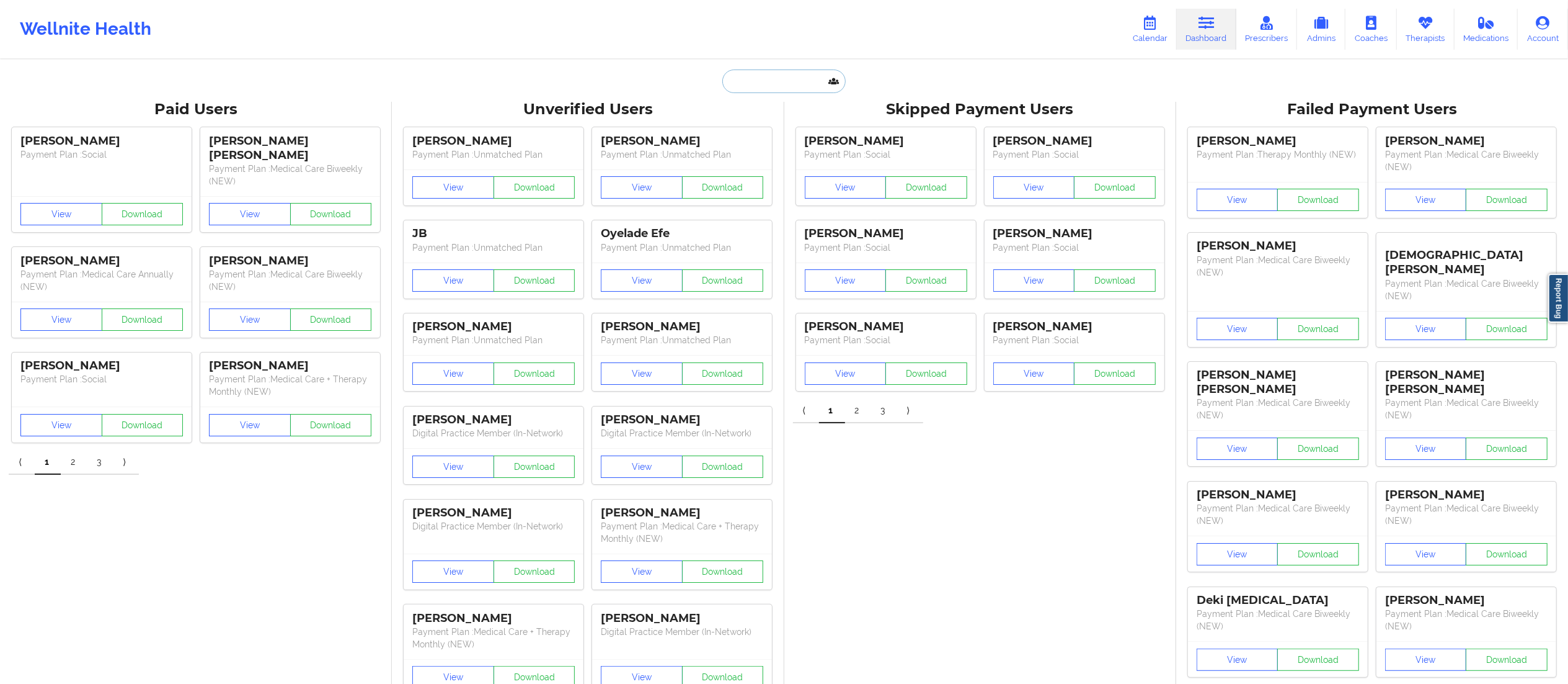
click at [785, 89] on input "text" at bounding box center [784, 81] width 123 height 23
paste input "[PERSON_NAME]"
type input "[PERSON_NAME]"
click at [760, 140] on div "[PERSON_NAME] - undefined" at bounding box center [814, 130] width 186 height 26
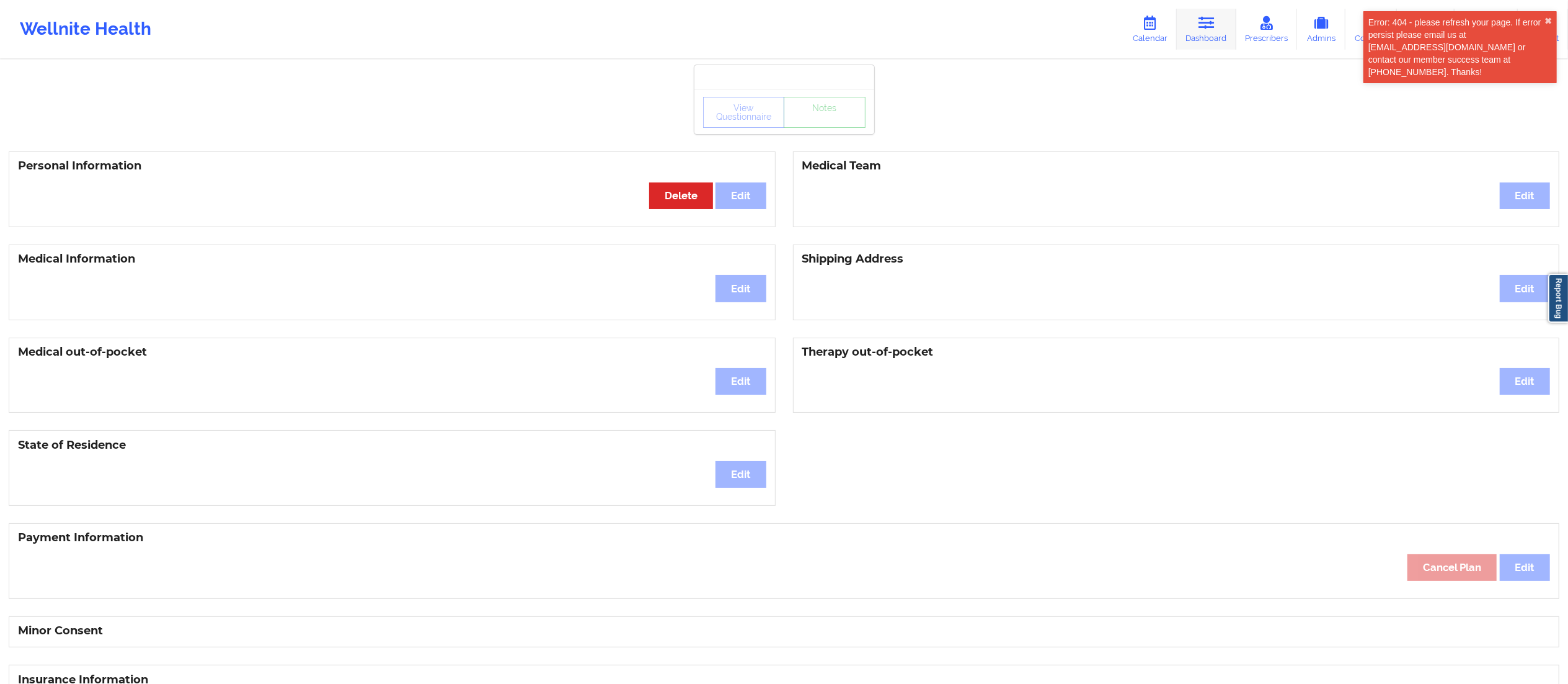
click at [1215, 34] on link "Dashboard" at bounding box center [1206, 29] width 59 height 41
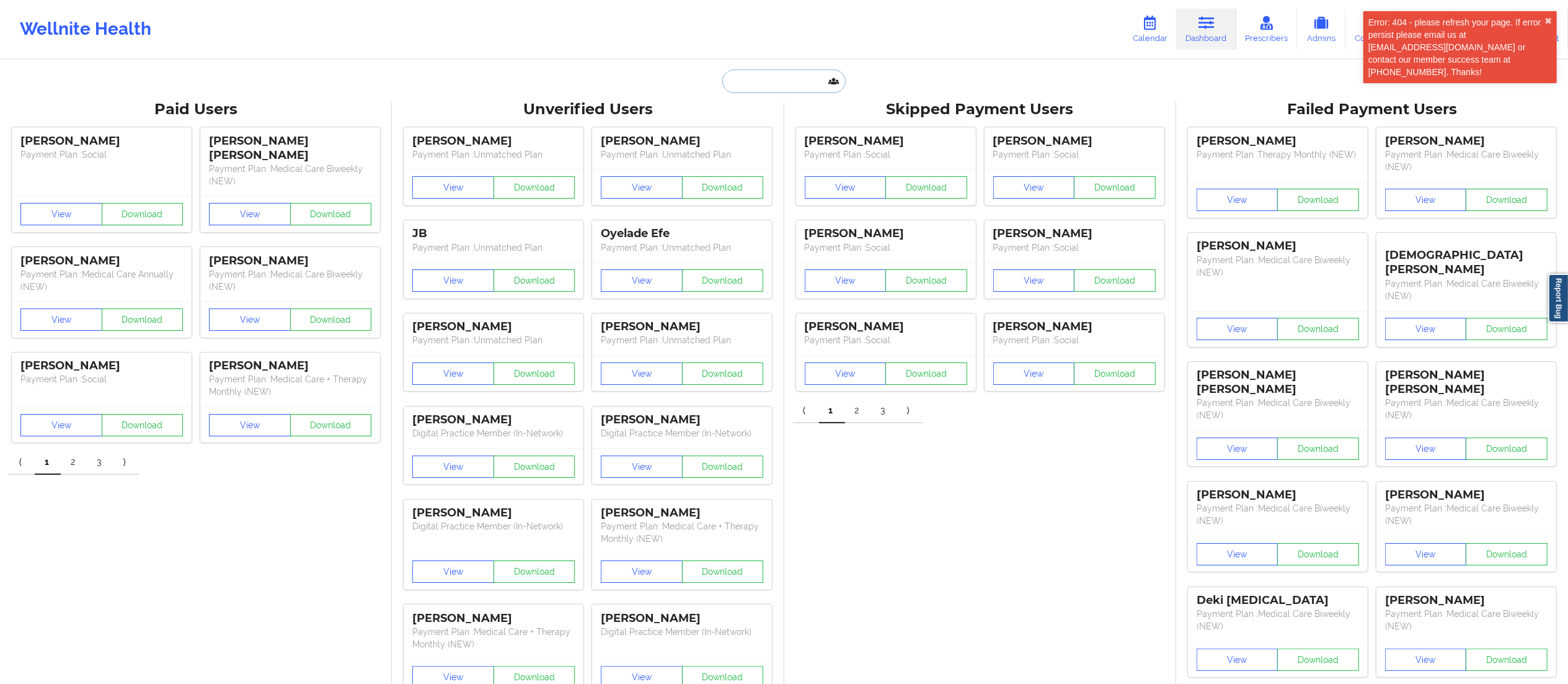
click at [804, 83] on input "text" at bounding box center [784, 81] width 123 height 23
paste input "[PERSON_NAME]"
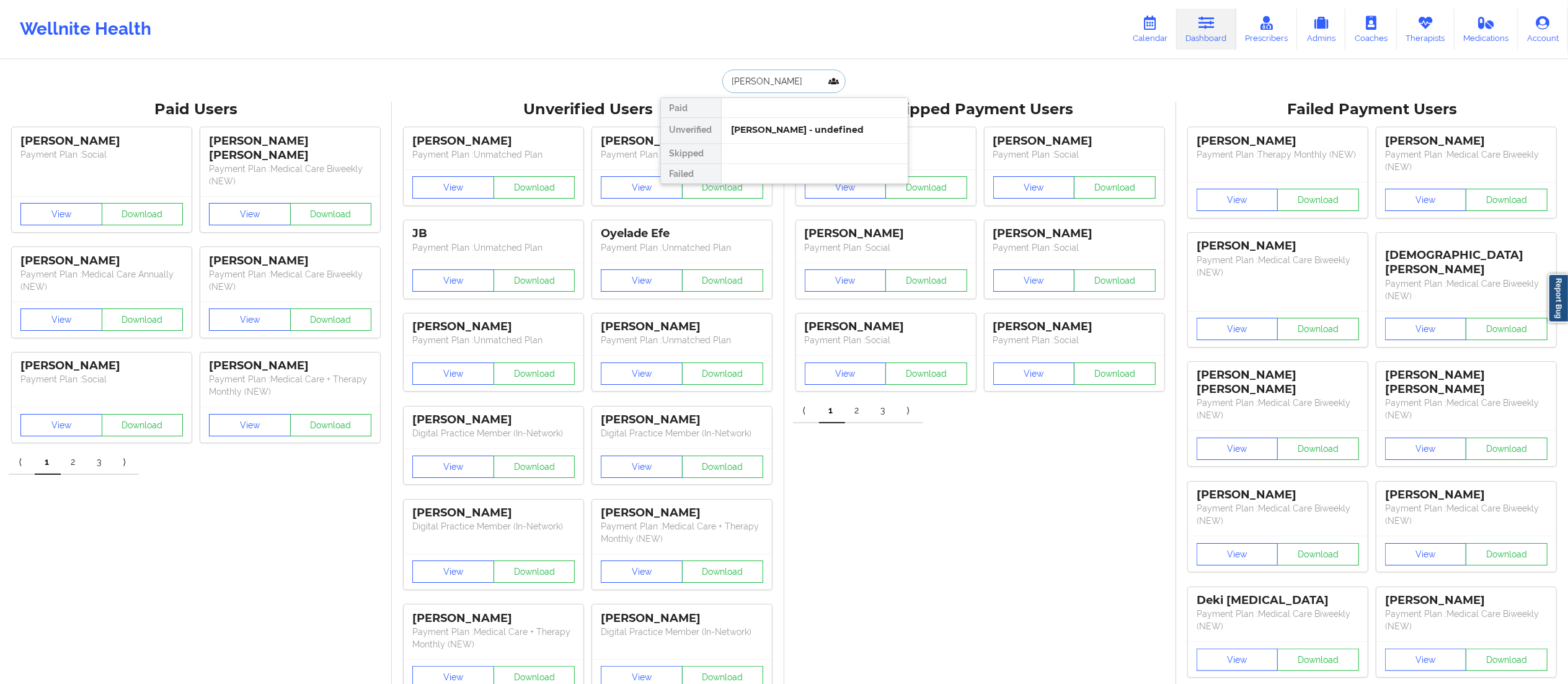
click at [753, 81] on input "[PERSON_NAME]" at bounding box center [784, 81] width 123 height 23
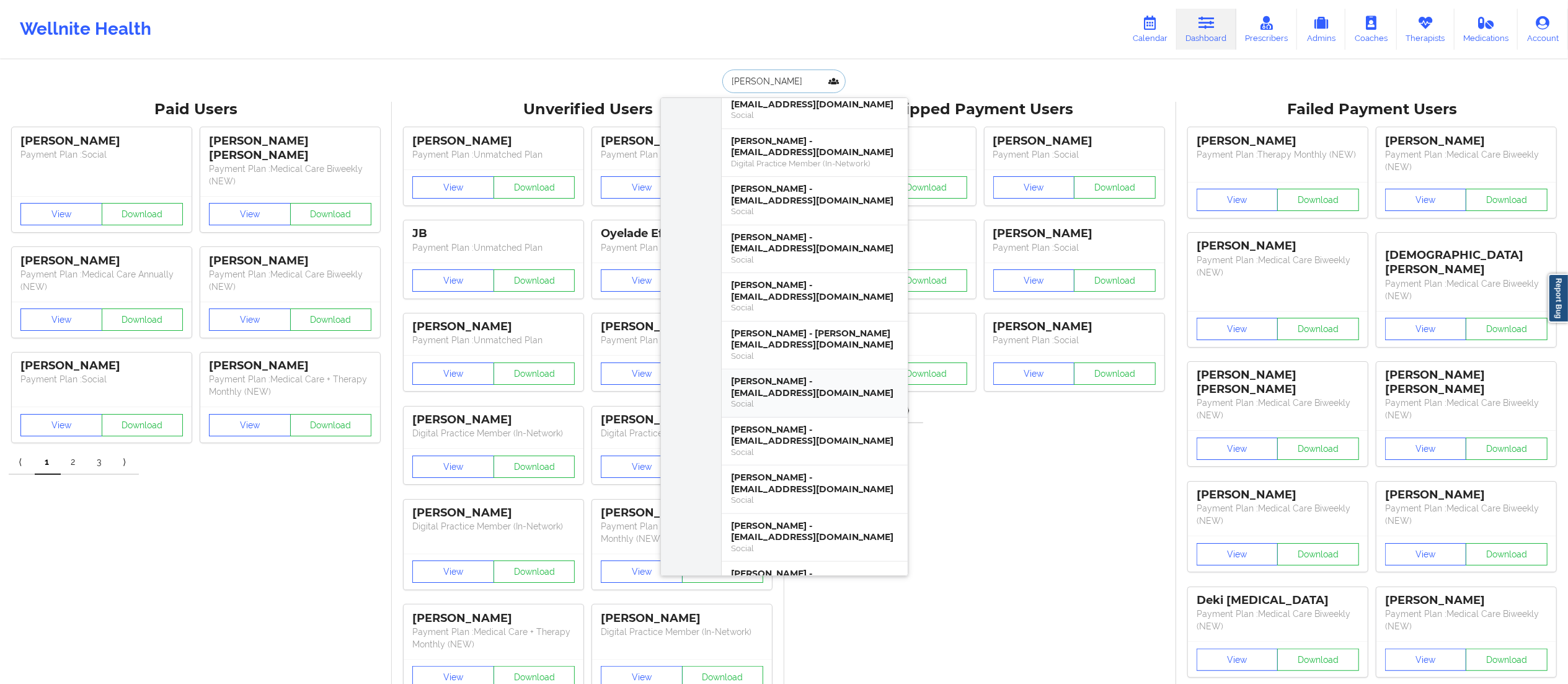
scroll to position [300, 0]
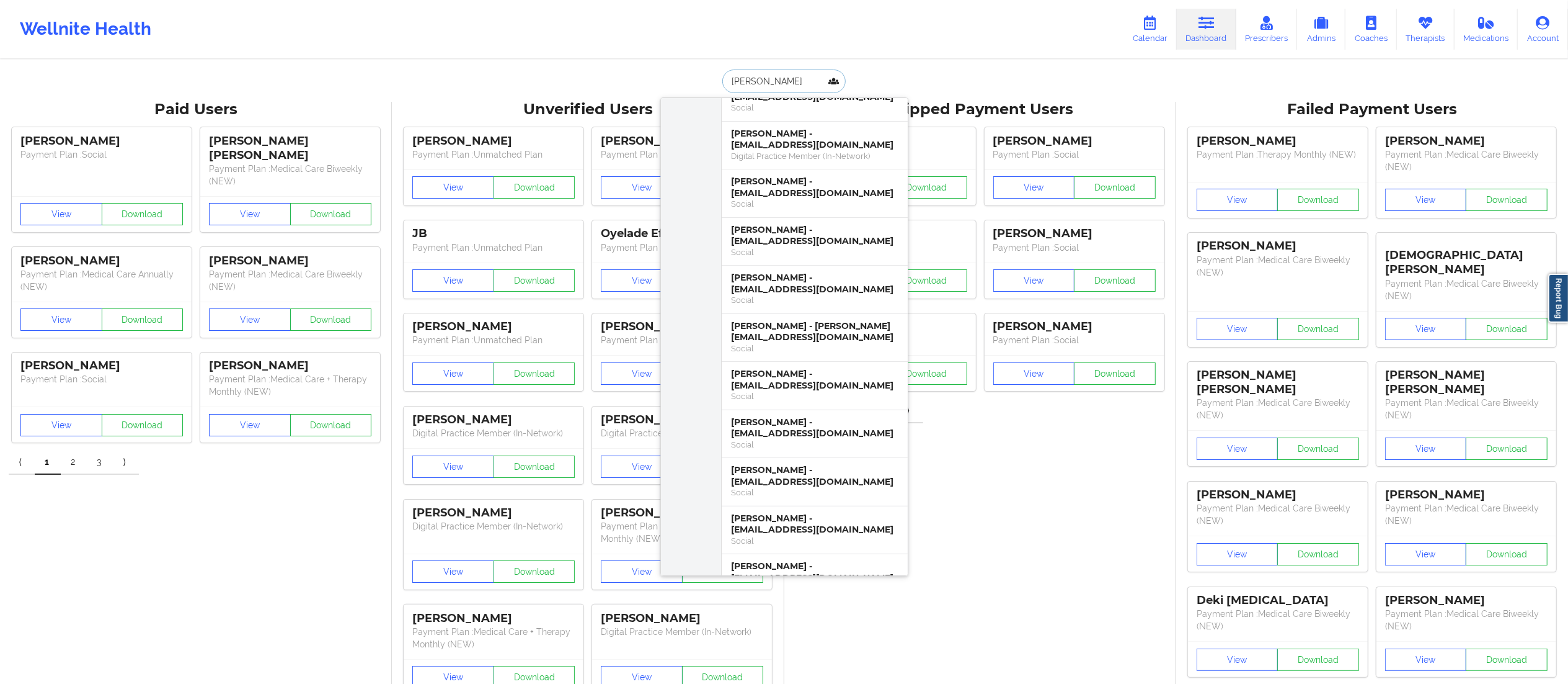
drag, startPoint x: 789, startPoint y: 72, endPoint x: 680, endPoint y: 74, distance: 109.0
click at [680, 74] on div "[PERSON_NAME] Paid Unverified [PERSON_NAME] - [EMAIL_ADDRESS][DOMAIN_NAME] Soci…" at bounding box center [784, 81] width 248 height 23
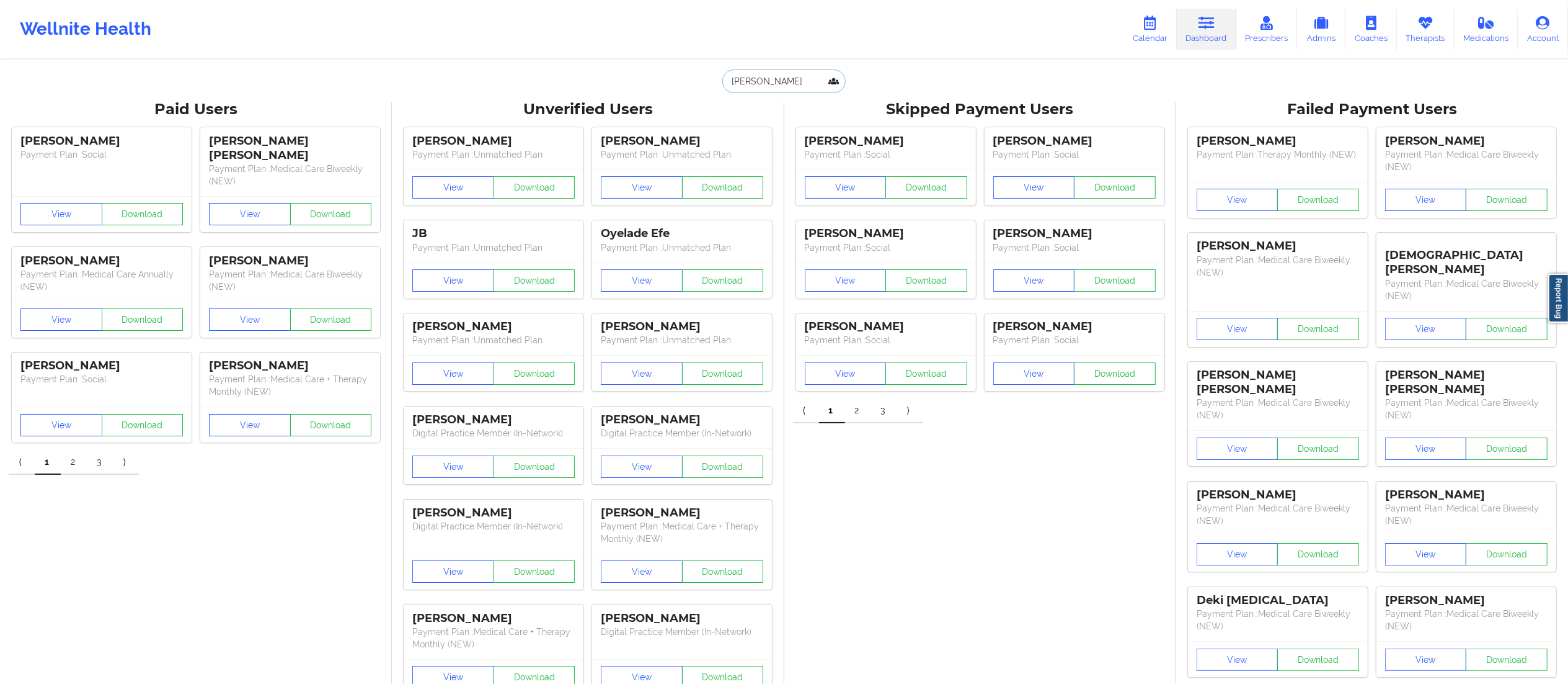
paste input "[PERSON_NAME]"
type input "[PERSON_NAME]"
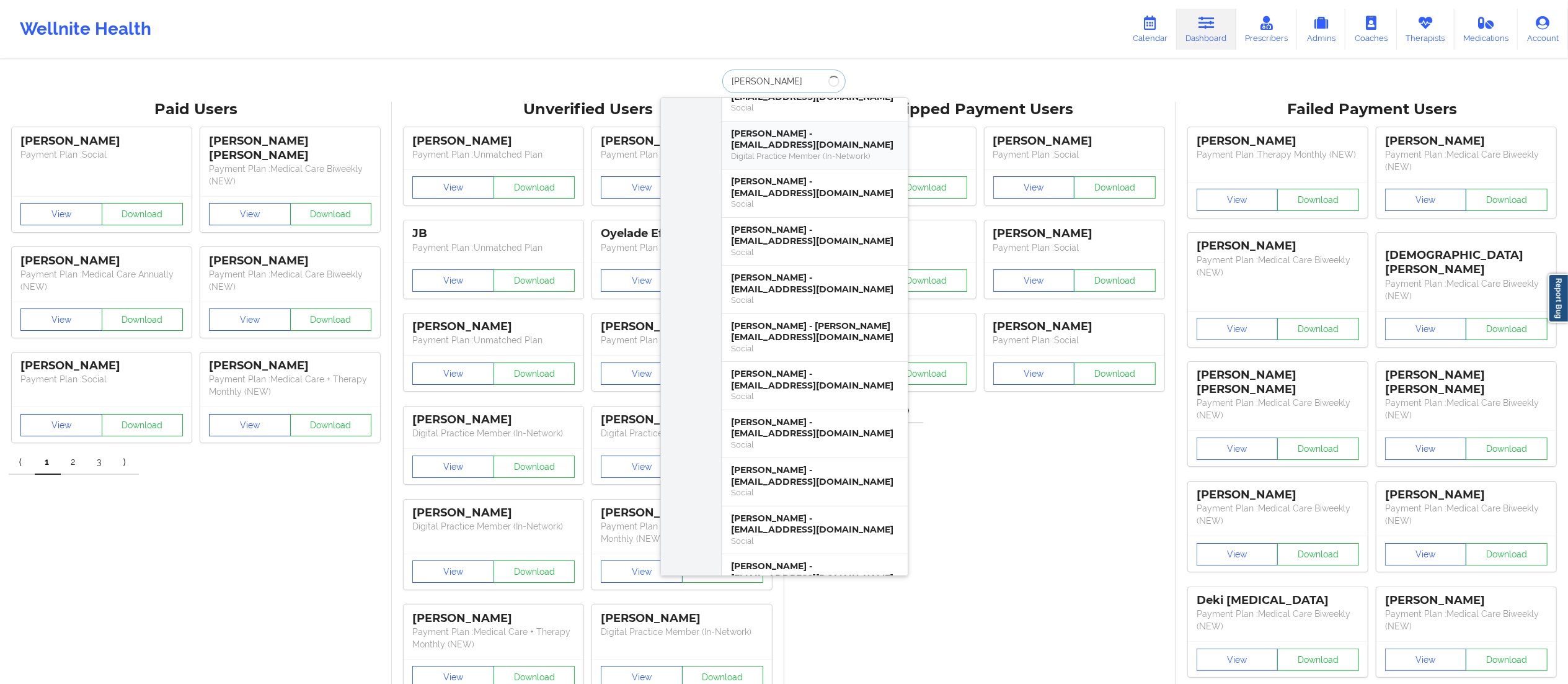
scroll to position [0, 0]
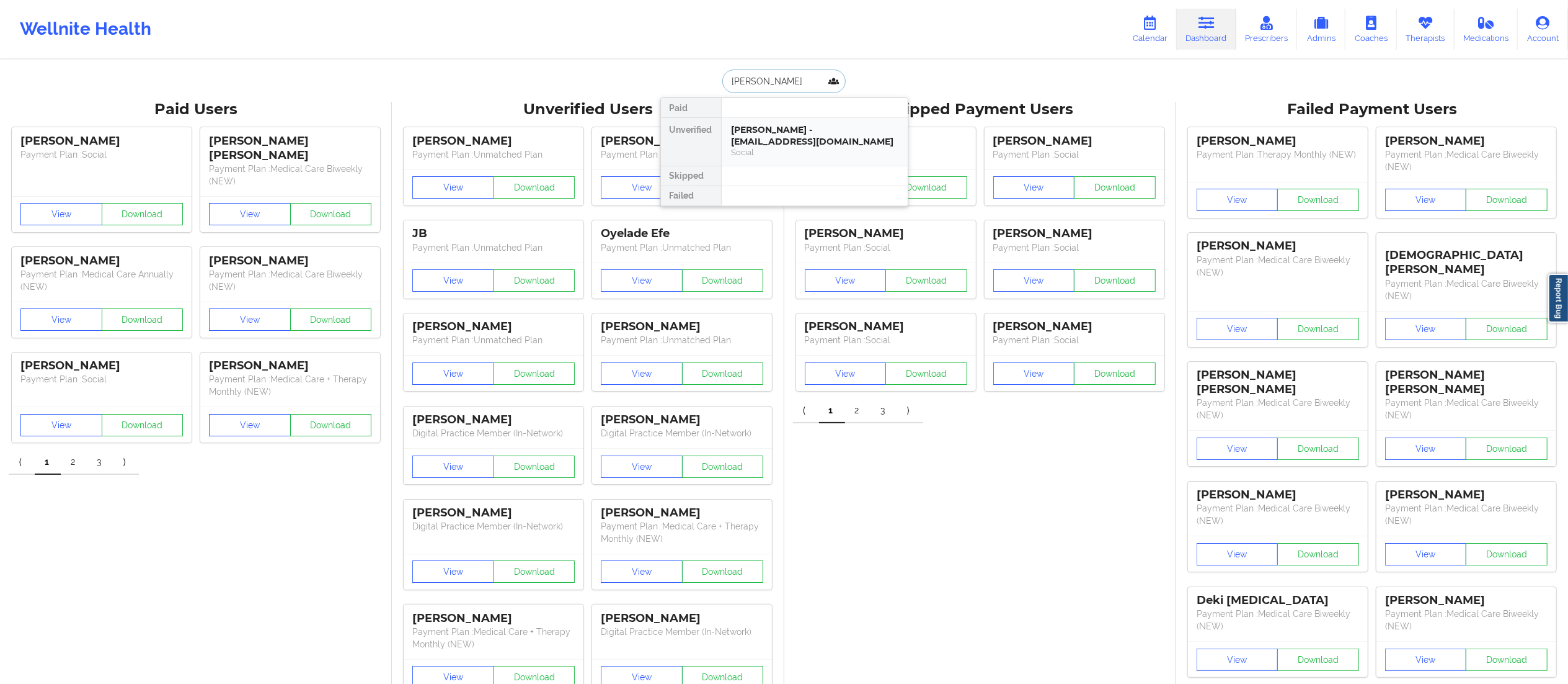
click at [784, 134] on div "[PERSON_NAME] - [EMAIL_ADDRESS][DOMAIN_NAME]" at bounding box center [815, 135] width 167 height 23
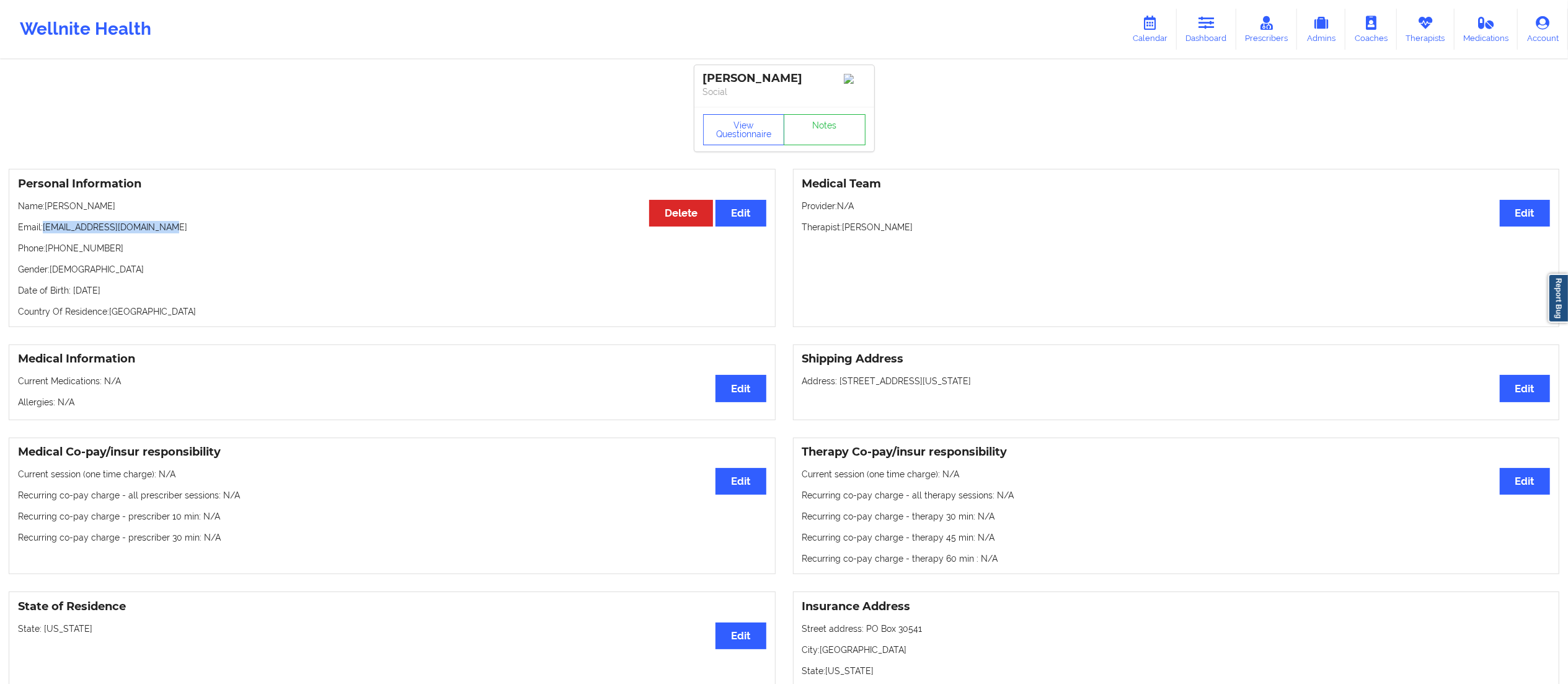
drag, startPoint x: 43, startPoint y: 228, endPoint x: 199, endPoint y: 229, distance: 156.0
click at [199, 229] on p "Email: [EMAIL_ADDRESS][DOMAIN_NAME]" at bounding box center [392, 227] width 749 height 12
click at [180, 240] on div "Personal Information Edit Delete Name: [PERSON_NAME] Email: [EMAIL_ADDRESS][DOM…" at bounding box center [392, 248] width 767 height 158
drag, startPoint x: 172, startPoint y: 231, endPoint x: 43, endPoint y: 226, distance: 129.1
click at [43, 226] on p "Email: [EMAIL_ADDRESS][DOMAIN_NAME]" at bounding box center [392, 227] width 749 height 12
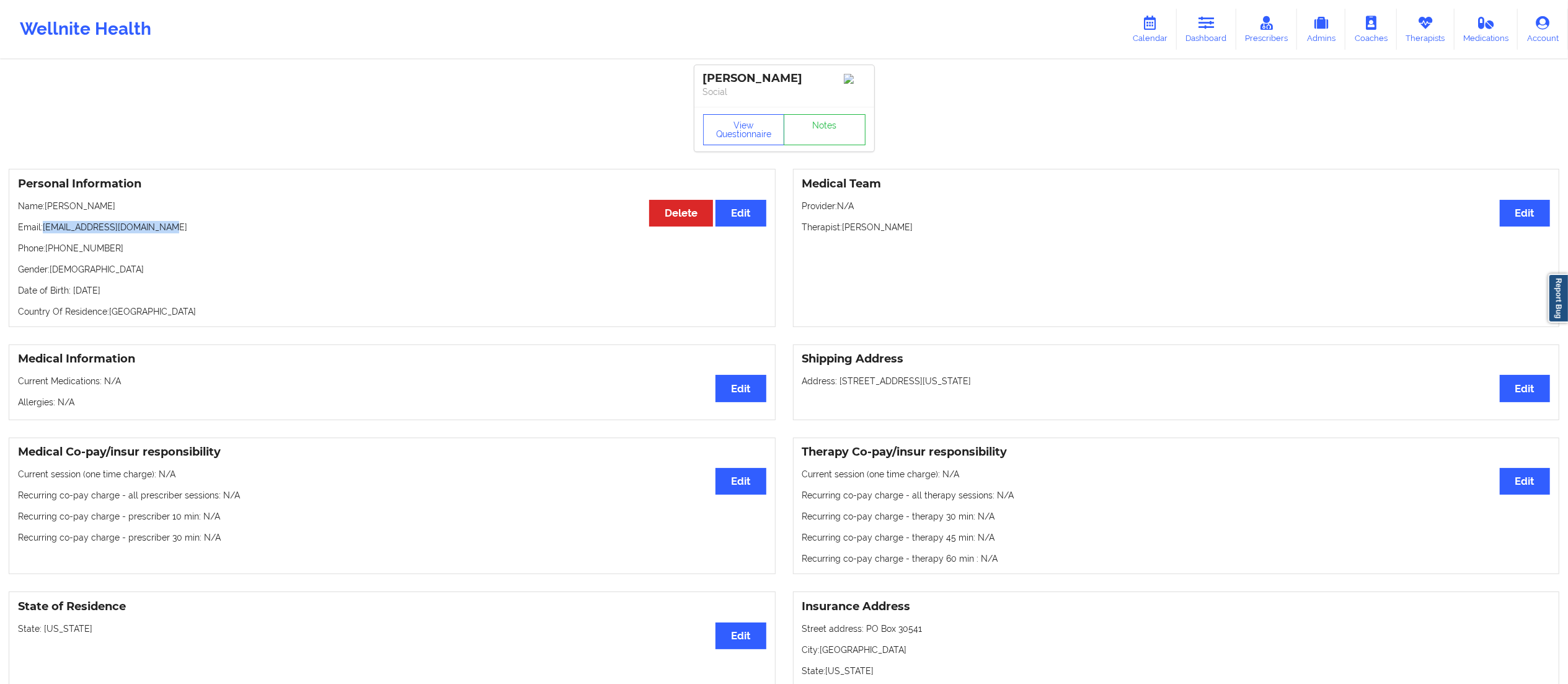
copy p "[EMAIL_ADDRESS][DOMAIN_NAME]"
click at [1209, 23] on icon at bounding box center [1206, 23] width 16 height 14
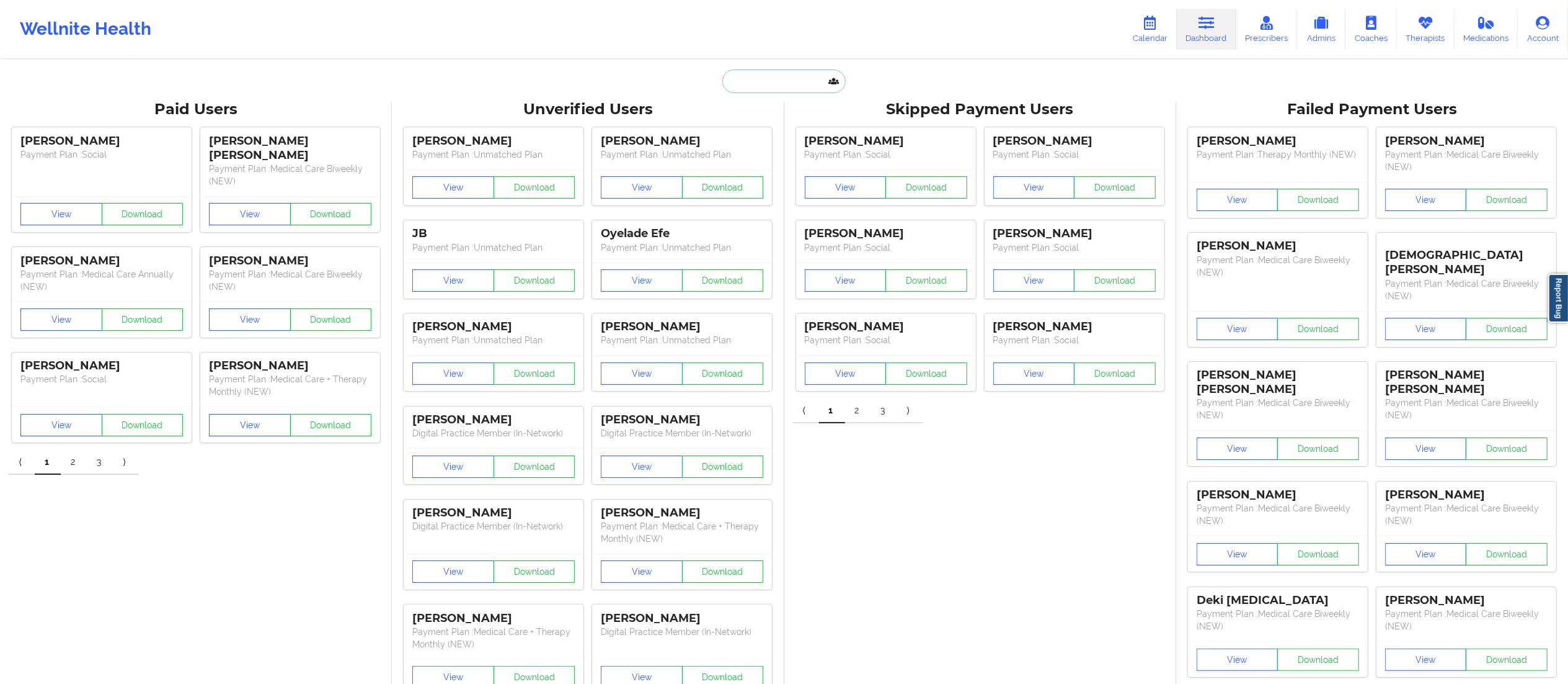
click at [798, 82] on input "text" at bounding box center [784, 81] width 123 height 23
paste input "[PERSON_NAME]"
drag, startPoint x: 767, startPoint y: 81, endPoint x: 703, endPoint y: 80, distance: 64.0
click at [703, 80] on div "[PERSON_NAME] Paid Unverified Skipped Failed" at bounding box center [784, 81] width 248 height 23
type input "Duenne"
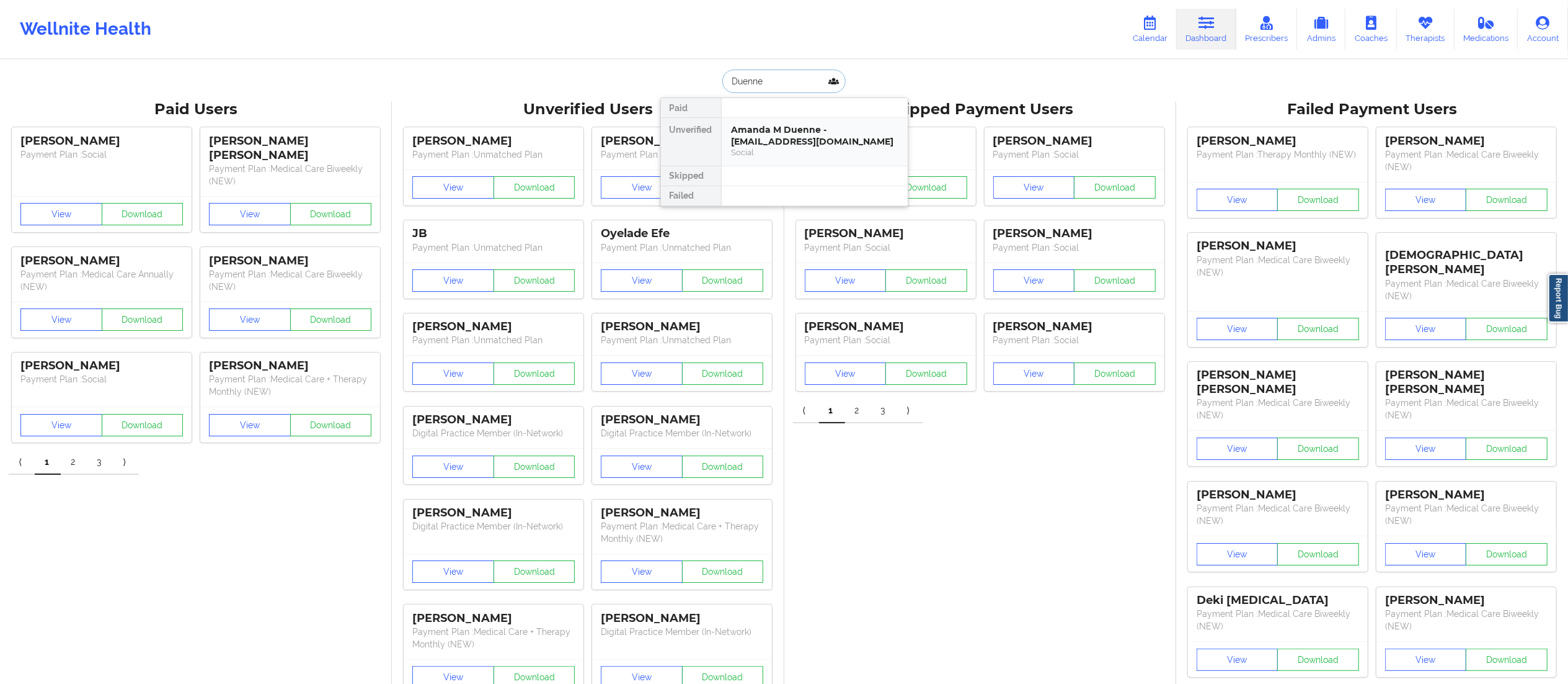
click at [774, 142] on div "Amanda M Duenne - [EMAIL_ADDRESS][DOMAIN_NAME]" at bounding box center [815, 135] width 167 height 23
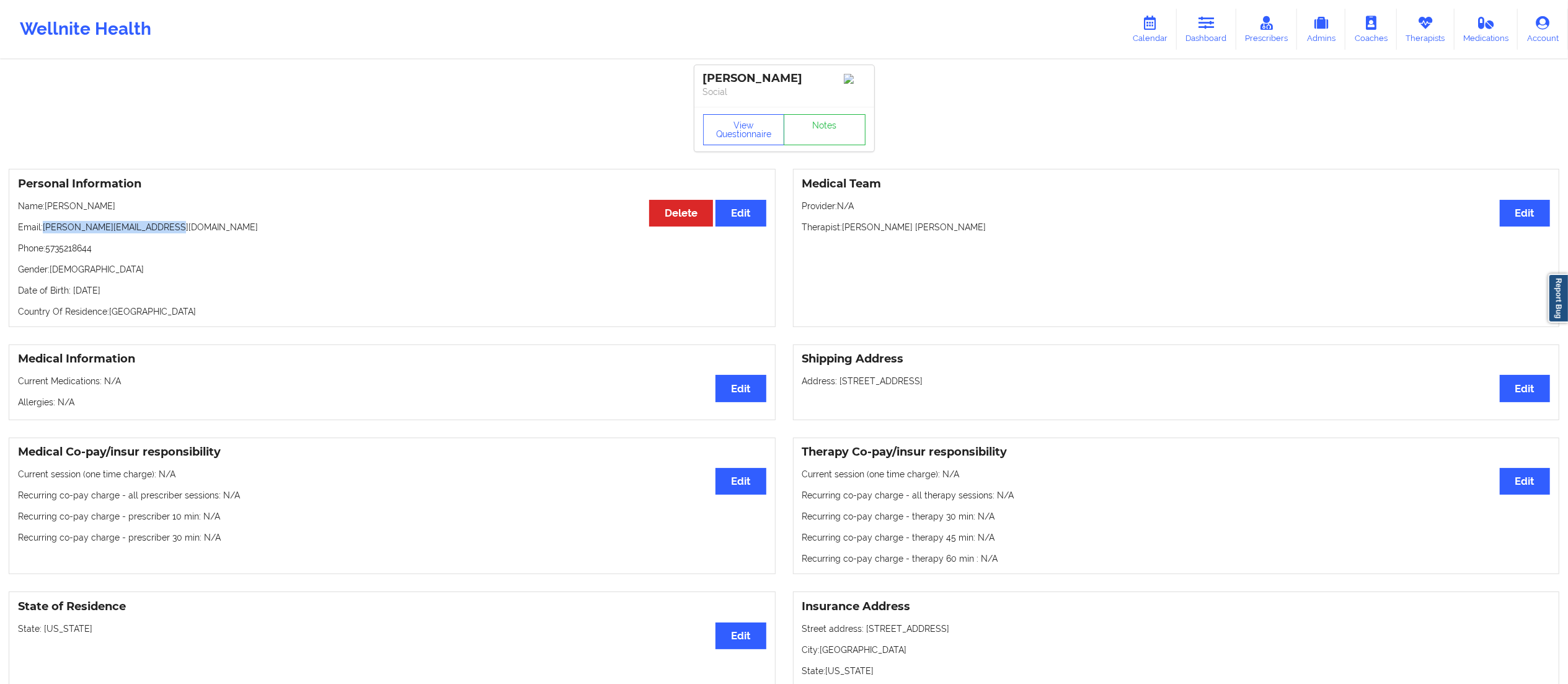
drag, startPoint x: 45, startPoint y: 232, endPoint x: 227, endPoint y: 223, distance: 182.2
click at [227, 223] on div "Personal Information Edit Delete Name: [PERSON_NAME] Email: [PERSON_NAME][EMAIL…" at bounding box center [392, 248] width 767 height 158
copy p "[PERSON_NAME][EMAIL_ADDRESS][DOMAIN_NAME]"
drag, startPoint x: 1203, startPoint y: 35, endPoint x: 1191, endPoint y: 53, distance: 21.6
click at [1204, 34] on link "Dashboard" at bounding box center [1206, 29] width 59 height 41
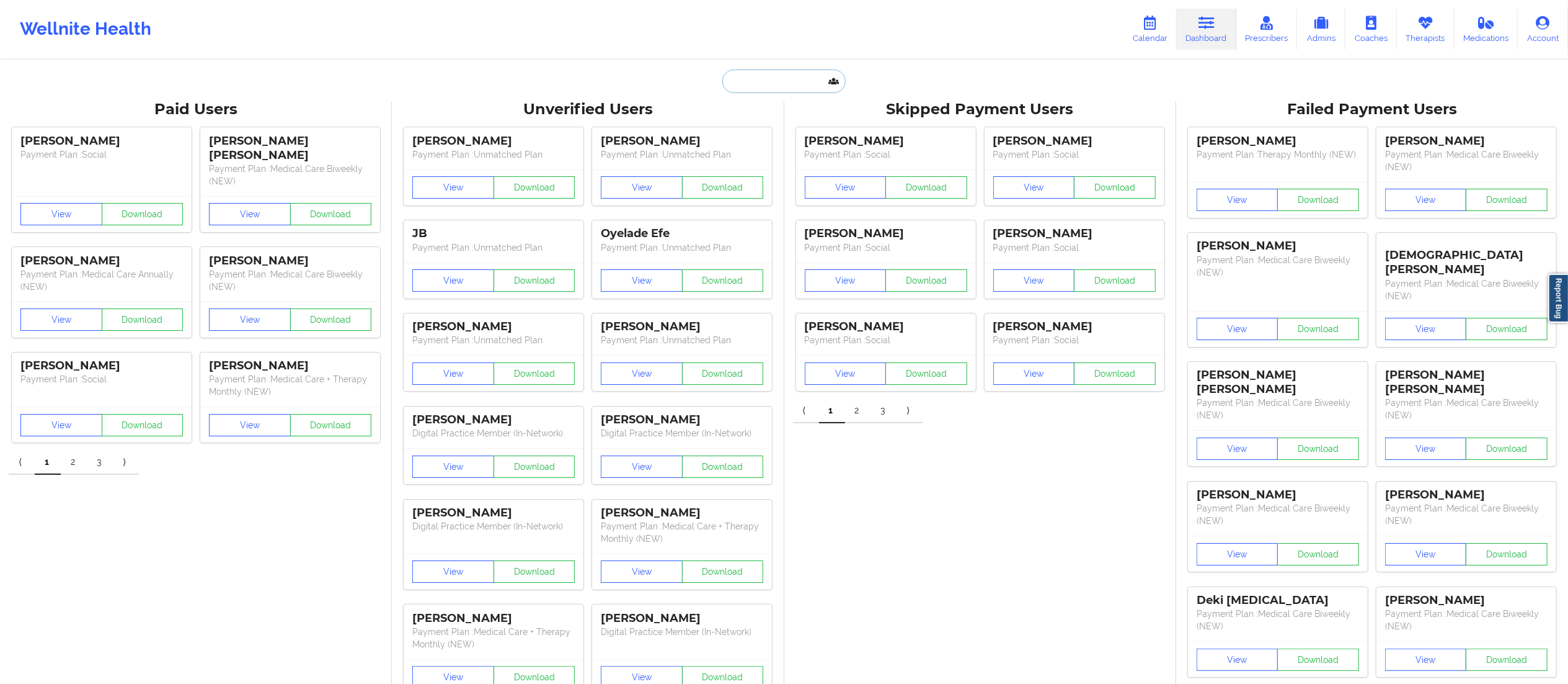
click at [837, 76] on input "text" at bounding box center [784, 81] width 123 height 23
paste input "[PERSON_NAME]"
type input "[PERSON_NAME]"
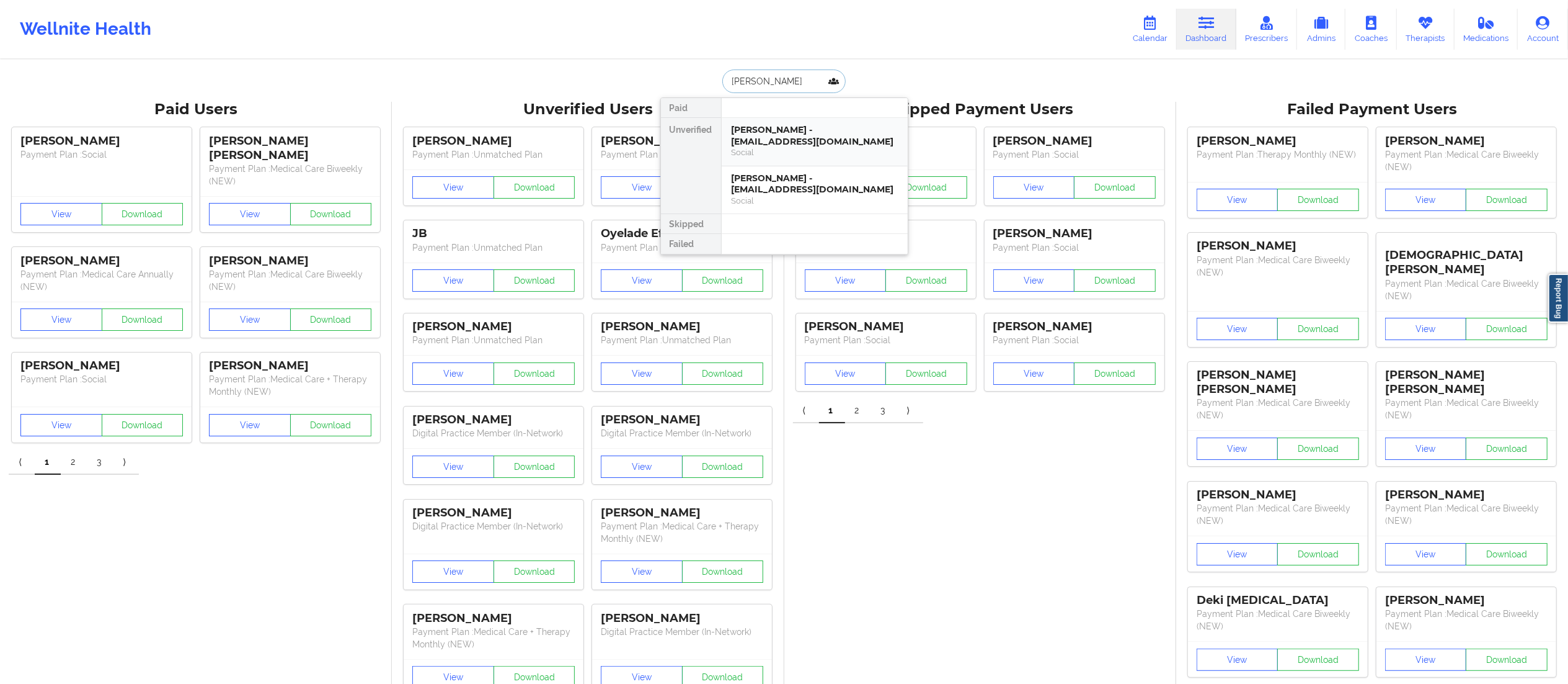
click at [784, 142] on div "[PERSON_NAME] - [EMAIL_ADDRESS][DOMAIN_NAME]" at bounding box center [815, 135] width 167 height 23
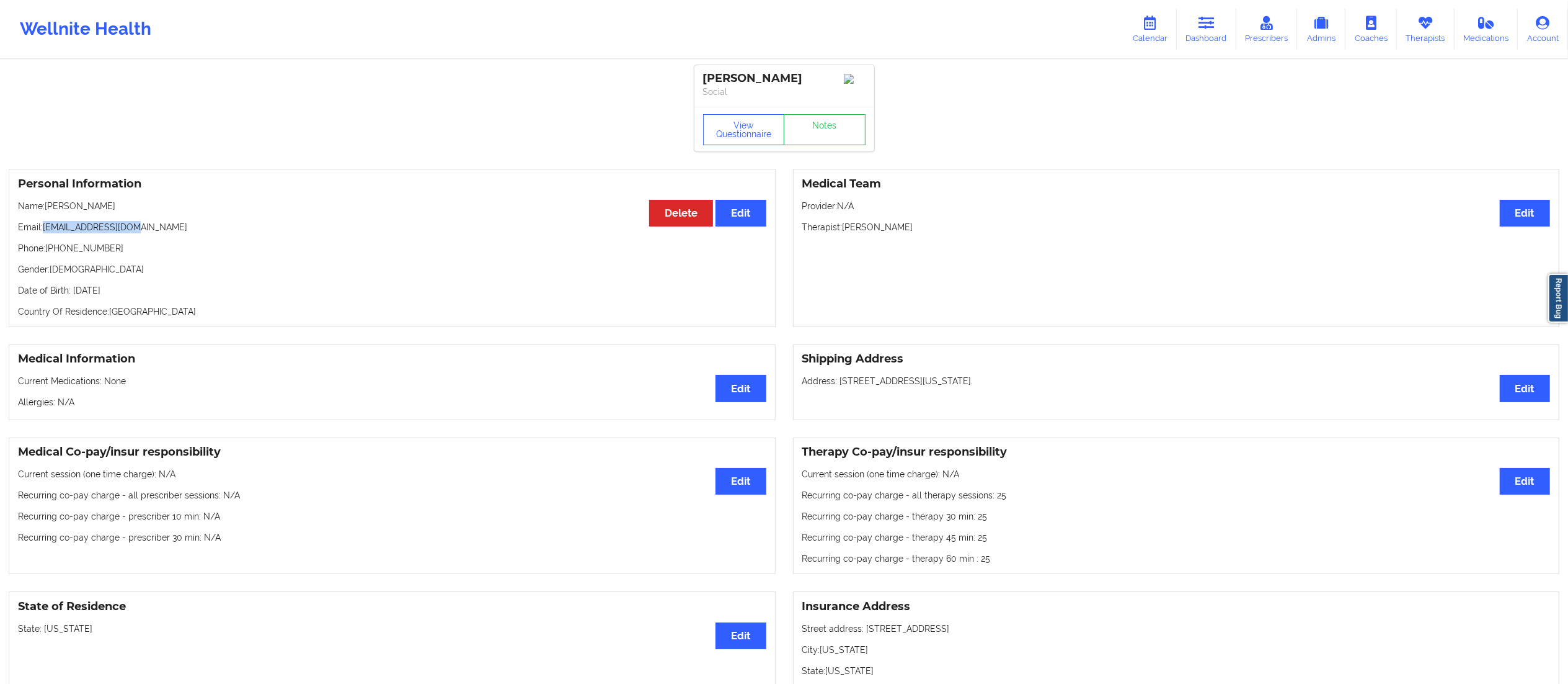
drag, startPoint x: 45, startPoint y: 232, endPoint x: 215, endPoint y: 235, distance: 170.0
click at [215, 233] on p "Email: [EMAIL_ADDRESS][DOMAIN_NAME]" at bounding box center [392, 227] width 749 height 12
drag, startPoint x: 1210, startPoint y: 23, endPoint x: 1204, endPoint y: 27, distance: 7.2
click at [1213, 24] on icon at bounding box center [1206, 23] width 16 height 14
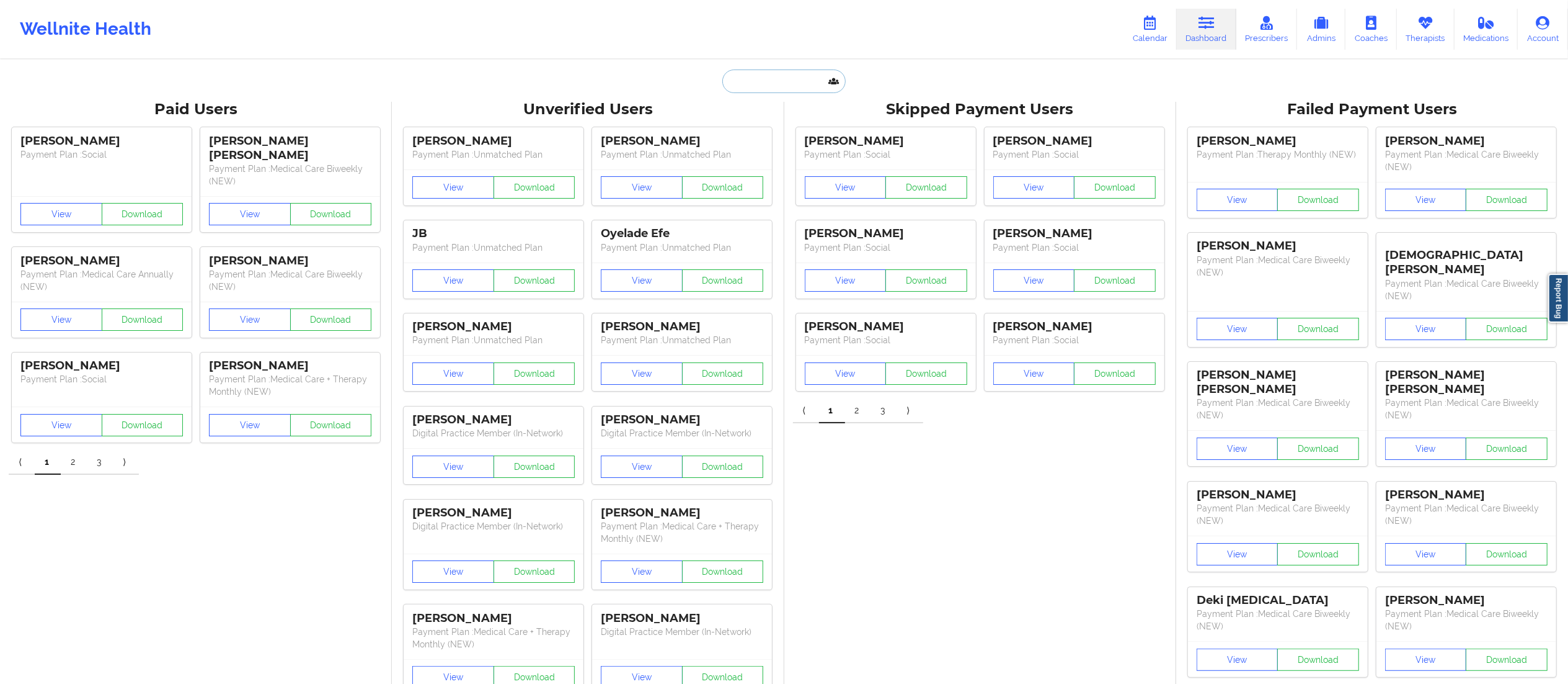
click at [774, 84] on input "text" at bounding box center [784, 81] width 123 height 23
paste input "[PERSON_NAME]"
type input "[PERSON_NAME]"
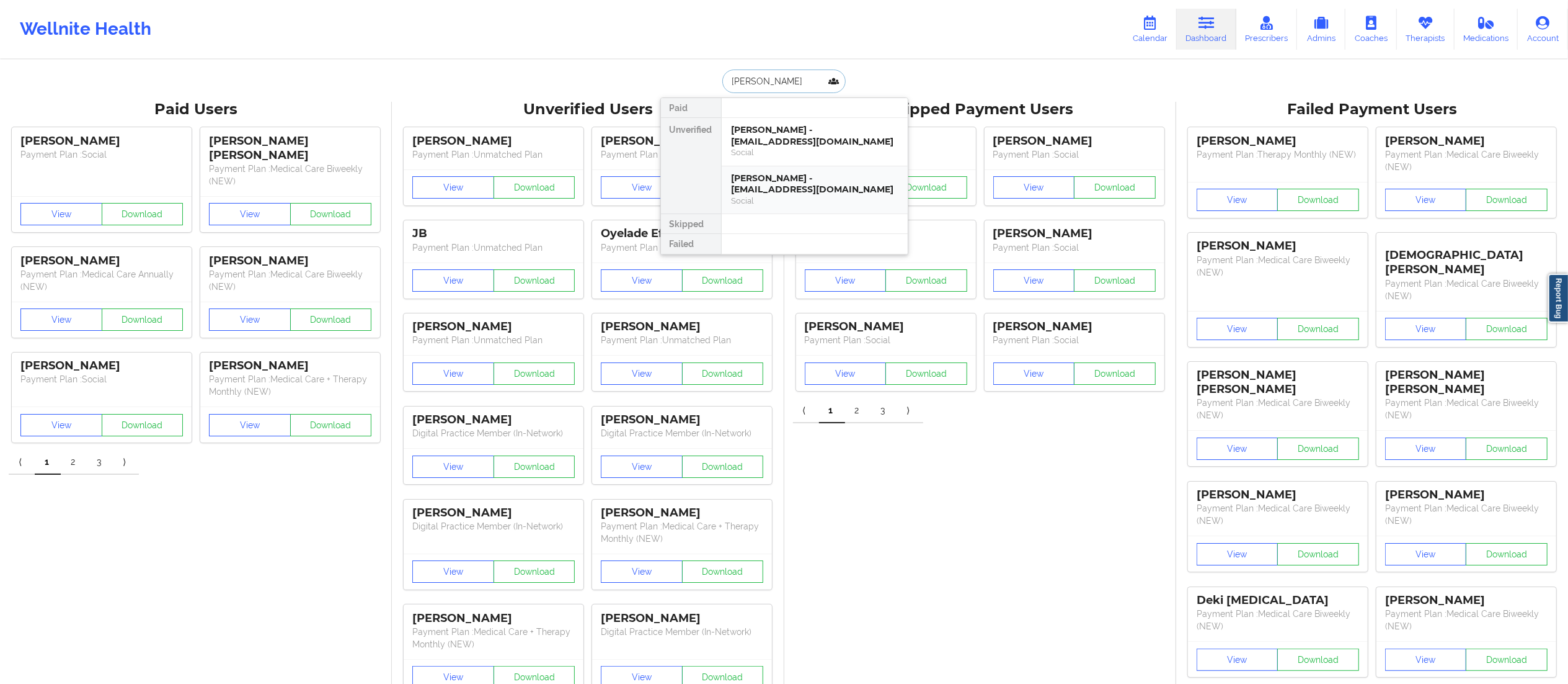
click at [798, 175] on div "[PERSON_NAME] - [EMAIL_ADDRESS][DOMAIN_NAME]" at bounding box center [815, 183] width 167 height 23
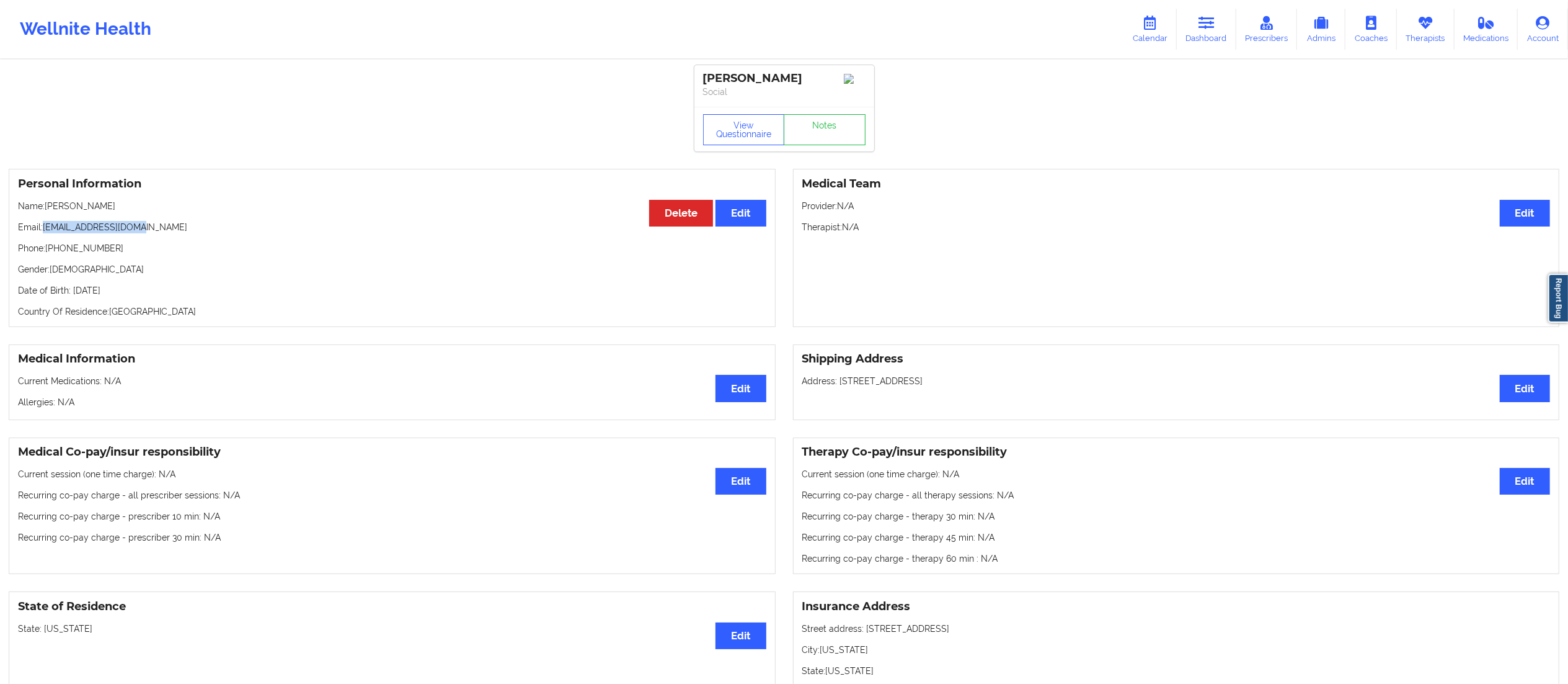
drag, startPoint x: 43, startPoint y: 230, endPoint x: 192, endPoint y: 232, distance: 149.0
click at [192, 232] on p "Email: [EMAIL_ADDRESS][DOMAIN_NAME]" at bounding box center [392, 227] width 749 height 12
click at [1205, 27] on icon at bounding box center [1206, 23] width 16 height 14
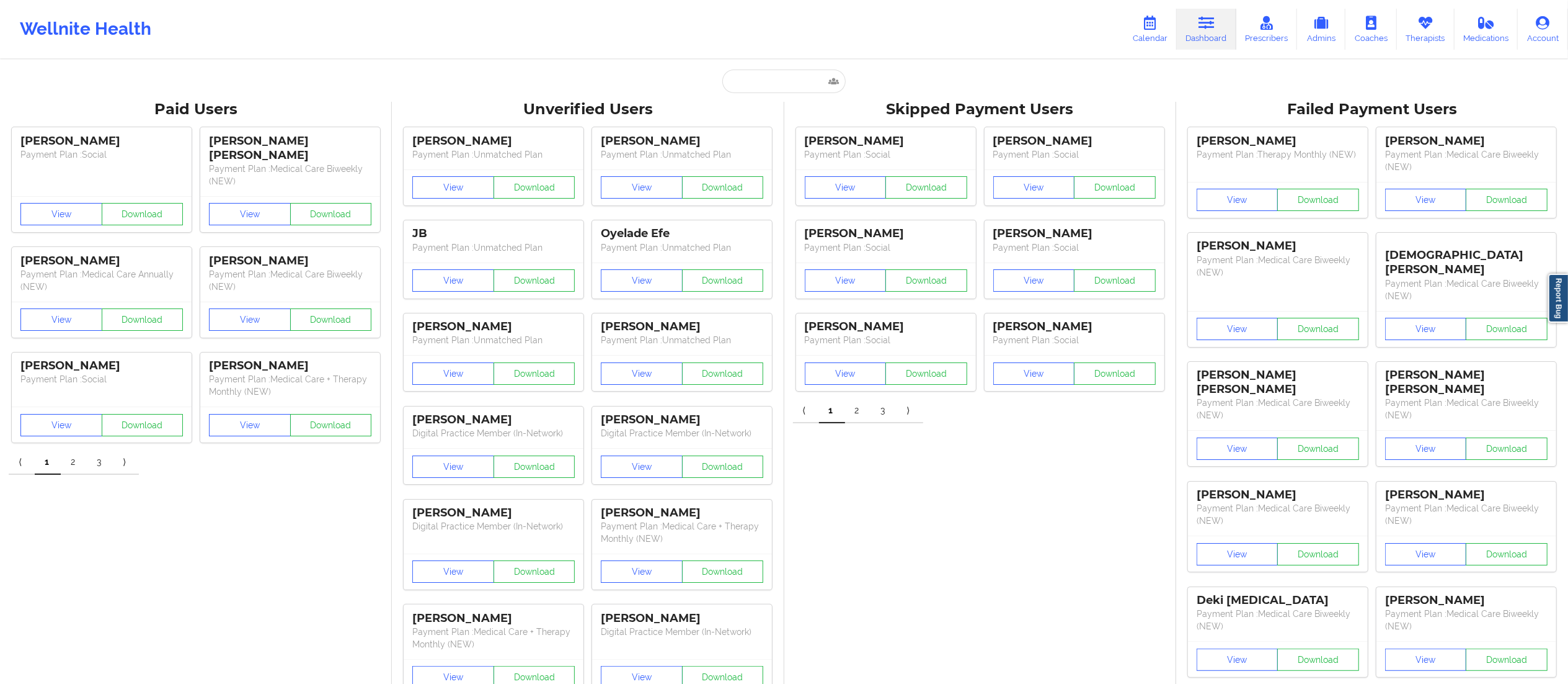
click at [792, 84] on input "text" at bounding box center [784, 81] width 123 height 23
paste input "[PERSON_NAME]"
type input "[PERSON_NAME]"
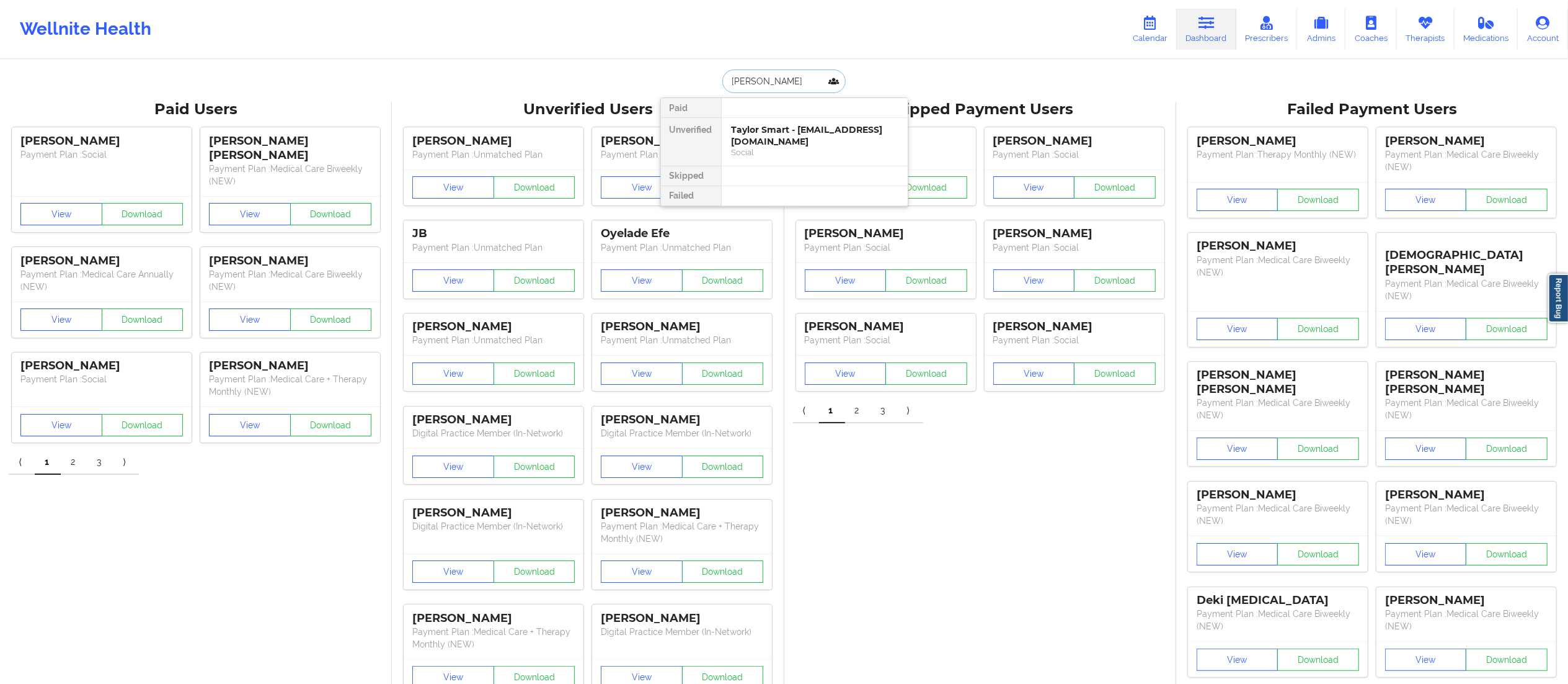
click at [768, 135] on div "Taylor Smart - [EMAIL_ADDRESS][DOMAIN_NAME]" at bounding box center [815, 135] width 167 height 23
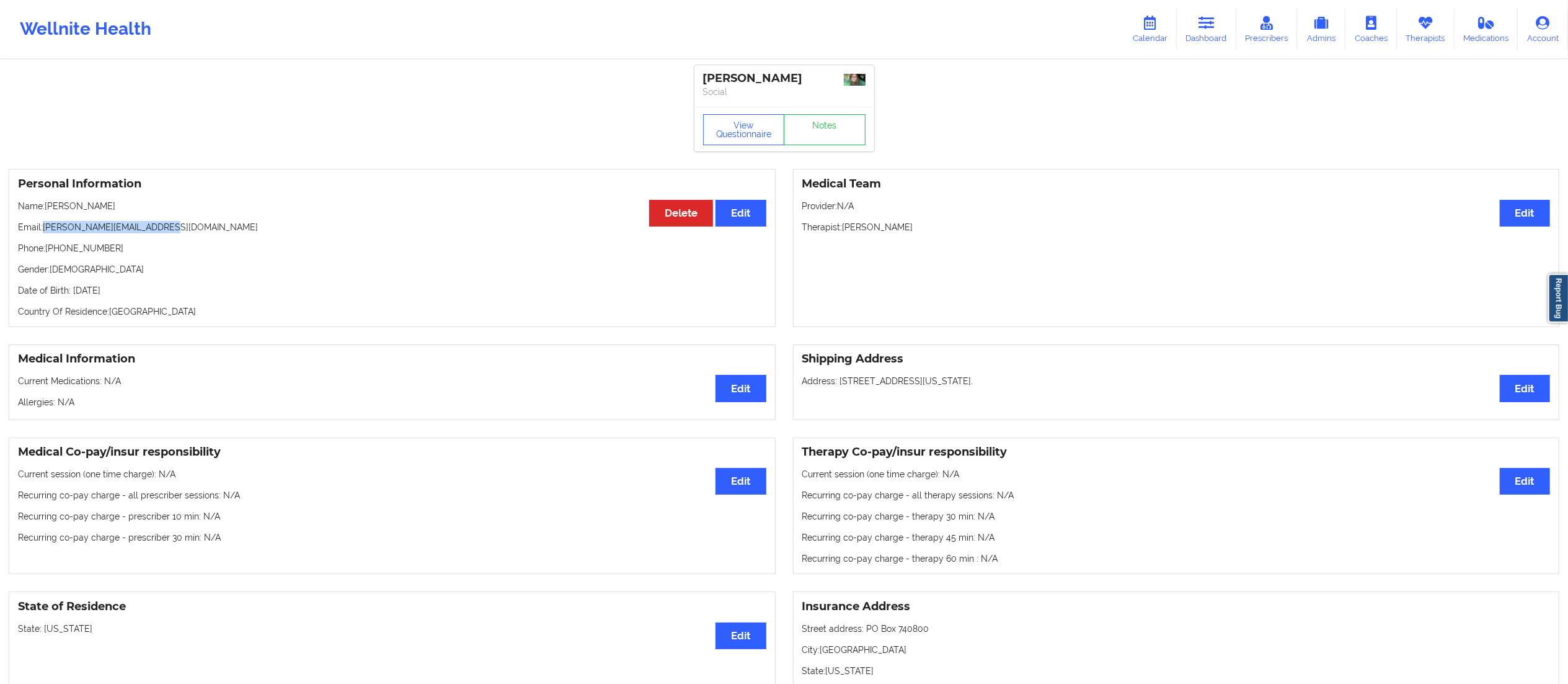
drag, startPoint x: 43, startPoint y: 227, endPoint x: 207, endPoint y: 224, distance: 164.0
click at [207, 224] on p "Email: [PERSON_NAME][EMAIL_ADDRESS][DOMAIN_NAME]" at bounding box center [392, 227] width 749 height 12
click at [1201, 31] on link "Dashboard" at bounding box center [1206, 29] width 59 height 41
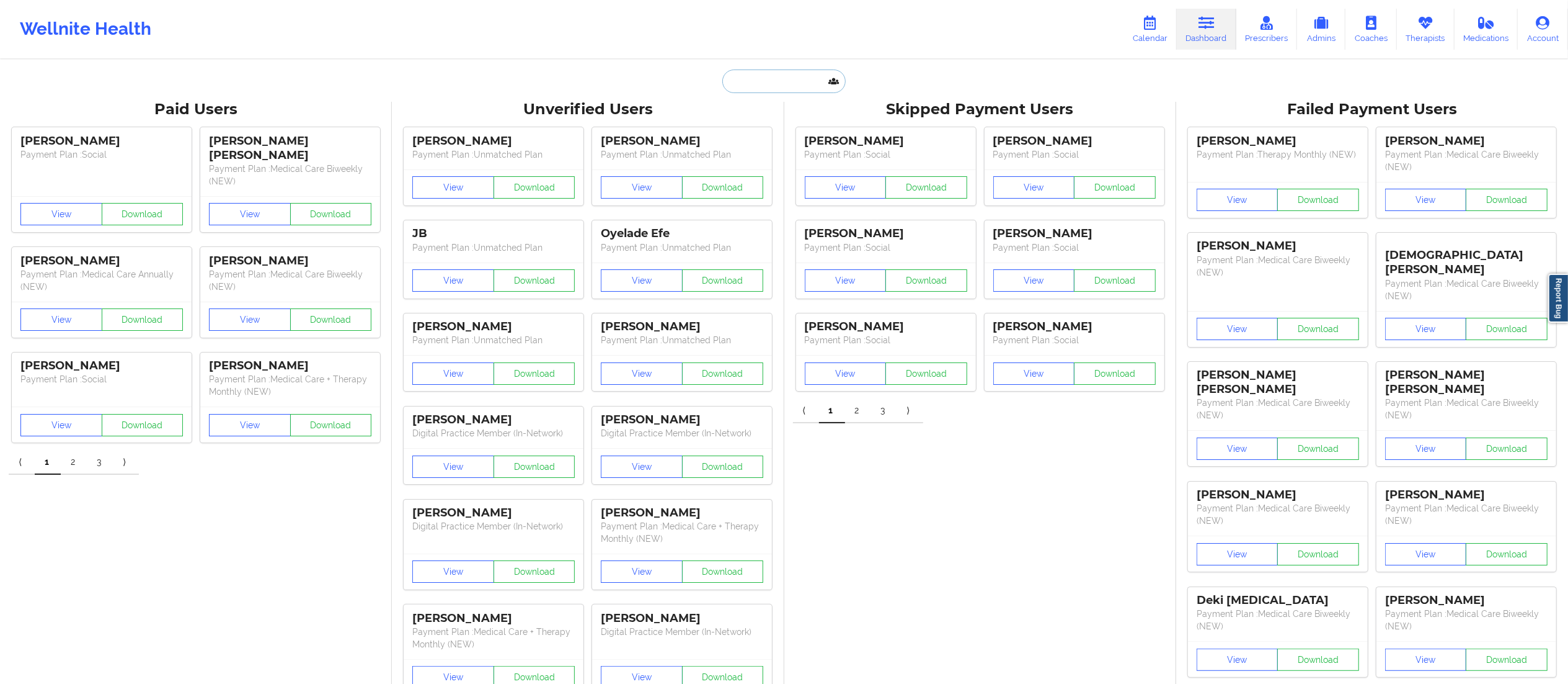
click at [748, 78] on input "text" at bounding box center [784, 81] width 123 height 23
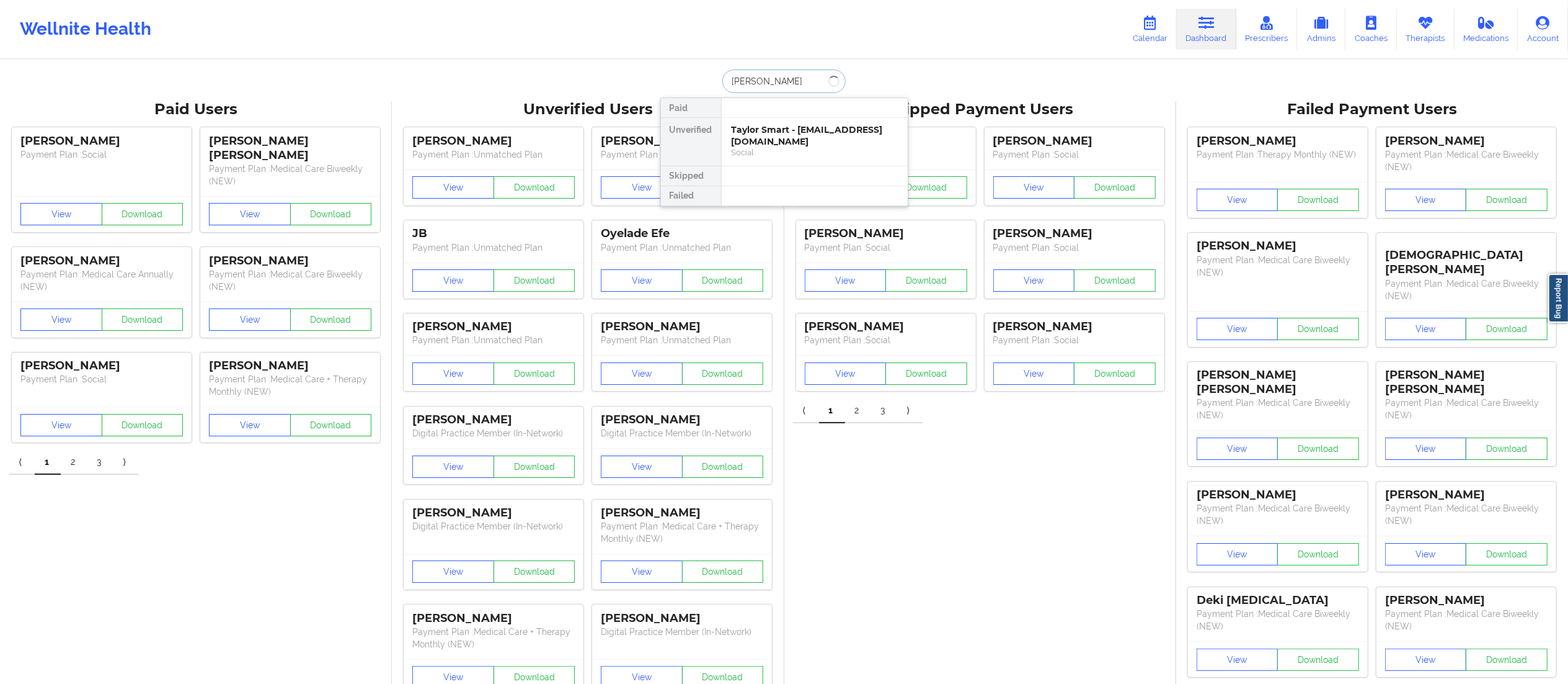
type input "[PERSON_NAME]"
click at [779, 147] on div "Social" at bounding box center [815, 152] width 167 height 10
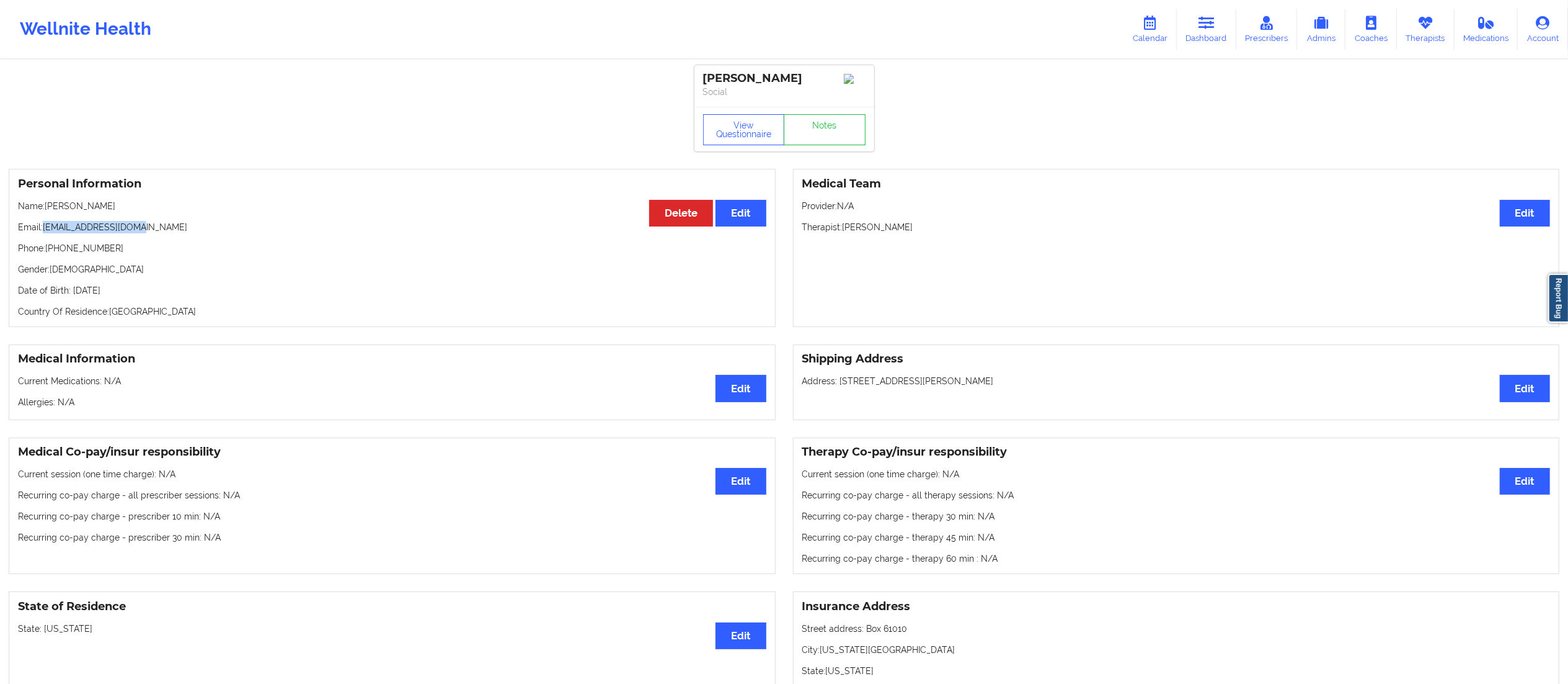
drag, startPoint x: 43, startPoint y: 229, endPoint x: 154, endPoint y: 230, distance: 111.0
click at [154, 230] on p "Email: [EMAIL_ADDRESS][DOMAIN_NAME]" at bounding box center [392, 227] width 749 height 12
click at [102, 218] on div "Personal Information Edit Delete Name: [PERSON_NAME] Email: [PERSON_NAME][EMAIL…" at bounding box center [392, 248] width 767 height 158
drag, startPoint x: 43, startPoint y: 228, endPoint x: 32, endPoint y: 220, distance: 13.6
click at [78, 233] on p "Email: [EMAIL_ADDRESS][DOMAIN_NAME]" at bounding box center [392, 227] width 749 height 12
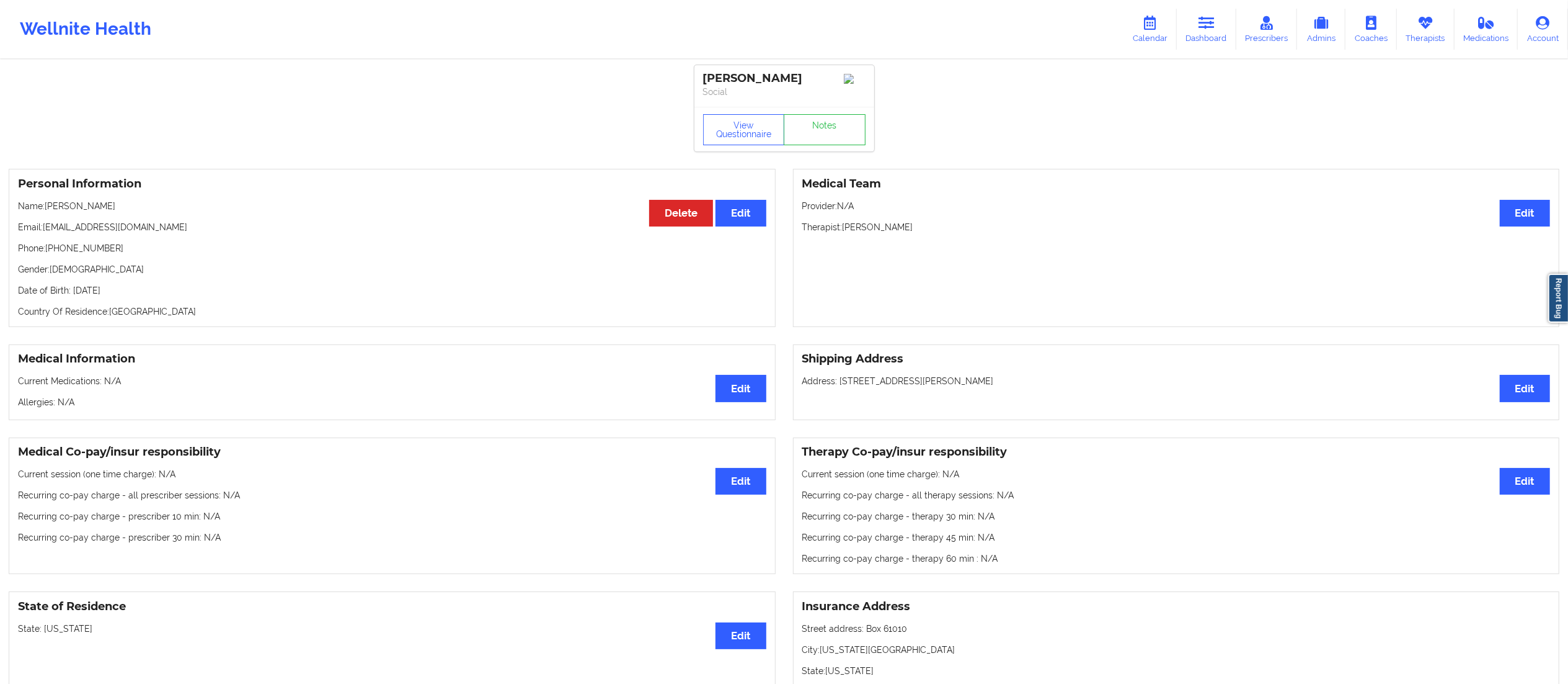
click at [31, 220] on div "Personal Information Edit Delete Name: [PERSON_NAME] Email: [PERSON_NAME][EMAIL…" at bounding box center [392, 248] width 767 height 158
drag, startPoint x: 46, startPoint y: 233, endPoint x: 145, endPoint y: 235, distance: 99.0
click at [145, 233] on p "Email: [EMAIL_ADDRESS][DOMAIN_NAME]" at bounding box center [392, 227] width 749 height 12
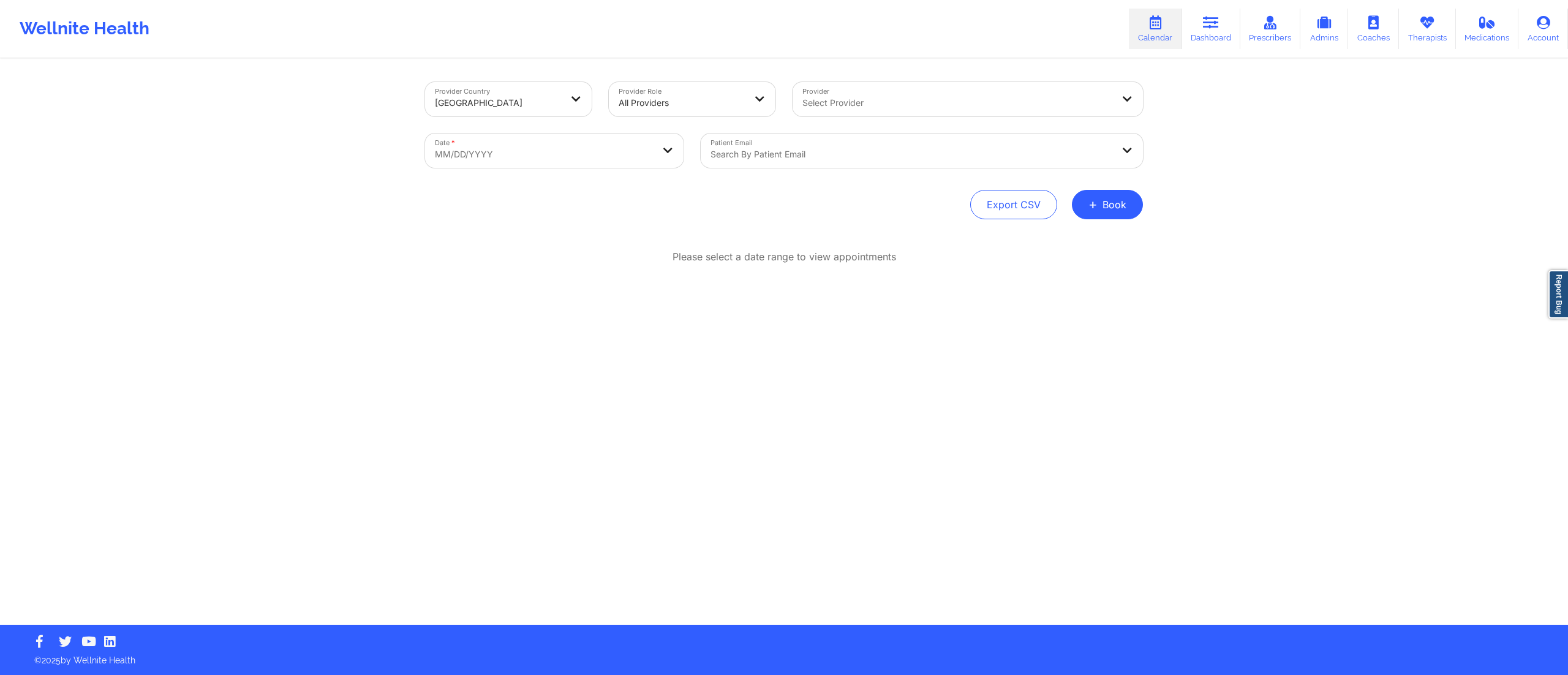
select select "2025-8"
select select "2025-9"
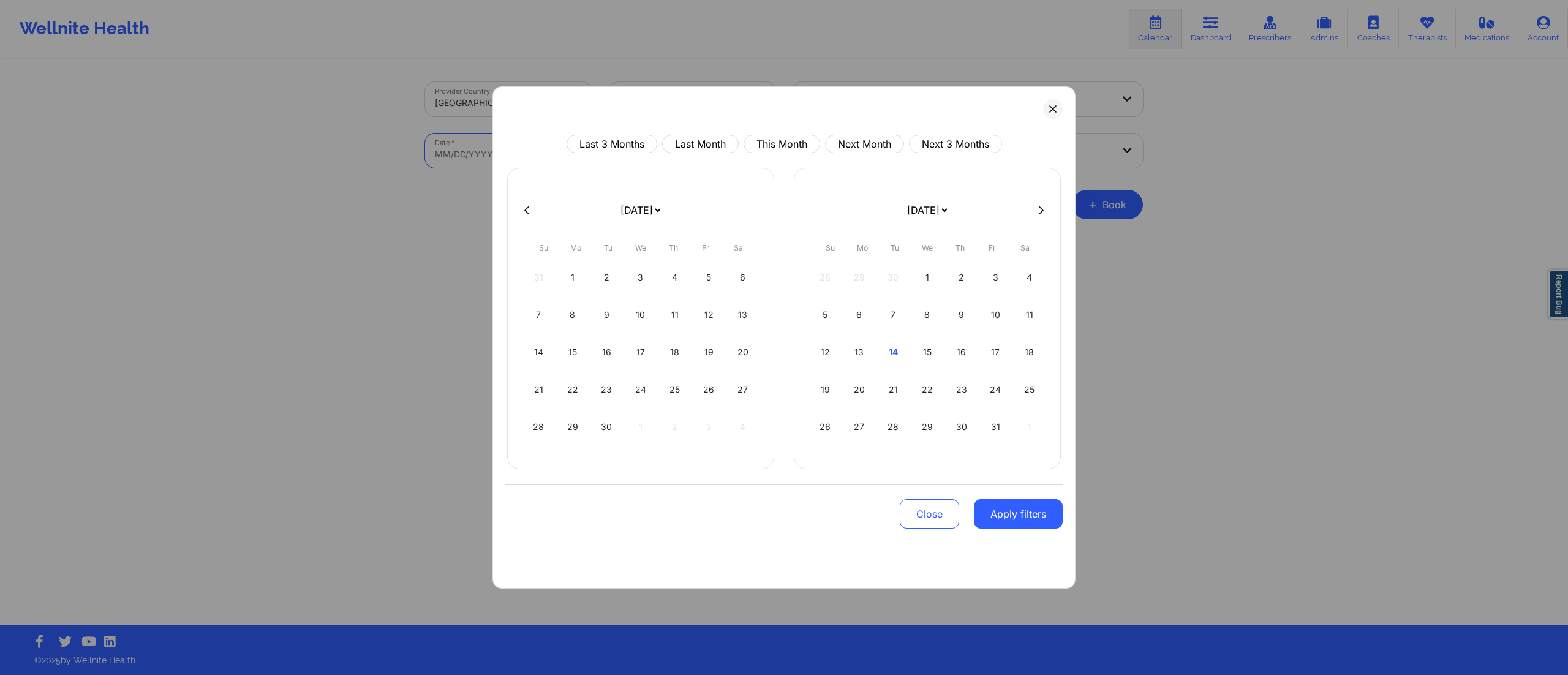
click at [582, 148] on body "Wellnite Health Calendar Dashboard Prescribers Admins Coaches Therapists Medica…" at bounding box center [784, 338] width 1568 height 675
click at [855, 351] on div "13" at bounding box center [859, 352] width 31 height 35
select select "2025-9"
select select "2025-10"
select select "2025-9"
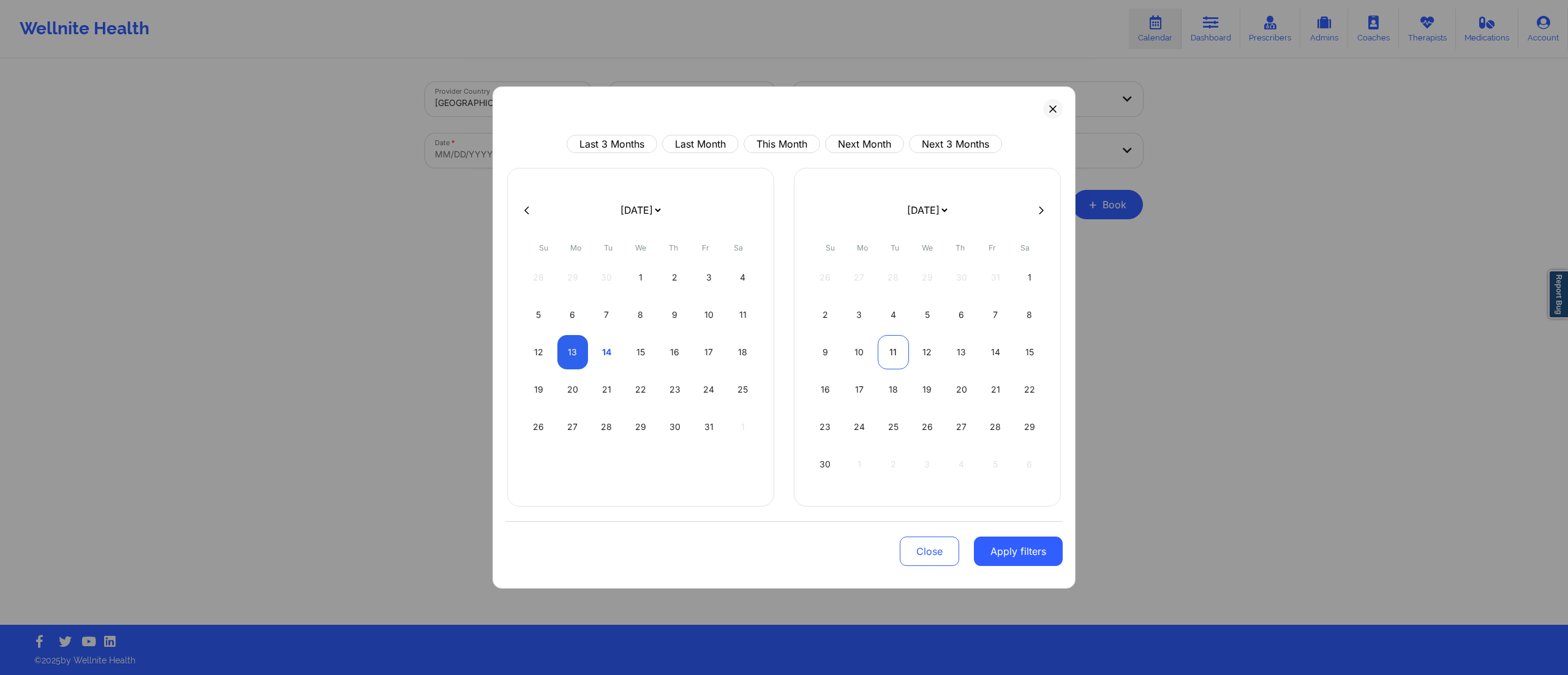
select select "2025-10"
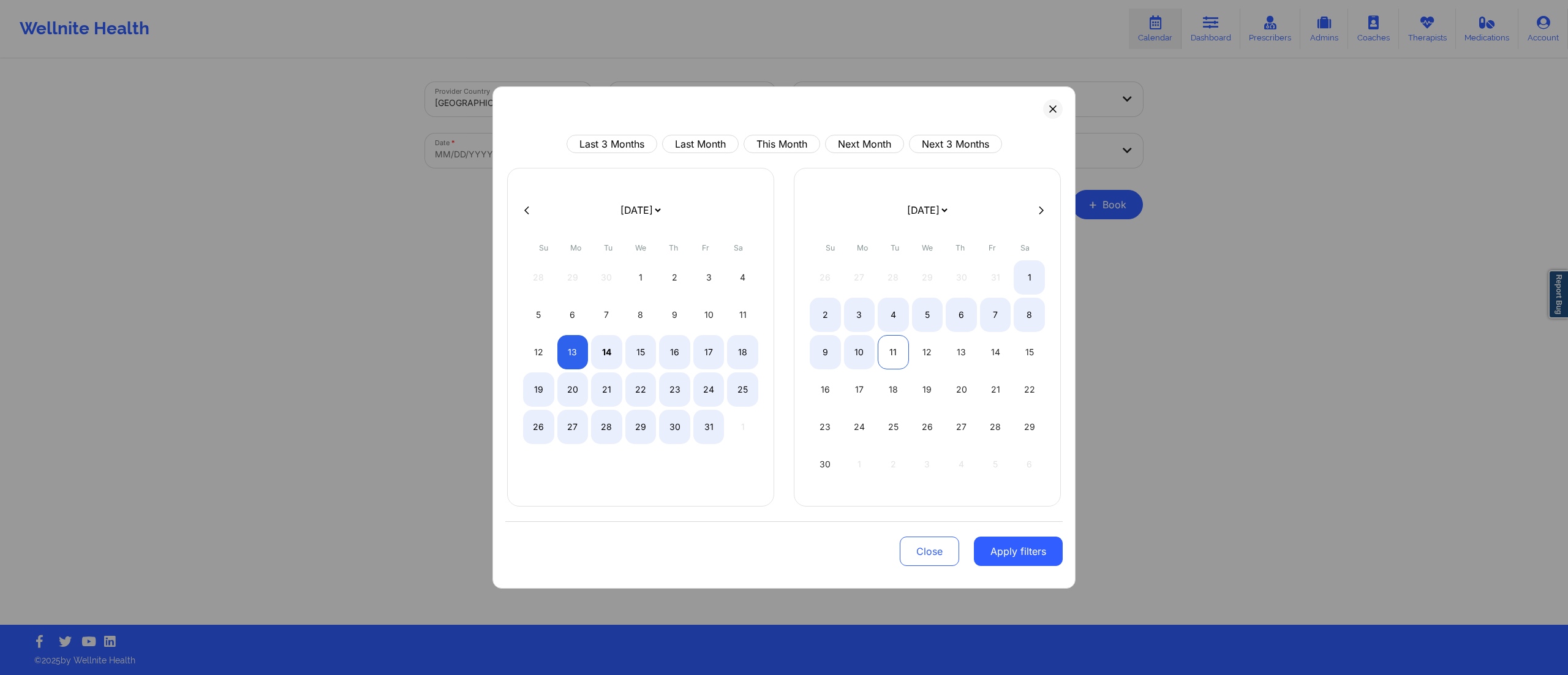
click at [887, 352] on div "11" at bounding box center [893, 352] width 31 height 35
select select "2025-9"
select select "2025-10"
click at [572, 349] on div "13" at bounding box center [573, 352] width 31 height 35
select select "2025-9"
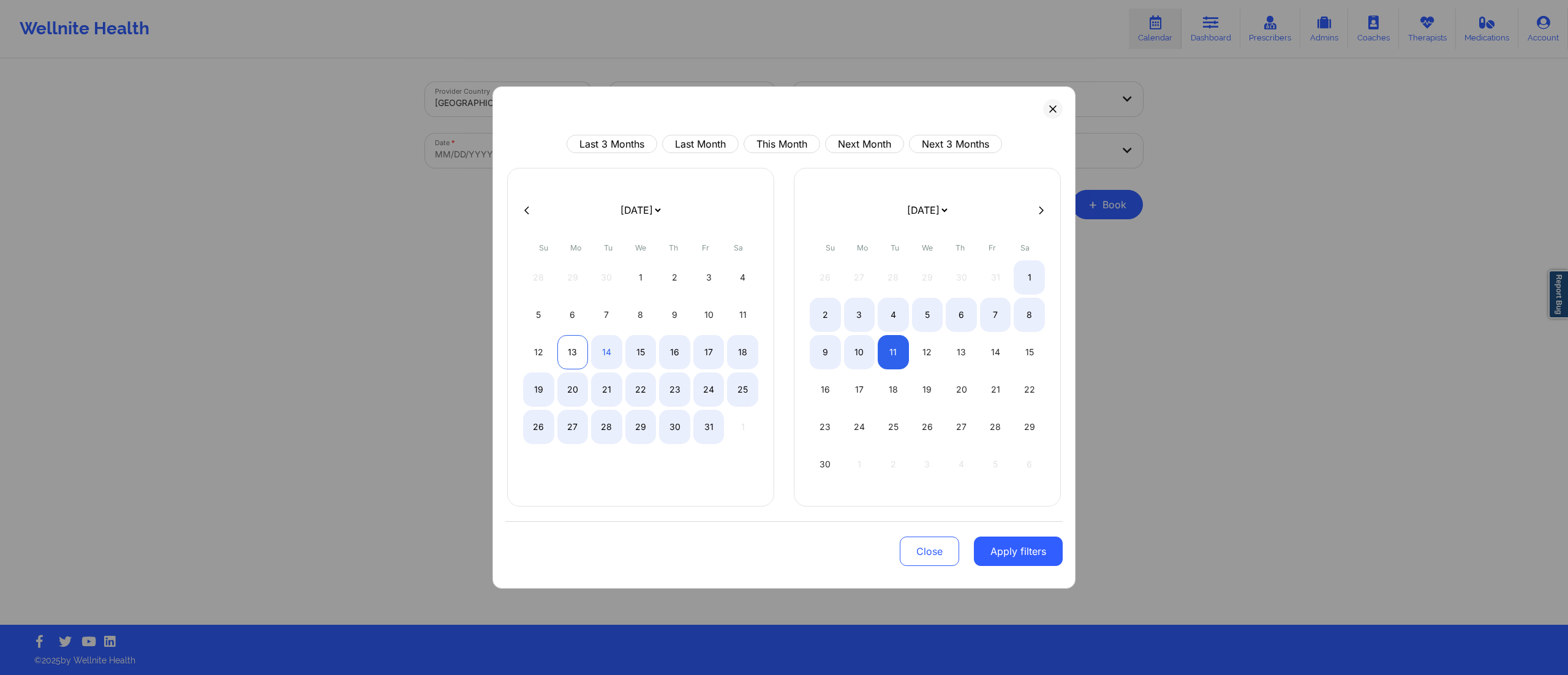
select select "2025-10"
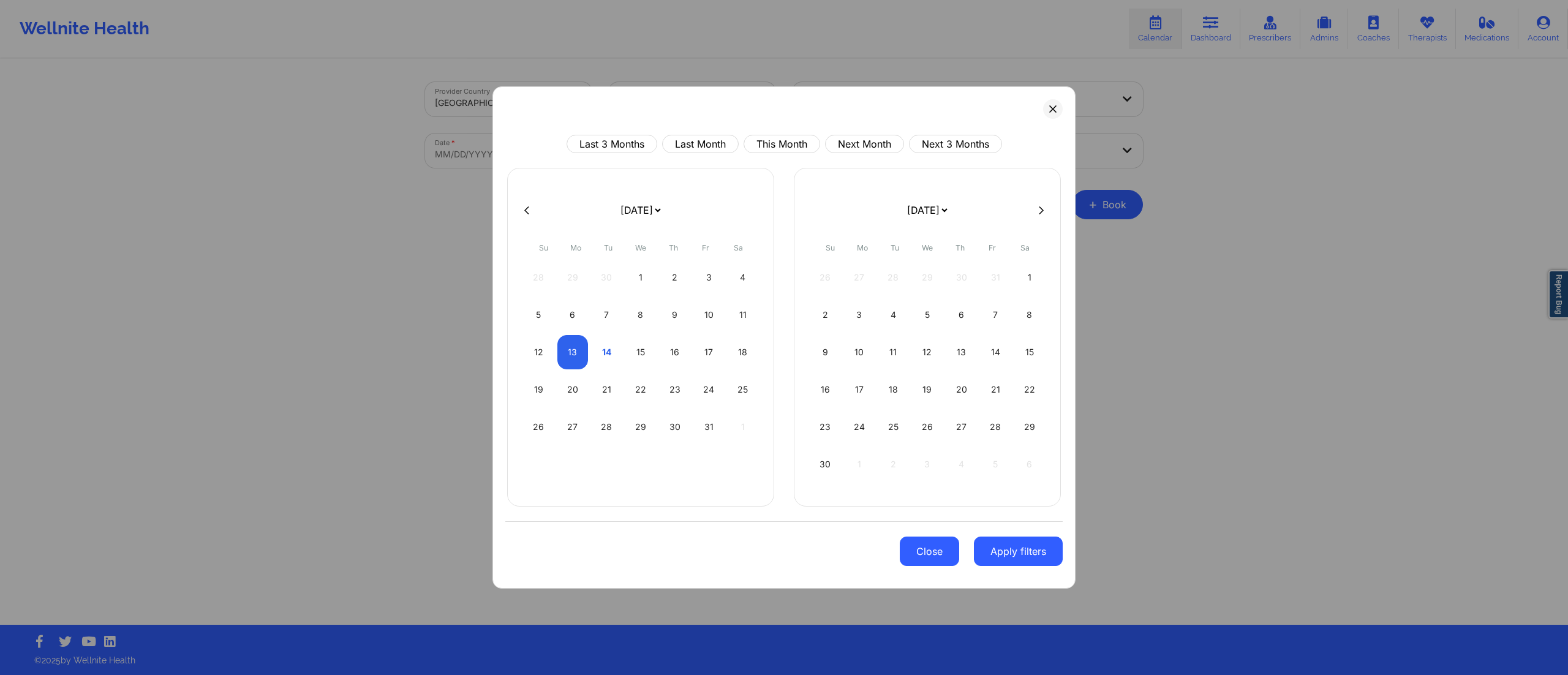
select select "2025-9"
select select "2025-10"
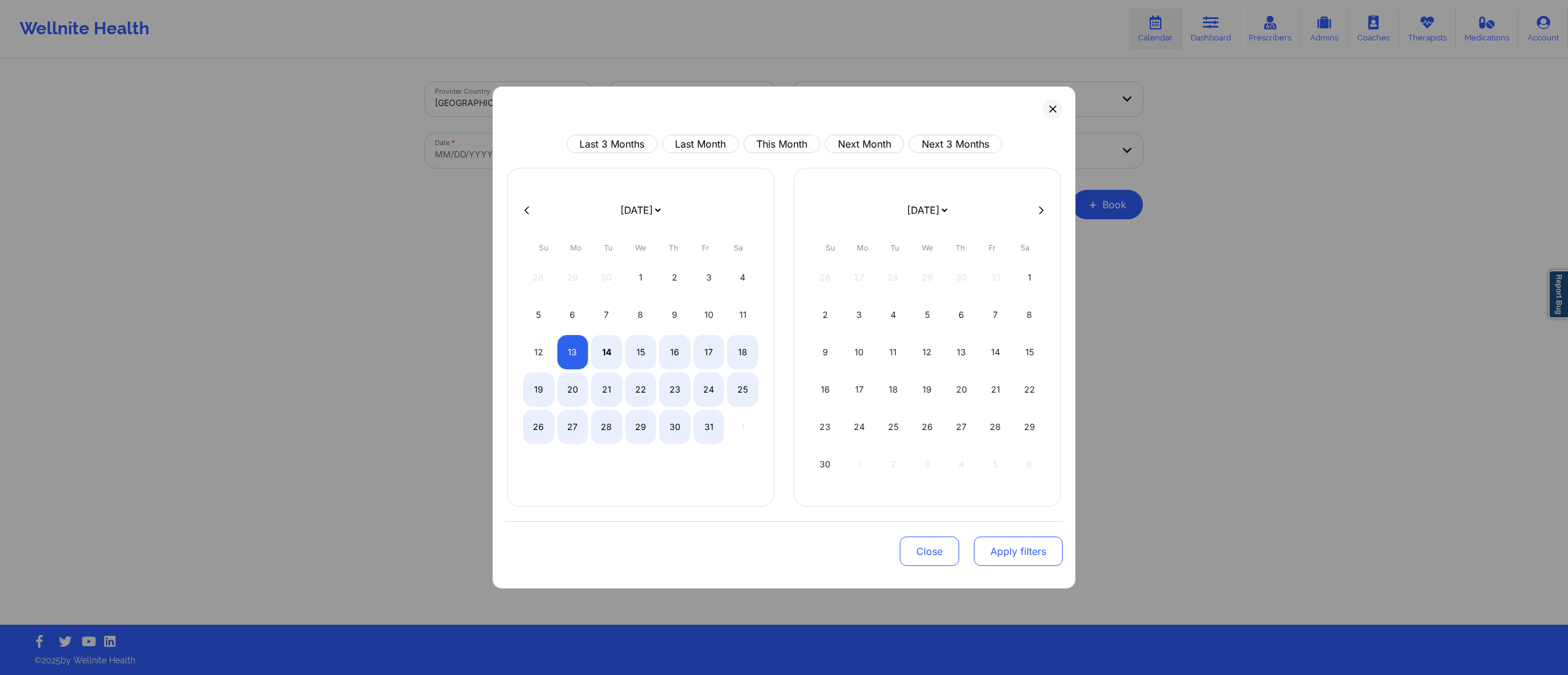
click at [999, 553] on button "Apply filters" at bounding box center [1018, 551] width 89 height 30
select select "2025-9"
select select "2025-10"
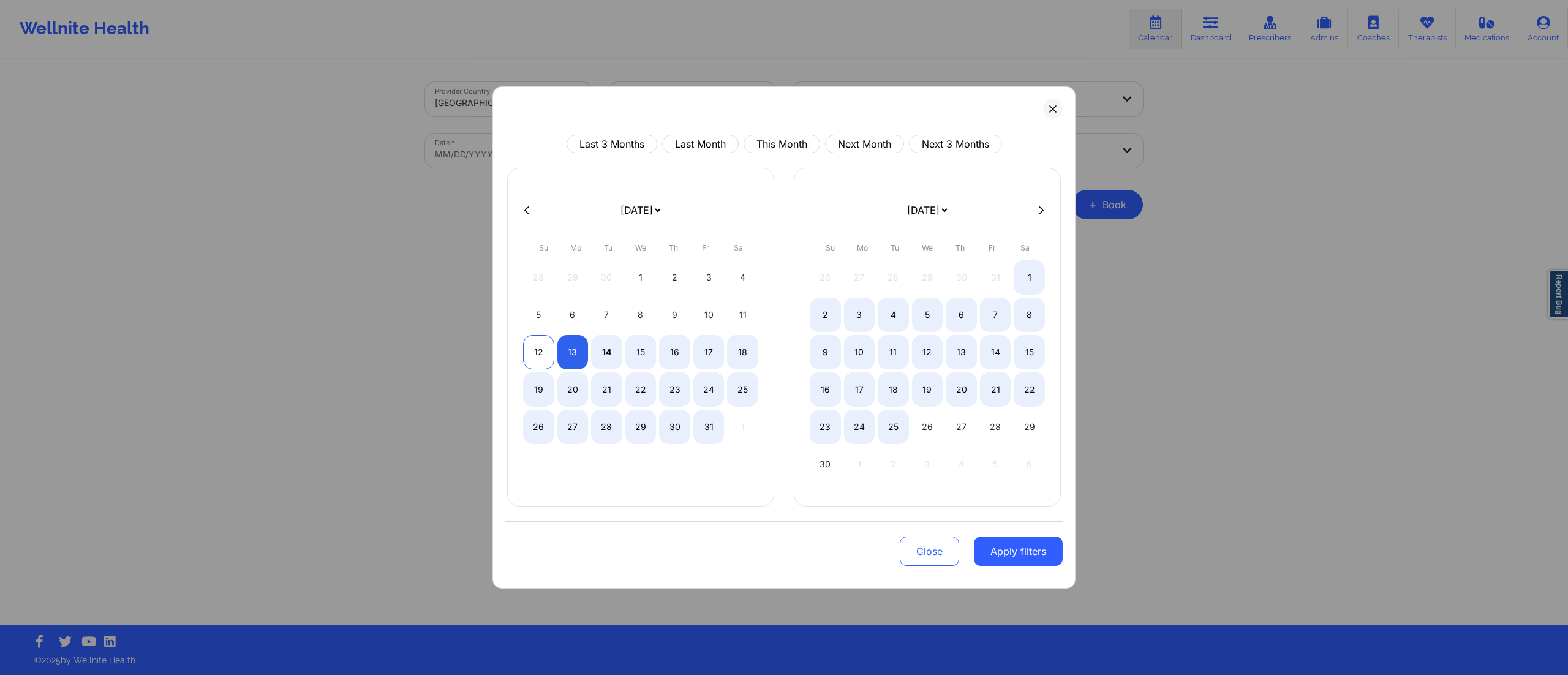
select select "2025-9"
select select "2025-10"
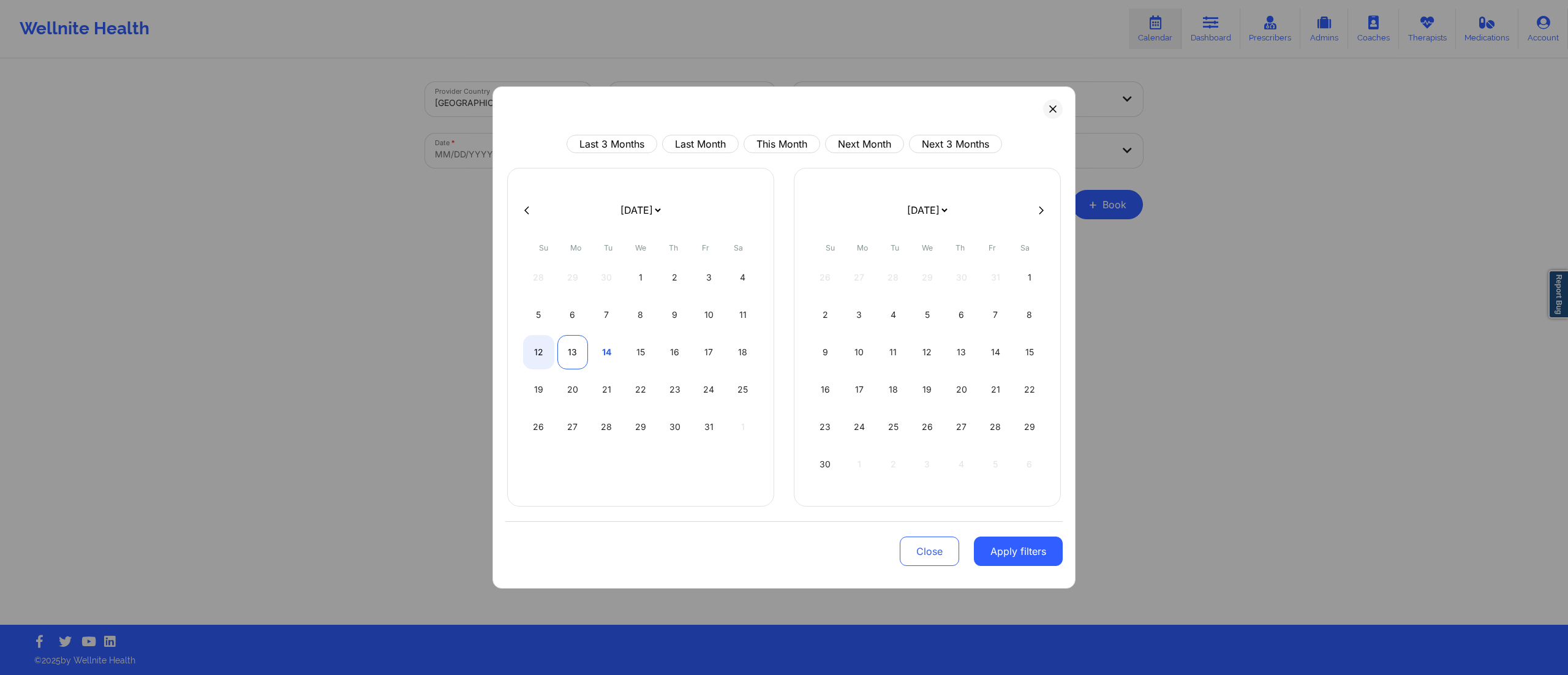
select select "2025-9"
select select "2025-10"
click at [574, 354] on div "13" at bounding box center [573, 352] width 31 height 35
select select "2025-9"
select select "2025-10"
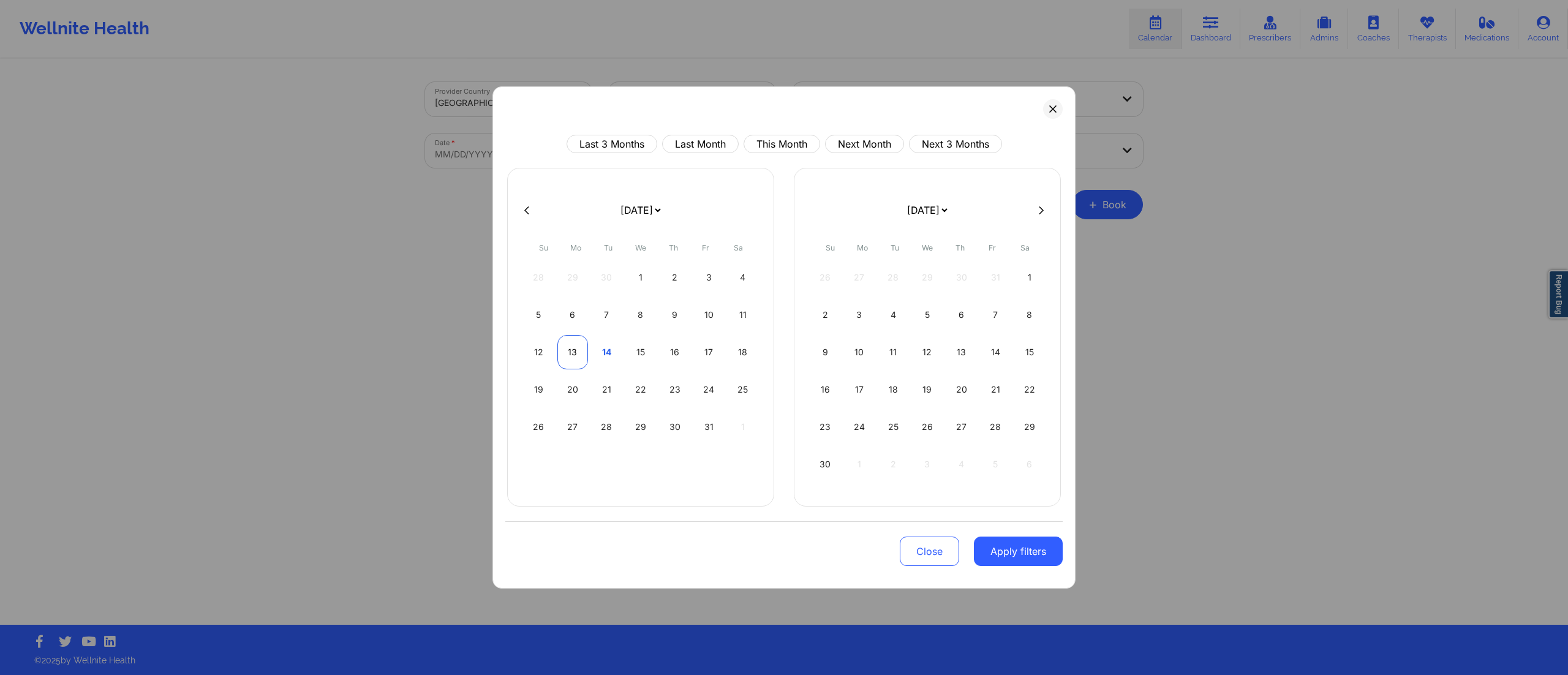
click at [574, 354] on div "13" at bounding box center [573, 352] width 31 height 35
select select "2025-9"
select select "2025-10"
select select "2025-9"
select select "2025-10"
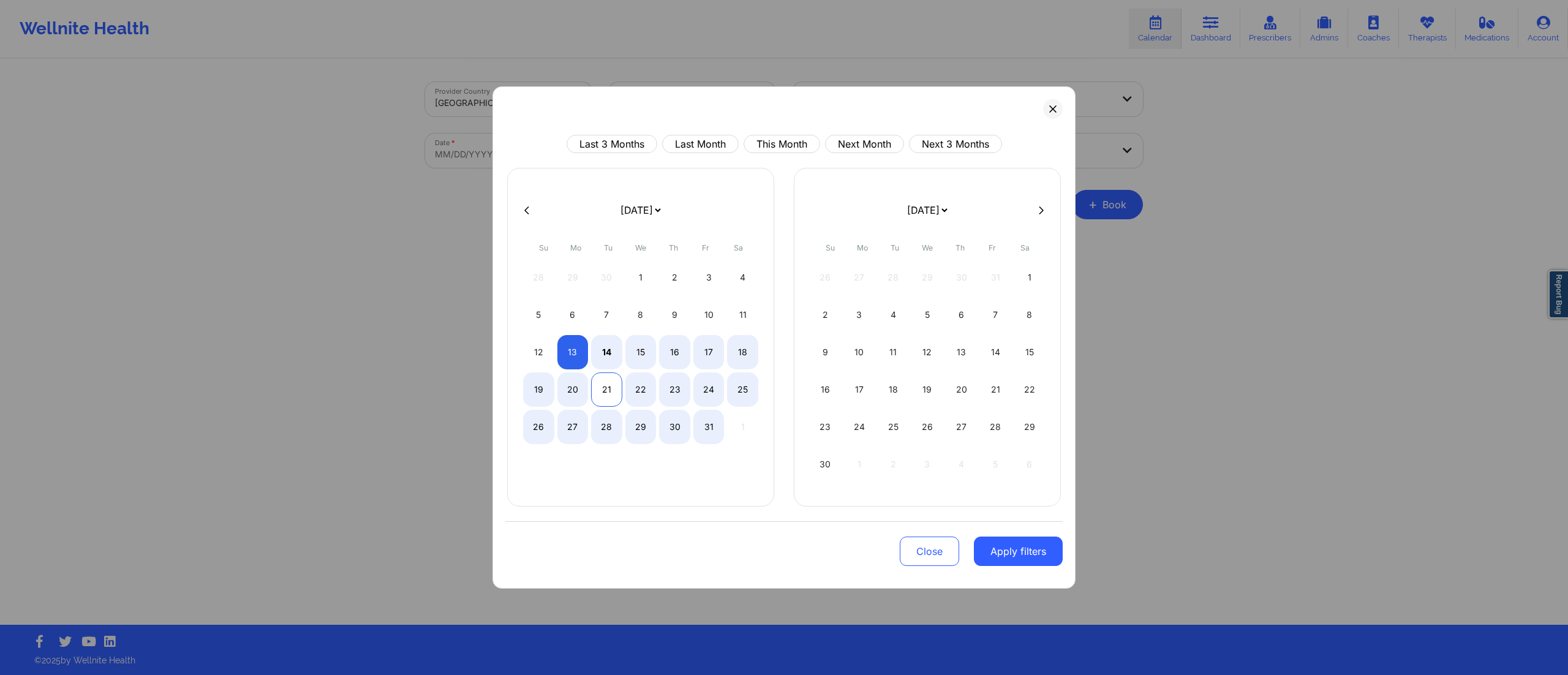
select select "2025-9"
select select "2025-10"
select select "2025-9"
select select "2025-10"
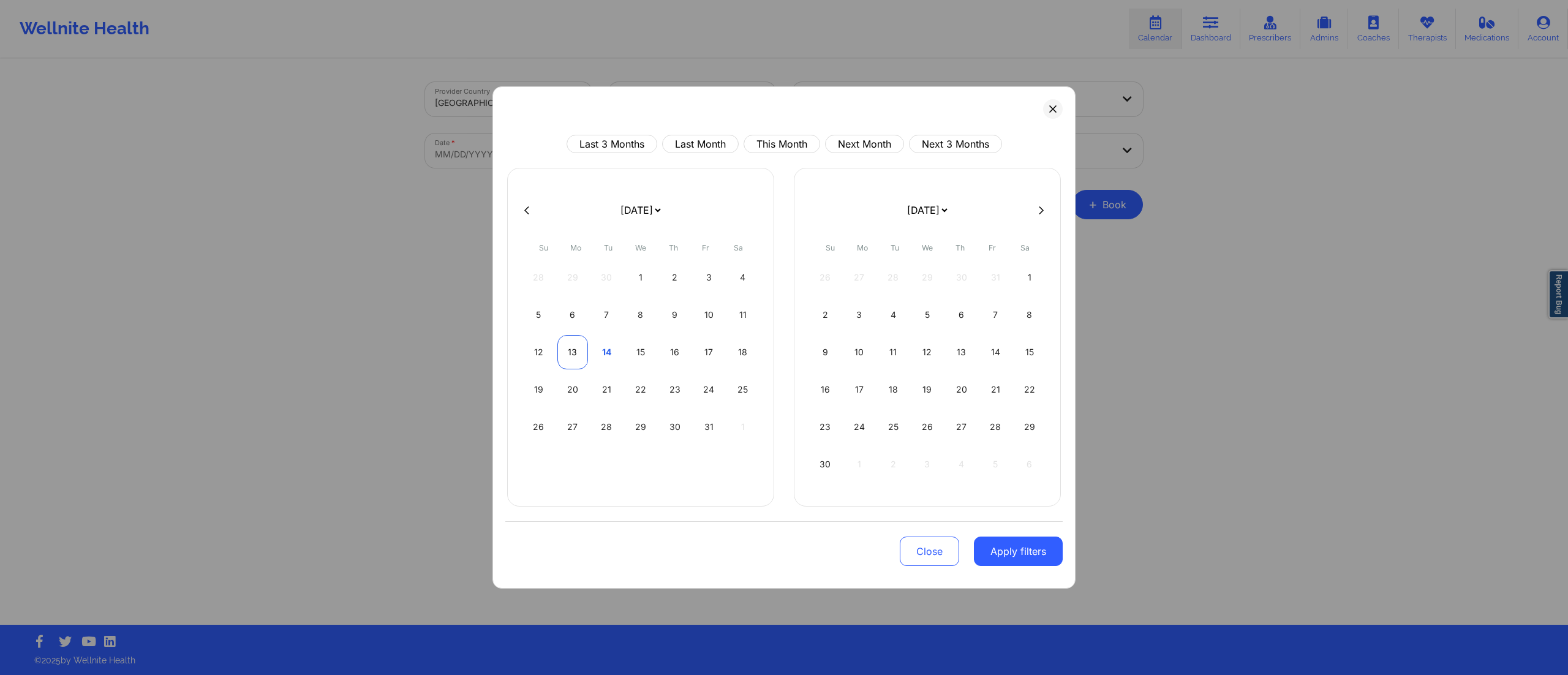
click at [578, 347] on div "13" at bounding box center [573, 352] width 31 height 35
select select "2025-9"
select select "2025-10"
click at [1009, 558] on button "Apply filters" at bounding box center [1018, 551] width 89 height 30
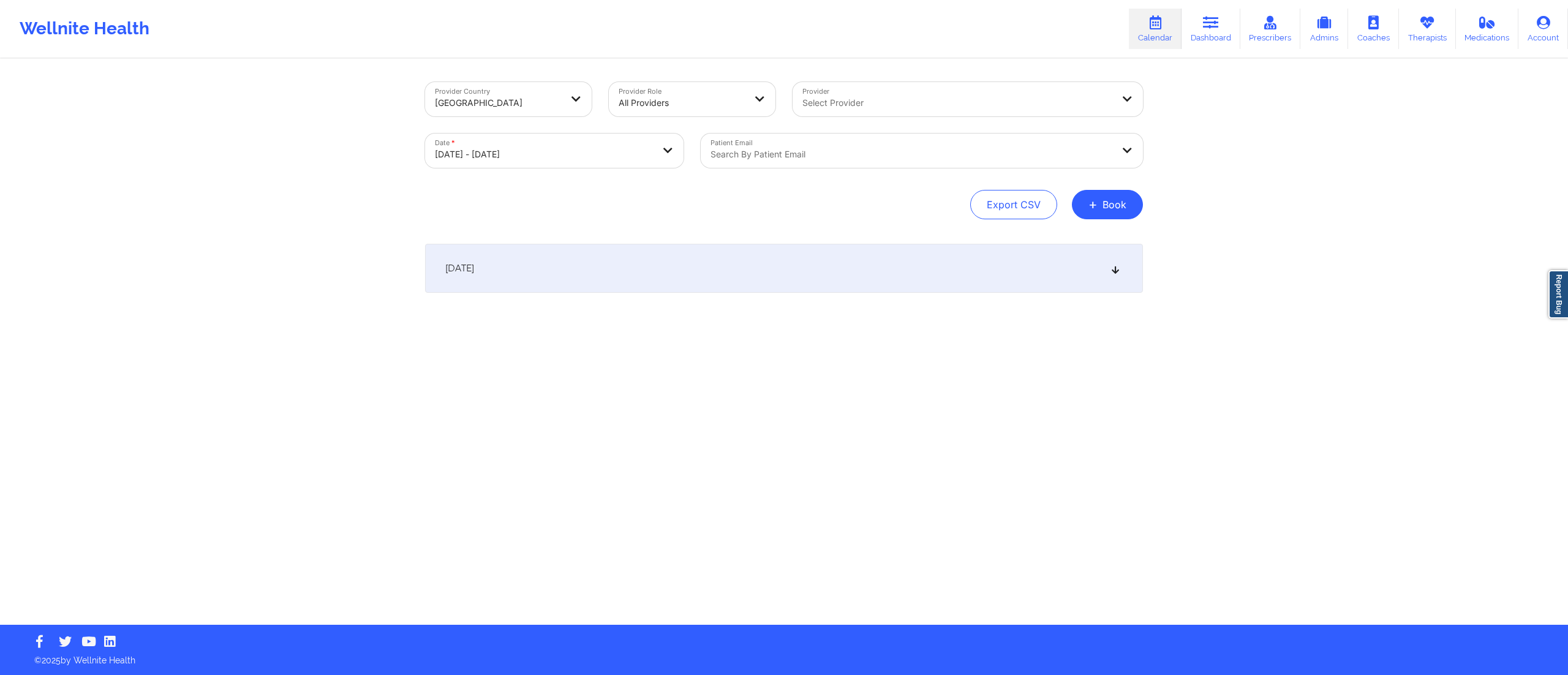
click at [841, 159] on div at bounding box center [911, 154] width 402 height 14
paste input "[EMAIL_ADDRESS][DOMAIN_NAME]"
type input "[EMAIL_ADDRESS][DOMAIN_NAME]"
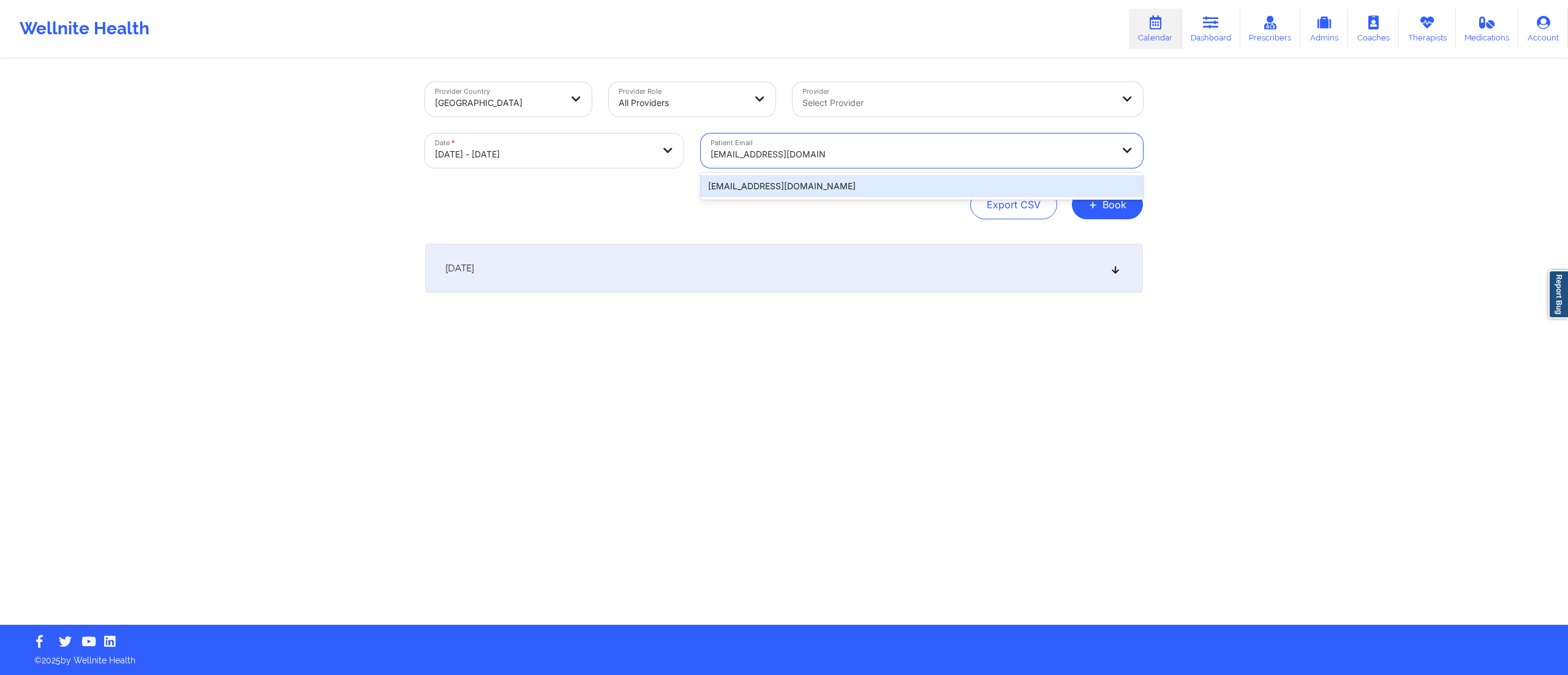
click at [807, 188] on div "[EMAIL_ADDRESS][DOMAIN_NAME]" at bounding box center [921, 186] width 442 height 22
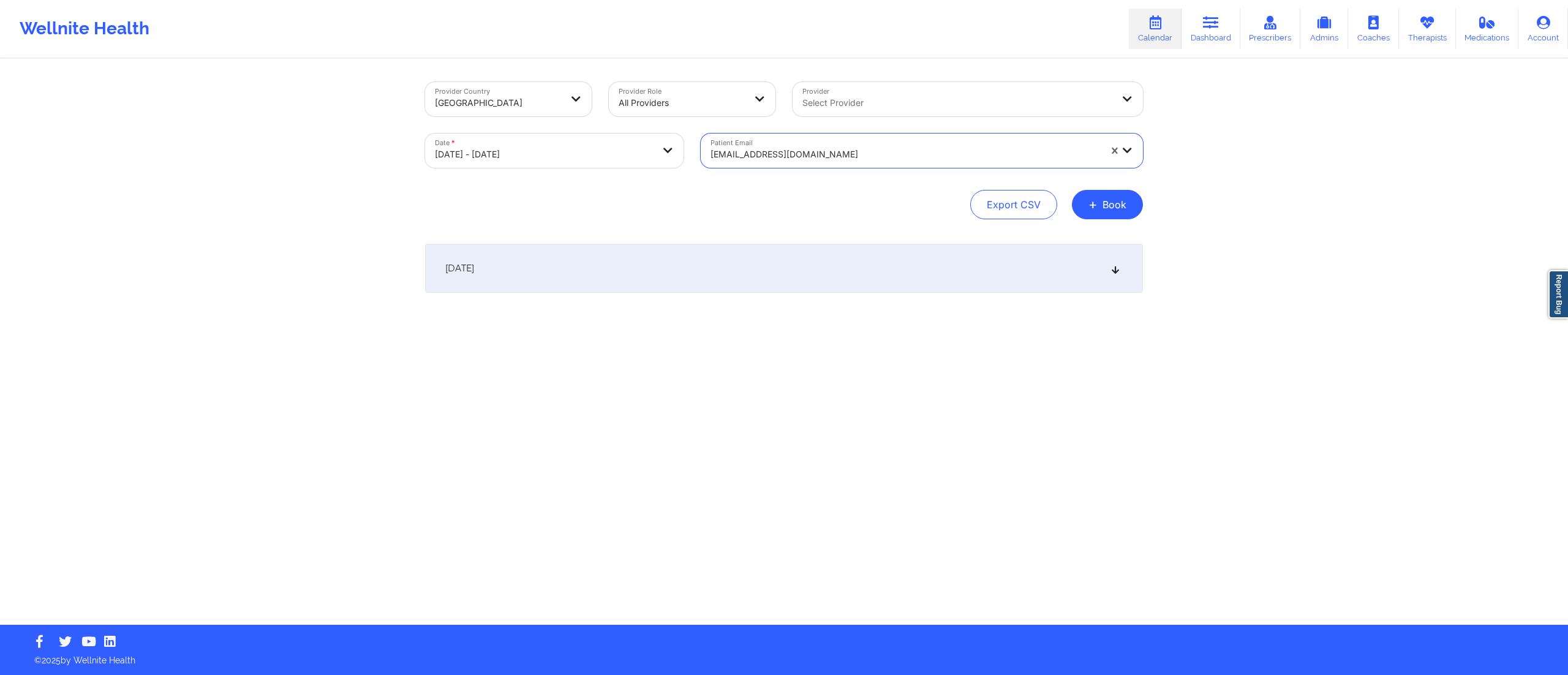
click at [765, 268] on div "October 13, 2025" at bounding box center [784, 268] width 718 height 49
click at [881, 144] on div "[EMAIL_ADDRESS][DOMAIN_NAME]" at bounding box center [906, 154] width 390 height 27
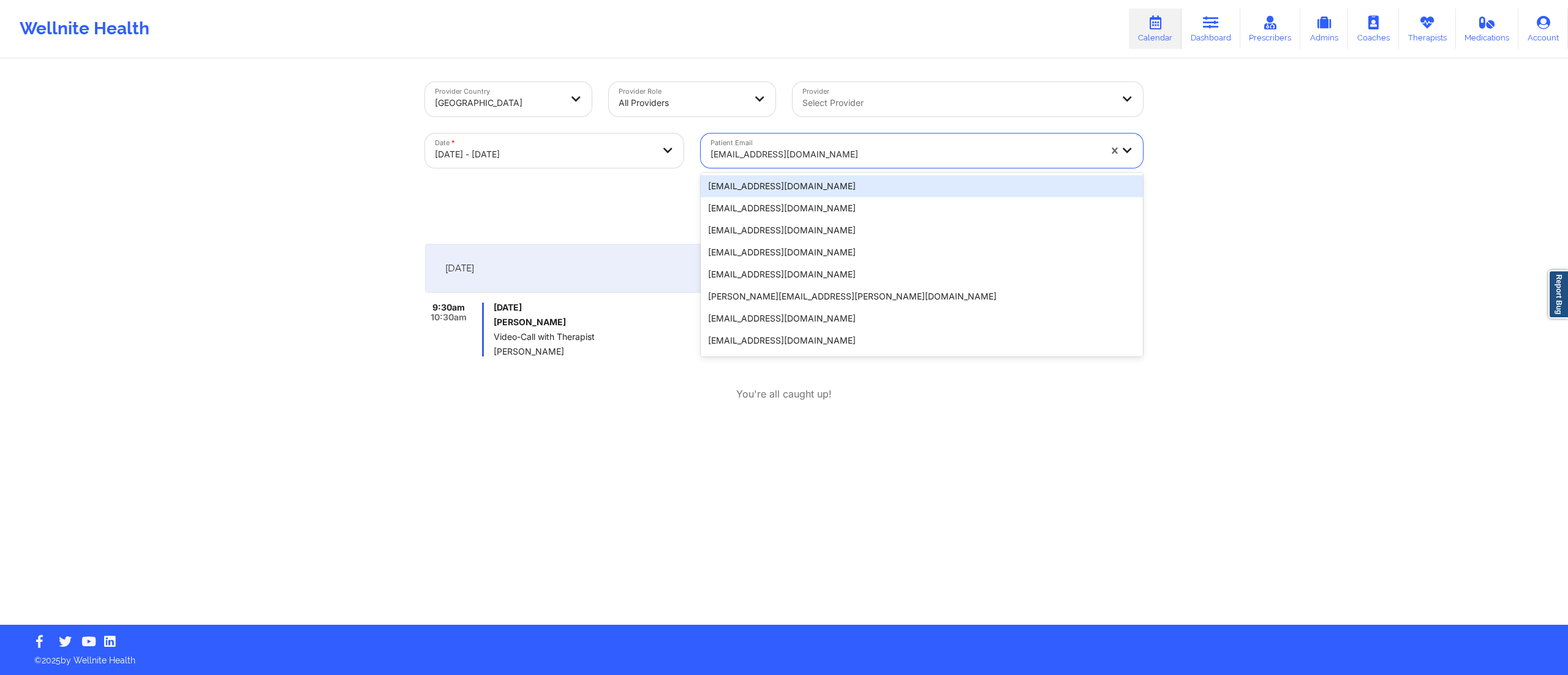
paste input "[PERSON_NAME][EMAIL_ADDRESS][DOMAIN_NAME]"
type input "[PERSON_NAME][EMAIL_ADDRESS][DOMAIN_NAME]"
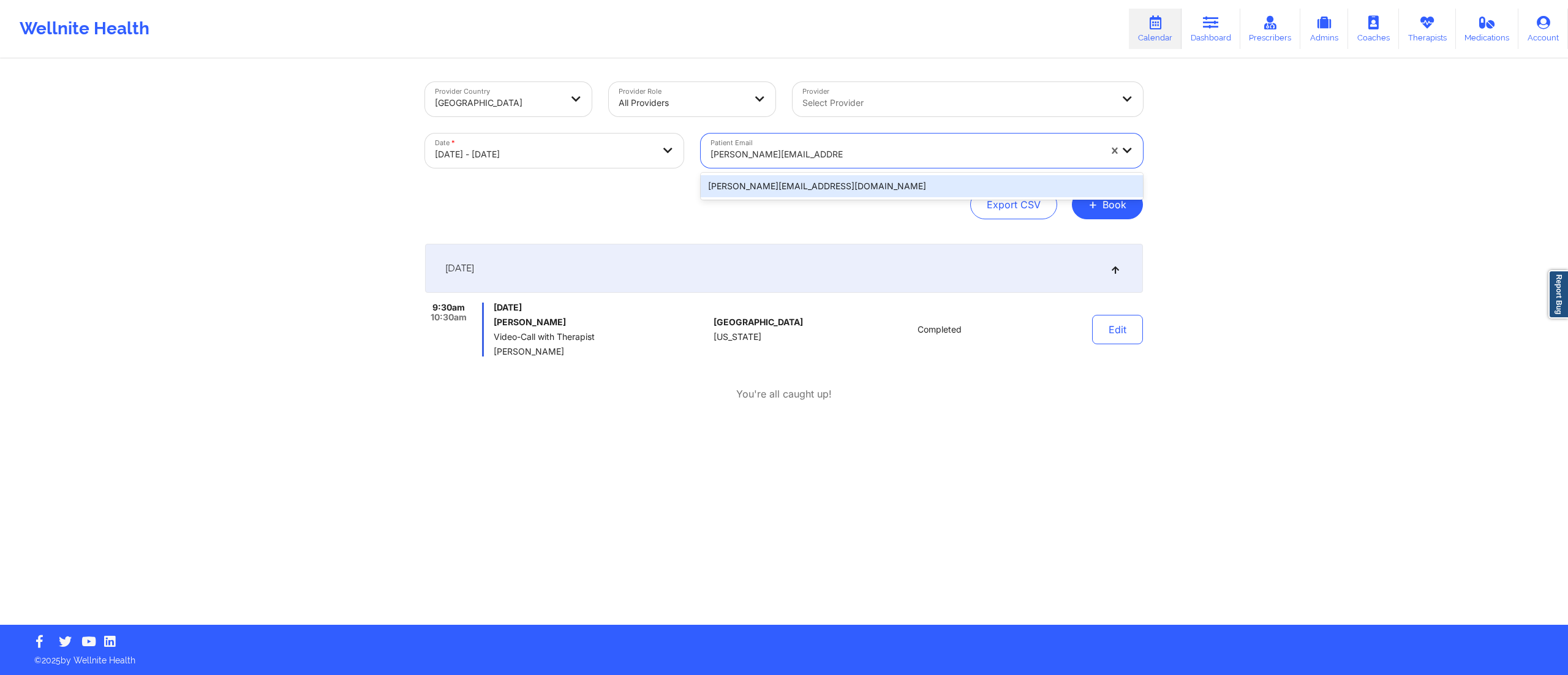
click at [825, 182] on div "[PERSON_NAME][EMAIL_ADDRESS][DOMAIN_NAME]" at bounding box center [921, 186] width 442 height 22
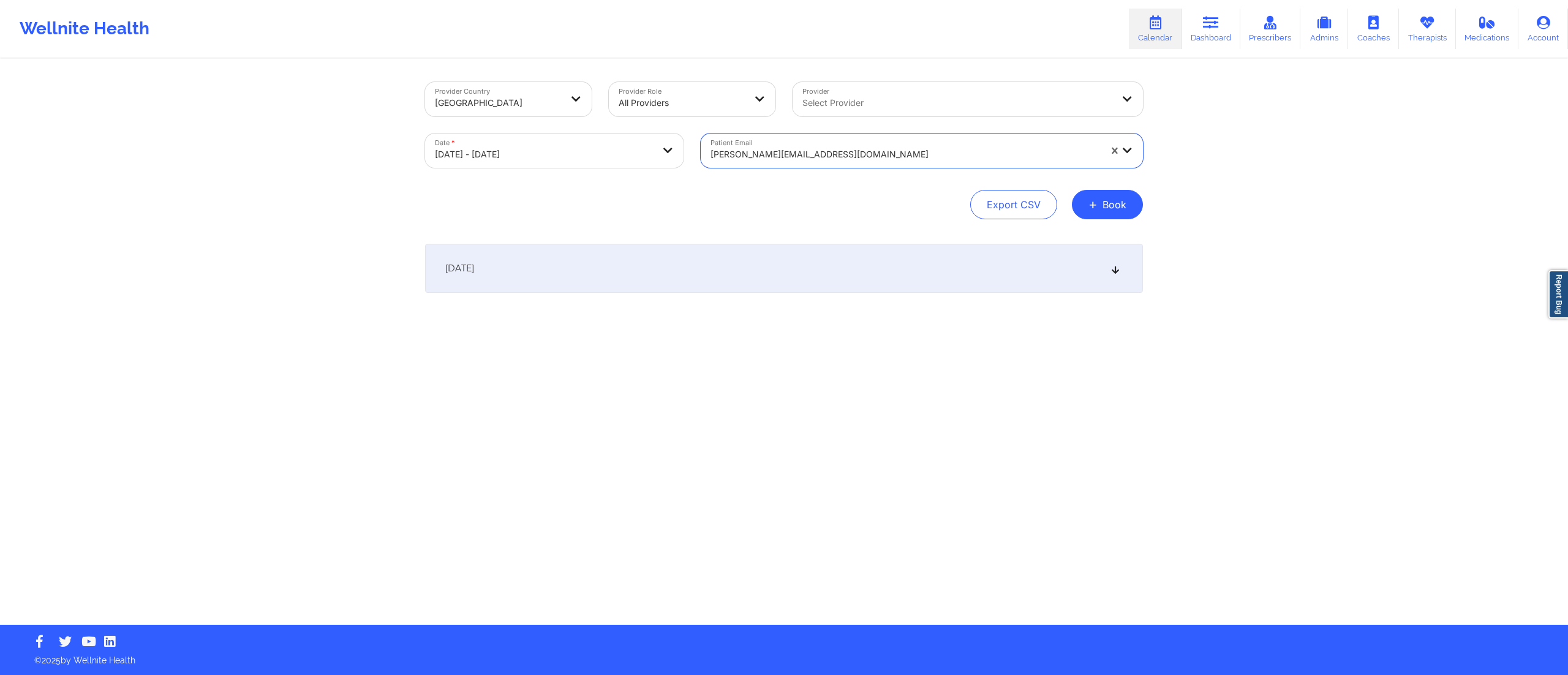
click at [762, 250] on div "October 13, 2025" at bounding box center [784, 268] width 718 height 49
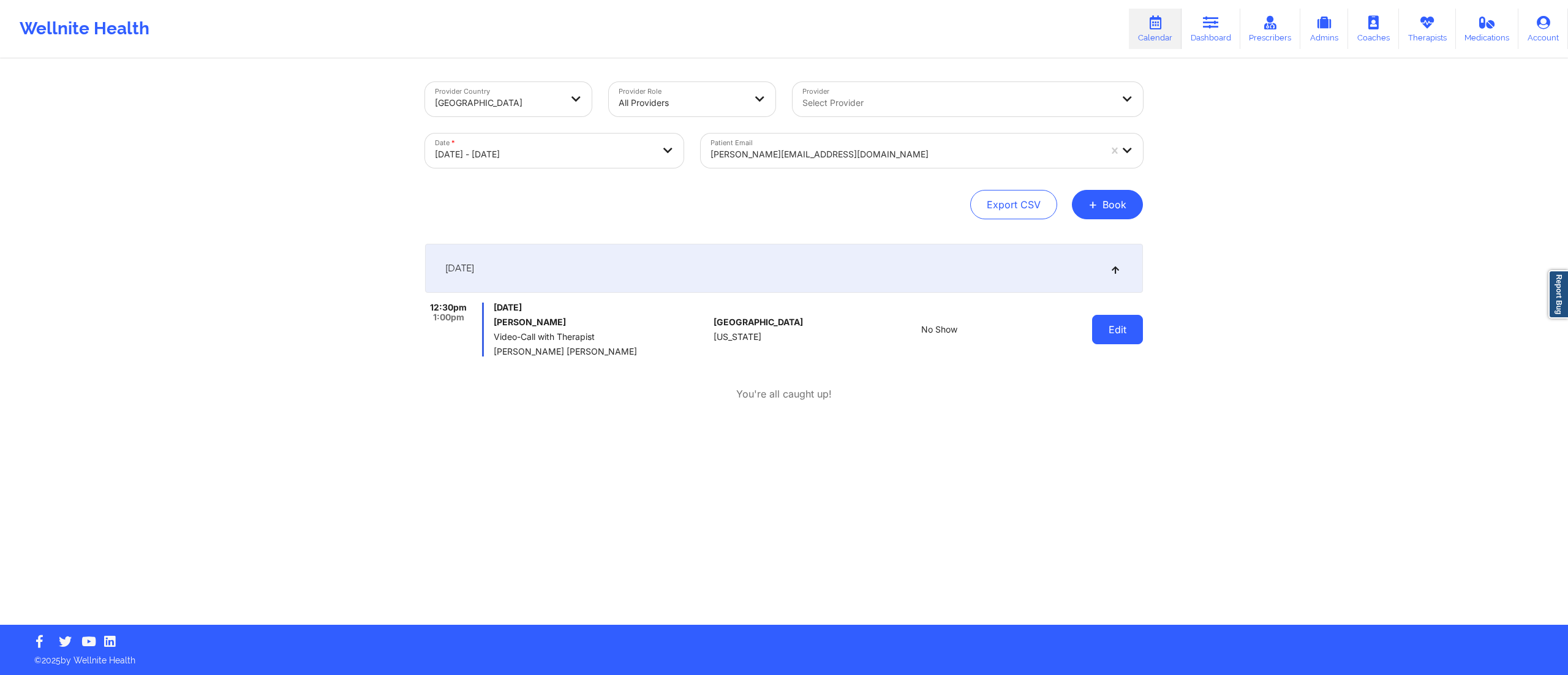
click at [1122, 335] on button "Edit" at bounding box center [1118, 329] width 51 height 30
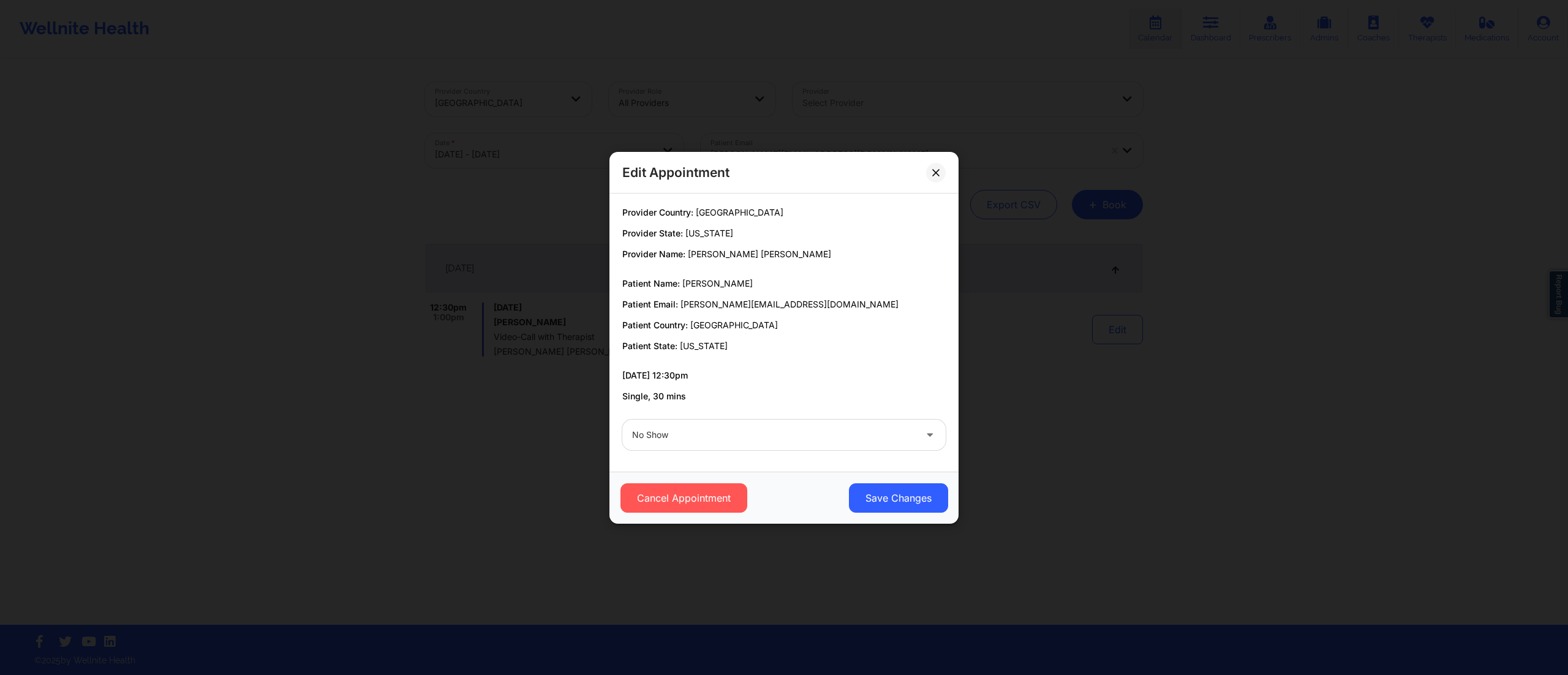
click at [1062, 488] on div "Edit Appointment Provider Country: United States Provider State: New York Provi…" at bounding box center [784, 338] width 1568 height 675
